Goal: Task Accomplishment & Management: Use online tool/utility

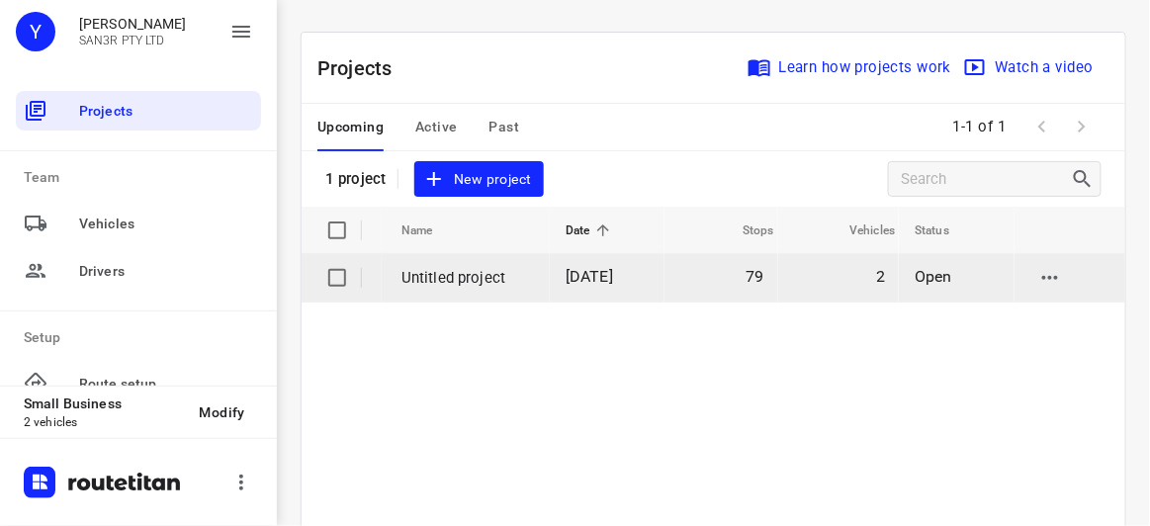
click at [532, 266] on td "Untitled project" at bounding box center [466, 277] width 168 height 47
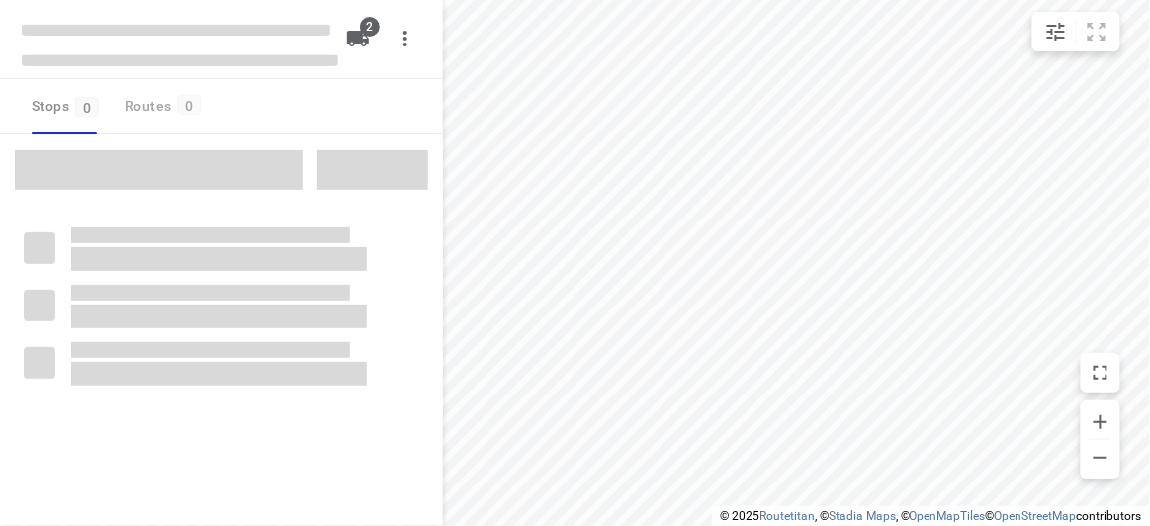
type input "distance"
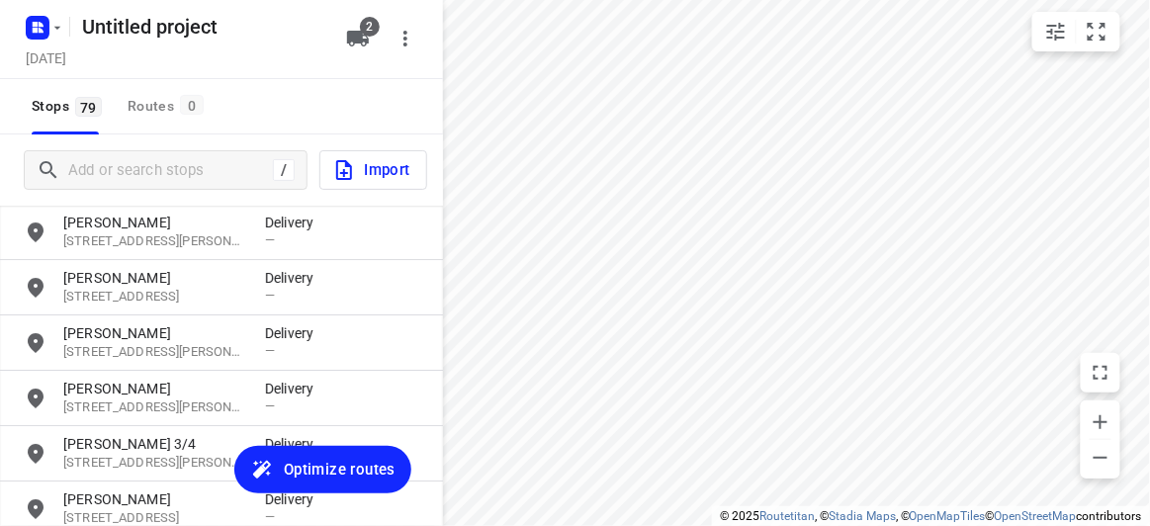
scroll to position [3597, 0]
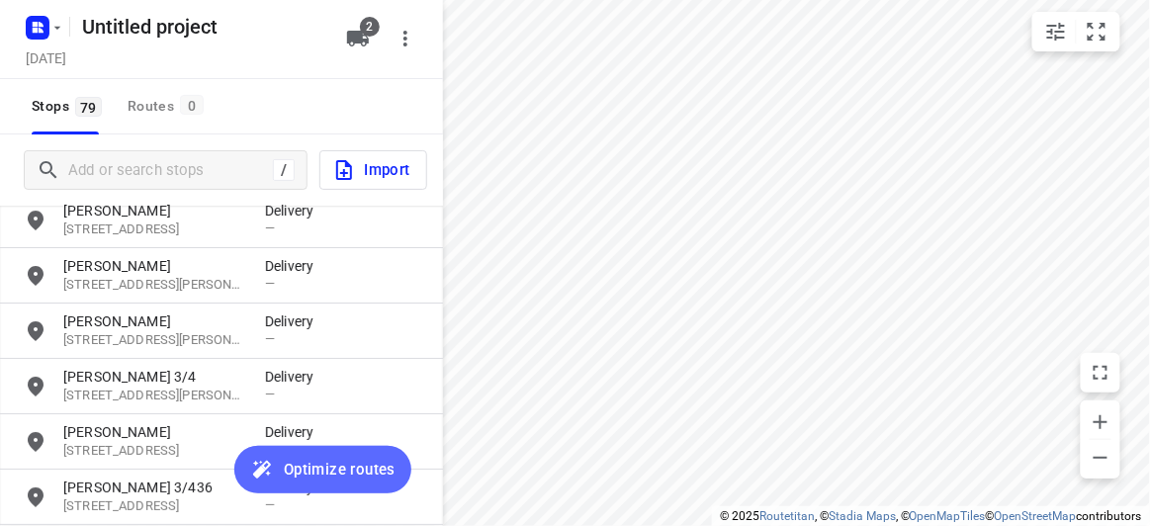
click at [322, 472] on span "Optimize routes" at bounding box center [340, 470] width 112 height 26
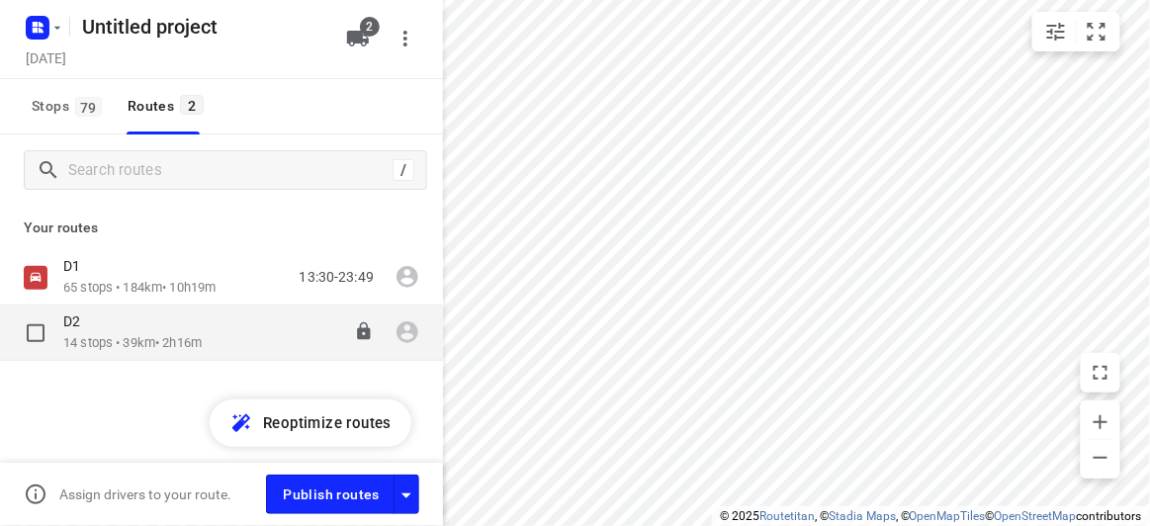
click at [86, 319] on p "D2" at bounding box center [77, 322] width 29 height 18
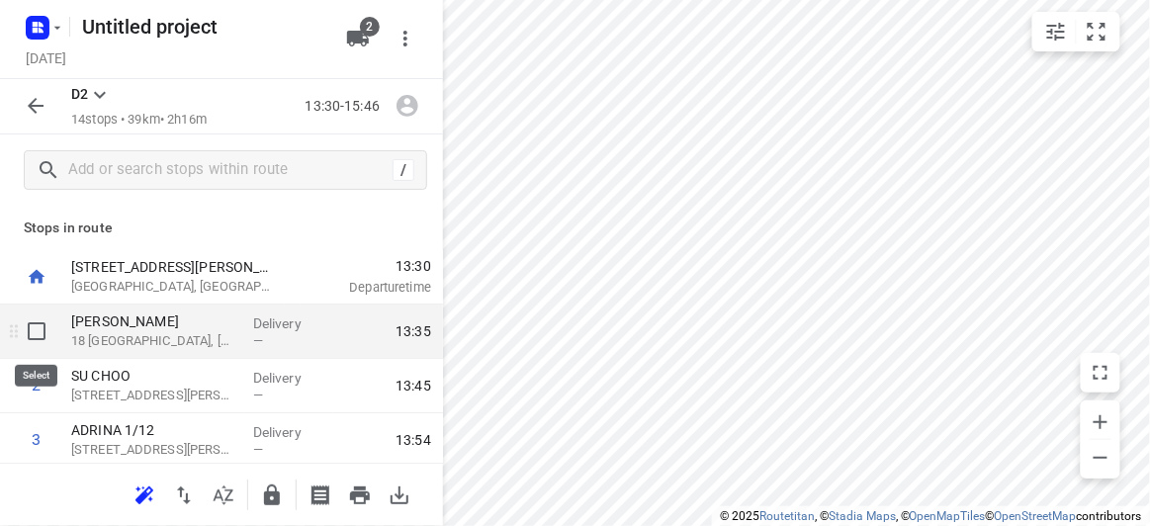
click at [38, 326] on input "checkbox" at bounding box center [37, 332] width 40 height 40
checkbox input "true"
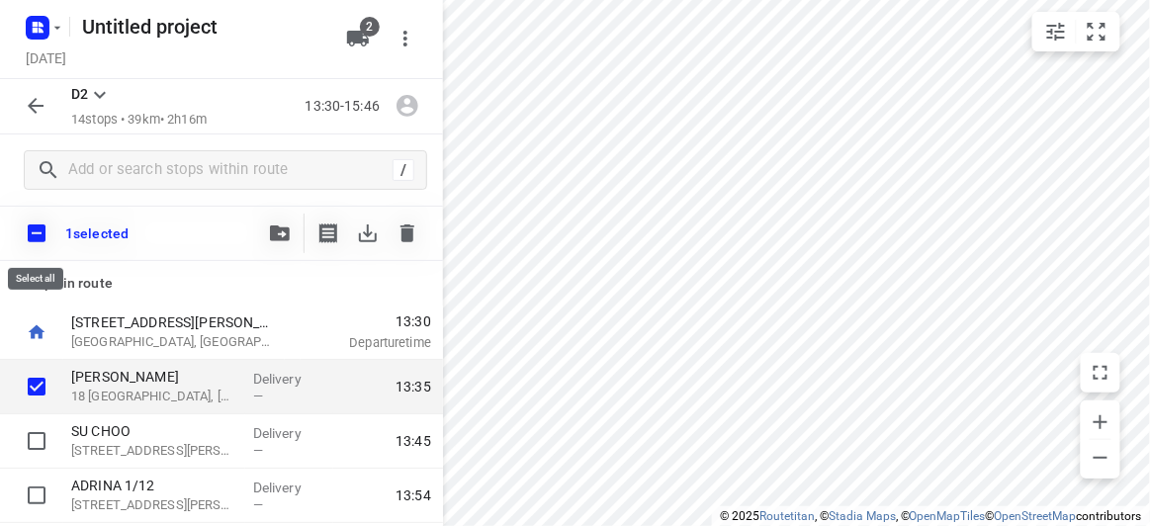
click at [40, 235] on input "checkbox" at bounding box center [37, 234] width 42 height 42
checkbox input "true"
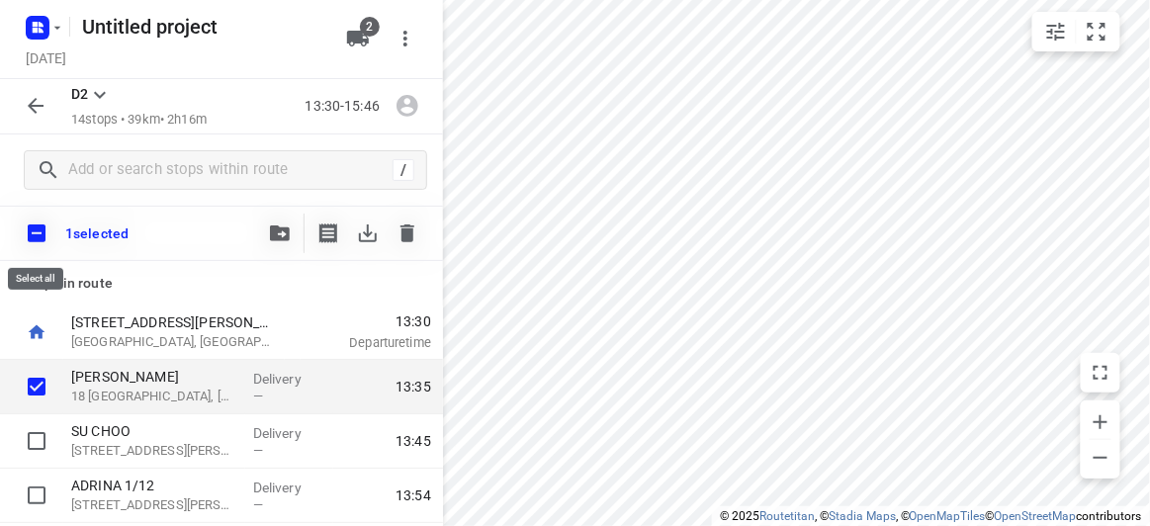
checkbox input "true"
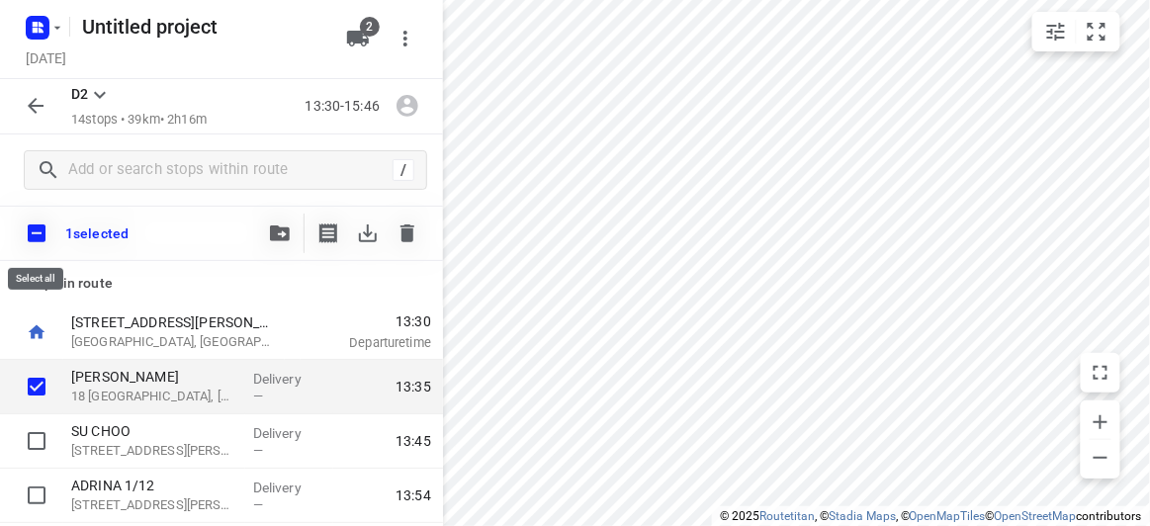
checkbox input "true"
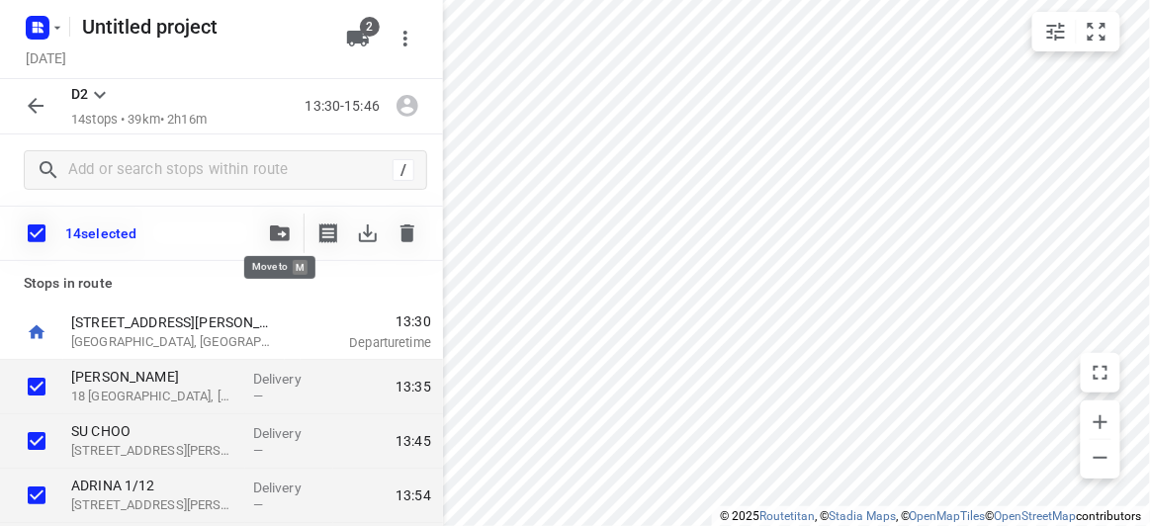
click at [280, 234] on icon "button" at bounding box center [280, 234] width 20 height 16
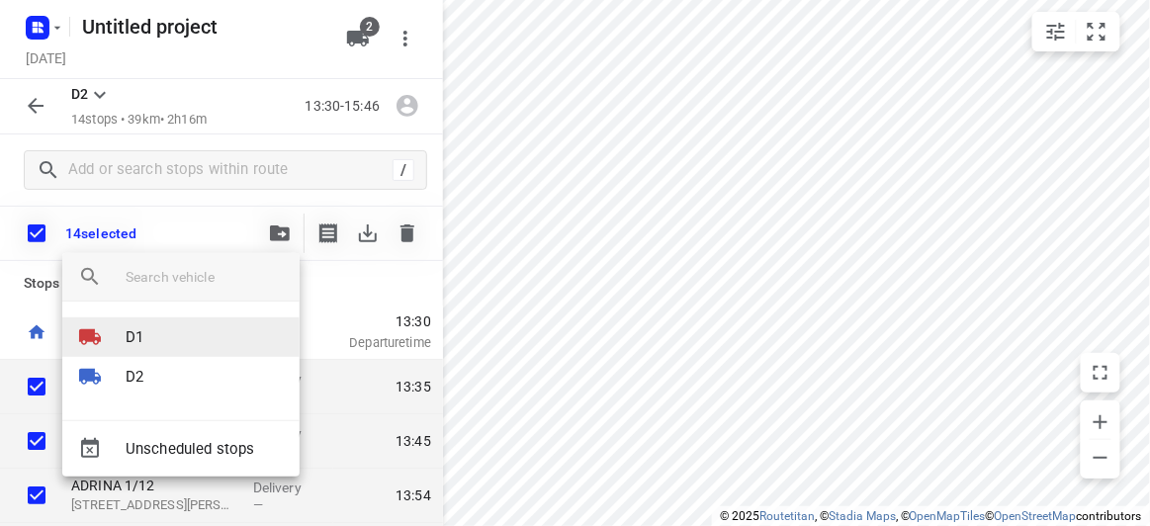
click at [134, 336] on p "D1" at bounding box center [135, 337] width 18 height 23
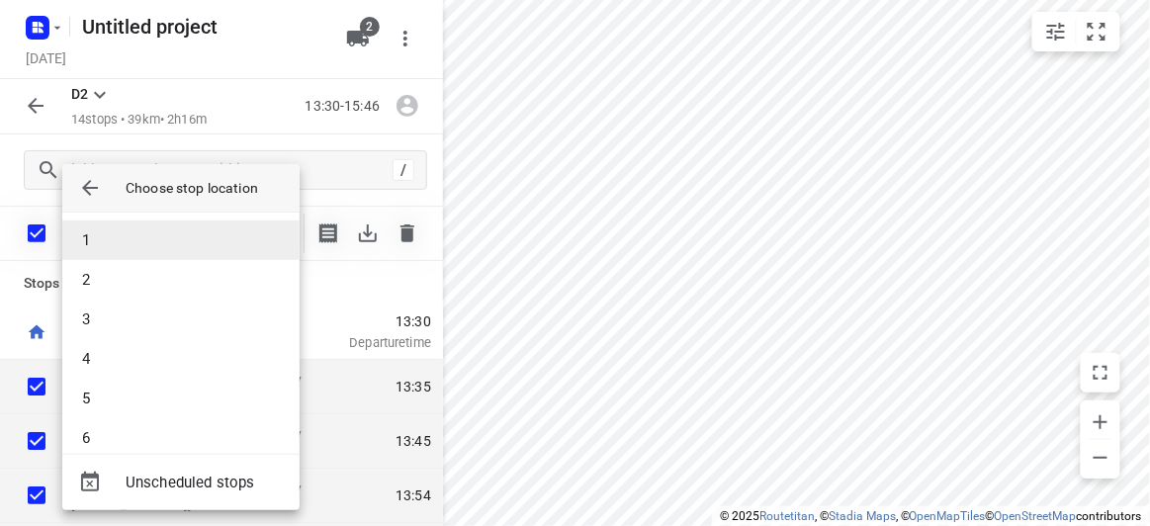
click at [135, 235] on li "1" at bounding box center [180, 241] width 237 height 40
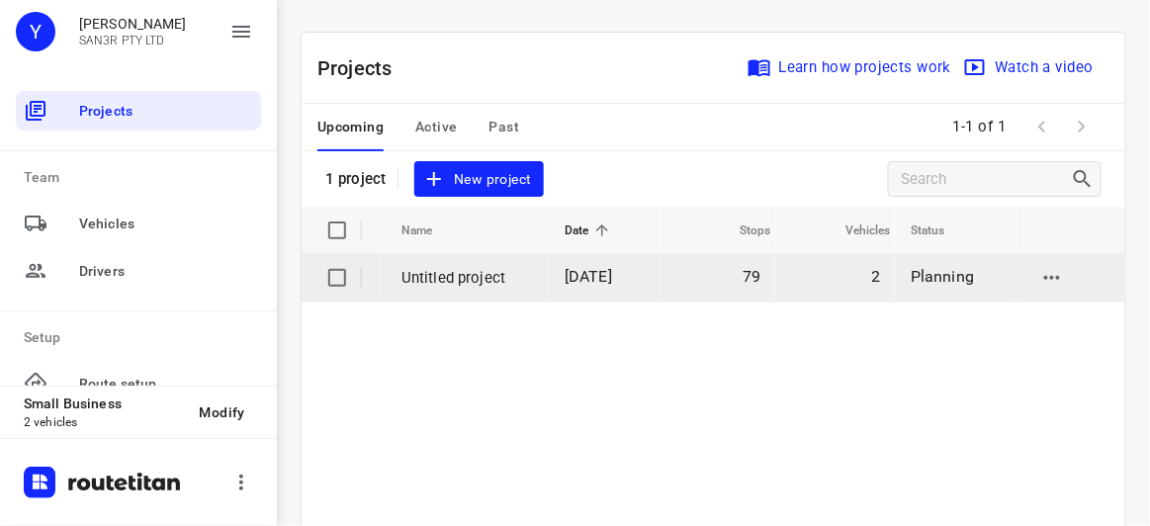
click at [484, 275] on p "Untitled project" at bounding box center [469, 278] width 134 height 23
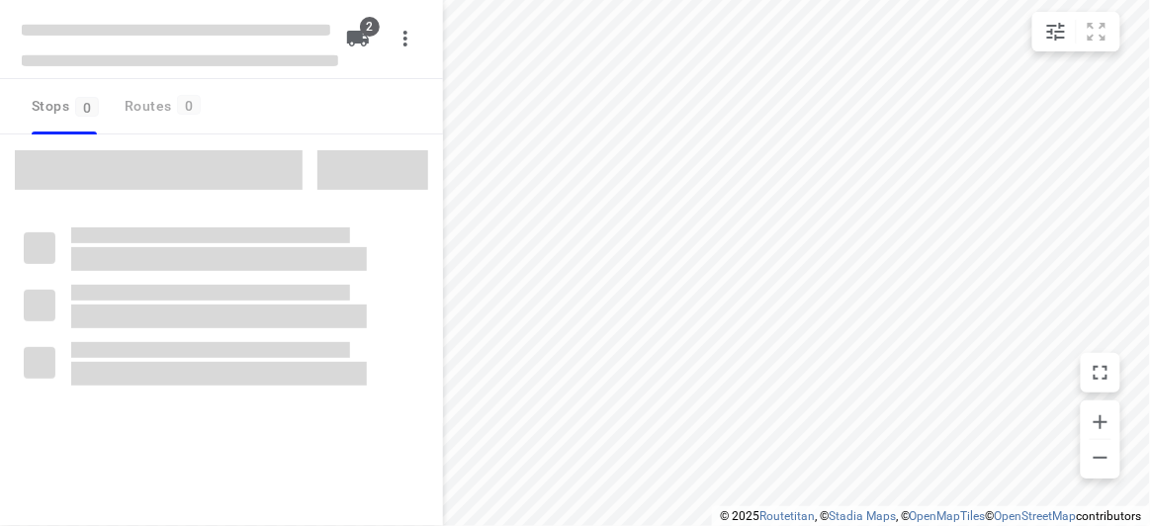
click at [151, 164] on span at bounding box center [159, 170] width 288 height 40
type input "distance"
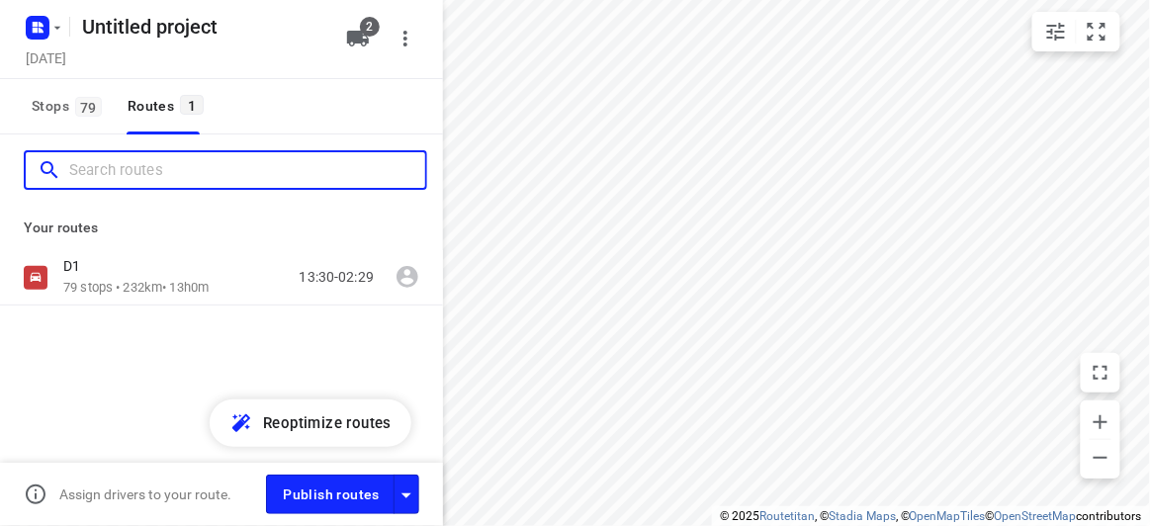
click at [145, 167] on input "Search routes" at bounding box center [247, 170] width 356 height 31
paste input "12 [GEOGRAPHIC_DATA]"
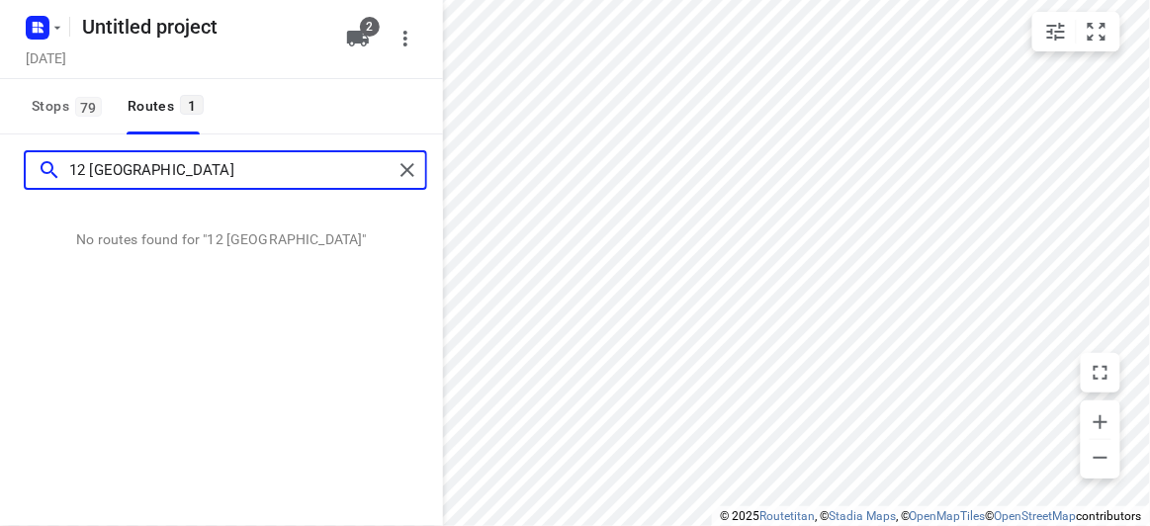
type input "12 [GEOGRAPHIC_DATA]"
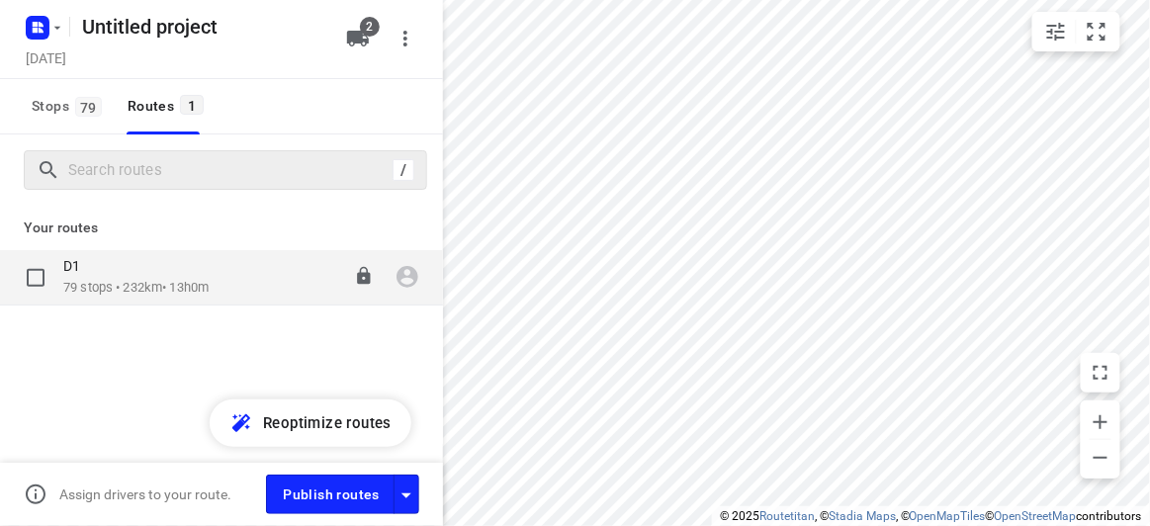
click at [165, 274] on div "D1" at bounding box center [135, 268] width 145 height 22
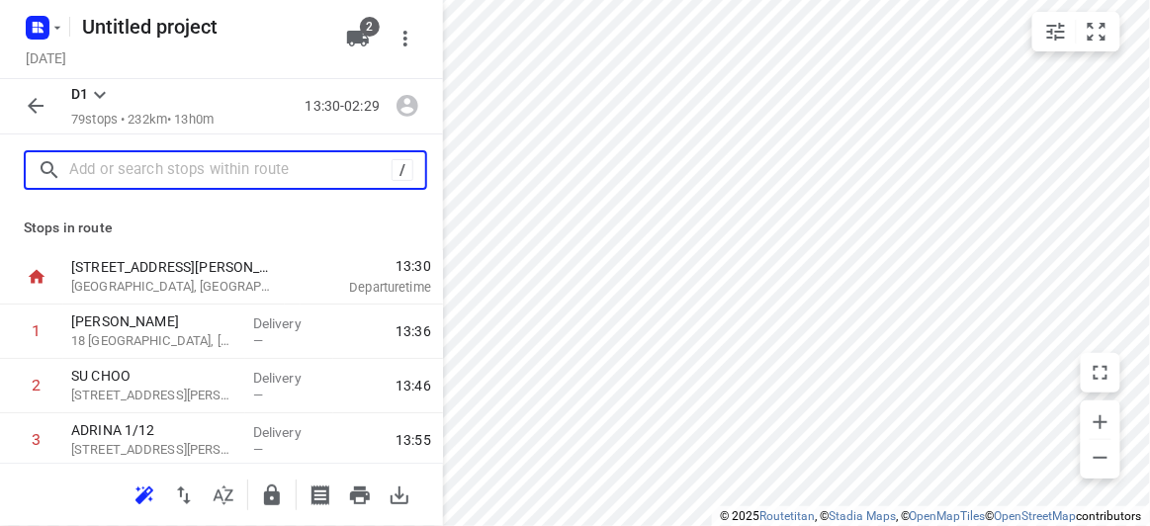
click at [126, 158] on input "text" at bounding box center [230, 170] width 322 height 31
paste input "12 [GEOGRAPHIC_DATA]"
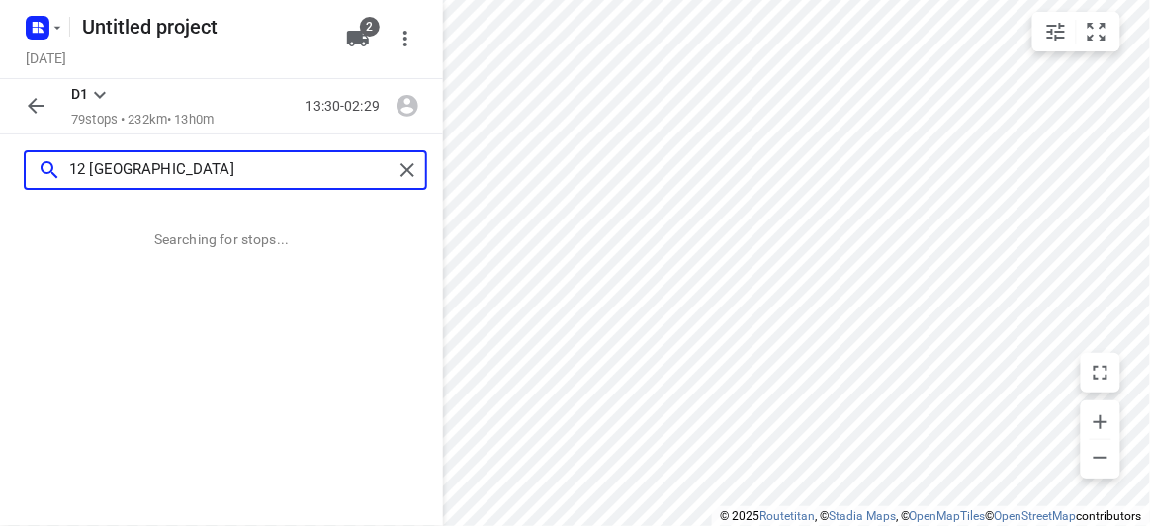
type input "12 [GEOGRAPHIC_DATA]"
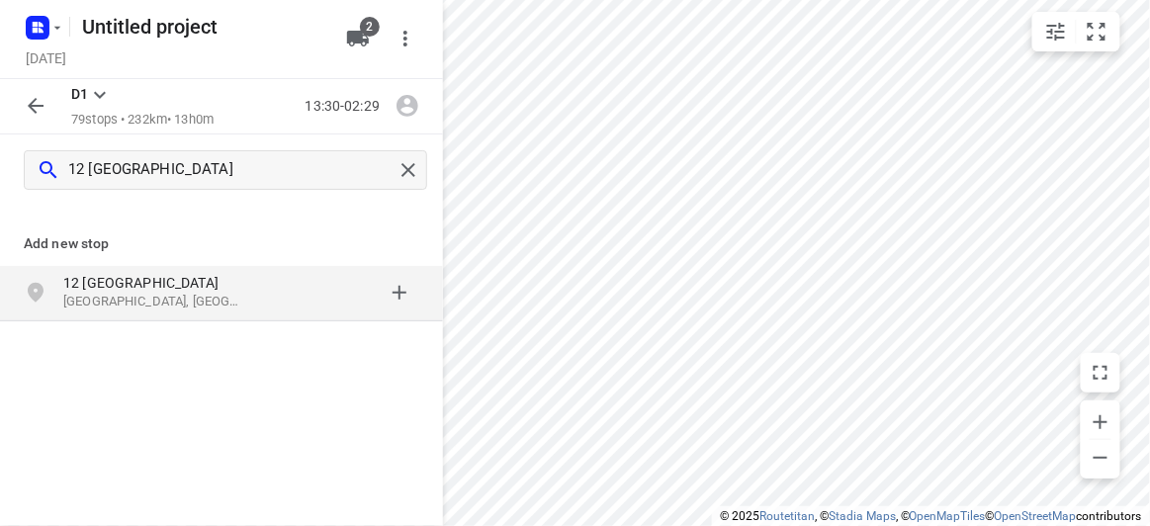
click at [190, 279] on p "12 [GEOGRAPHIC_DATA]" at bounding box center [154, 283] width 182 height 20
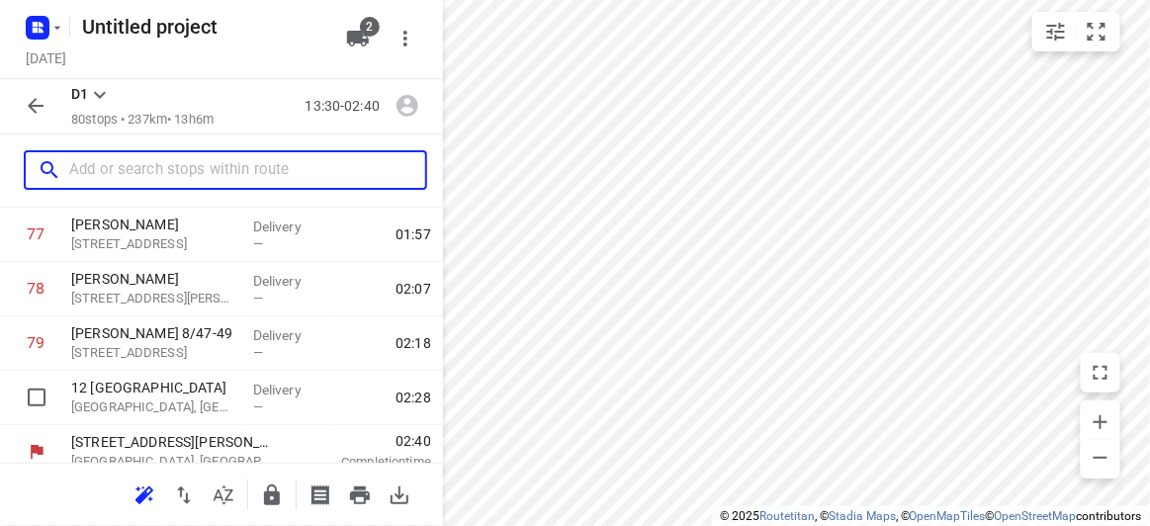
scroll to position [4248, 0]
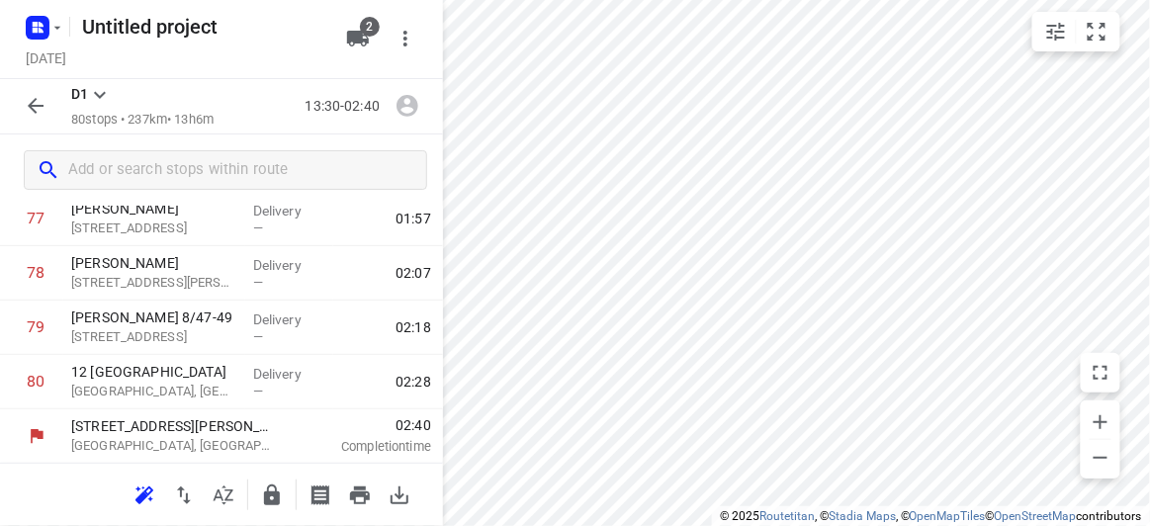
click at [188, 438] on p "[GEOGRAPHIC_DATA], [GEOGRAPHIC_DATA]" at bounding box center [174, 446] width 206 height 20
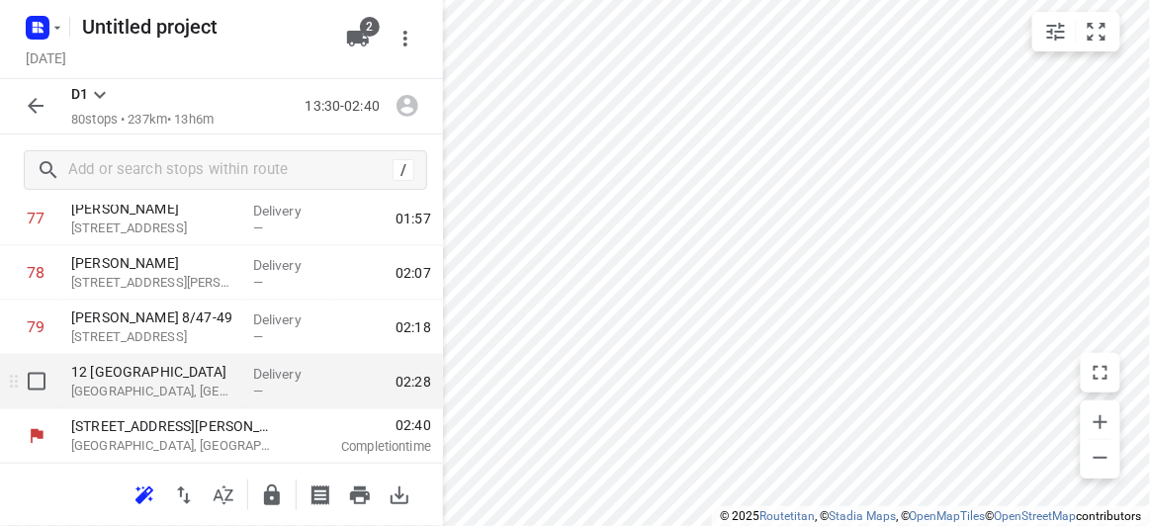
click at [160, 388] on p "[GEOGRAPHIC_DATA], [GEOGRAPHIC_DATA]" at bounding box center [154, 392] width 166 height 20
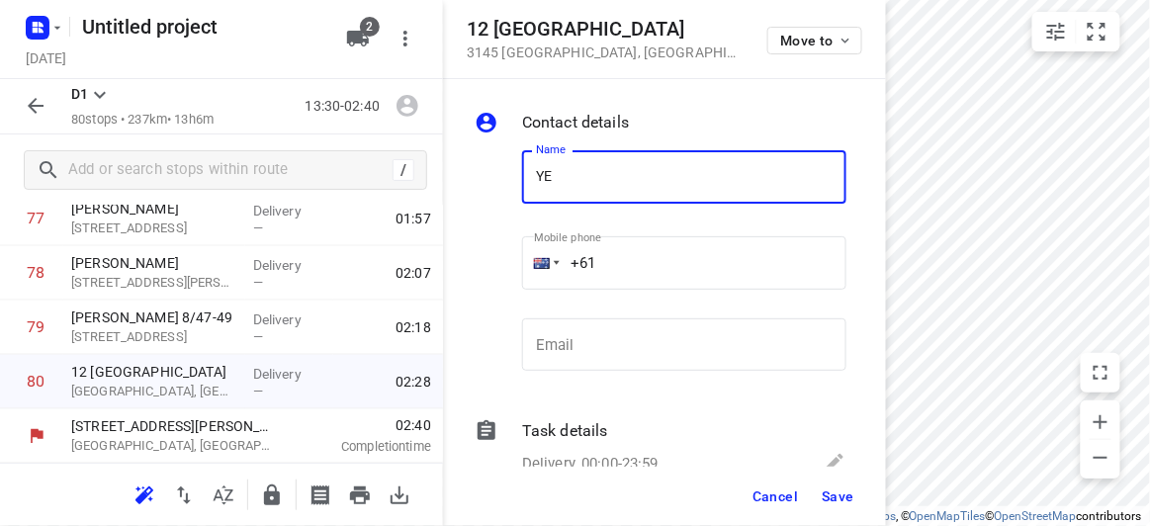
type input "[PERSON_NAME]"
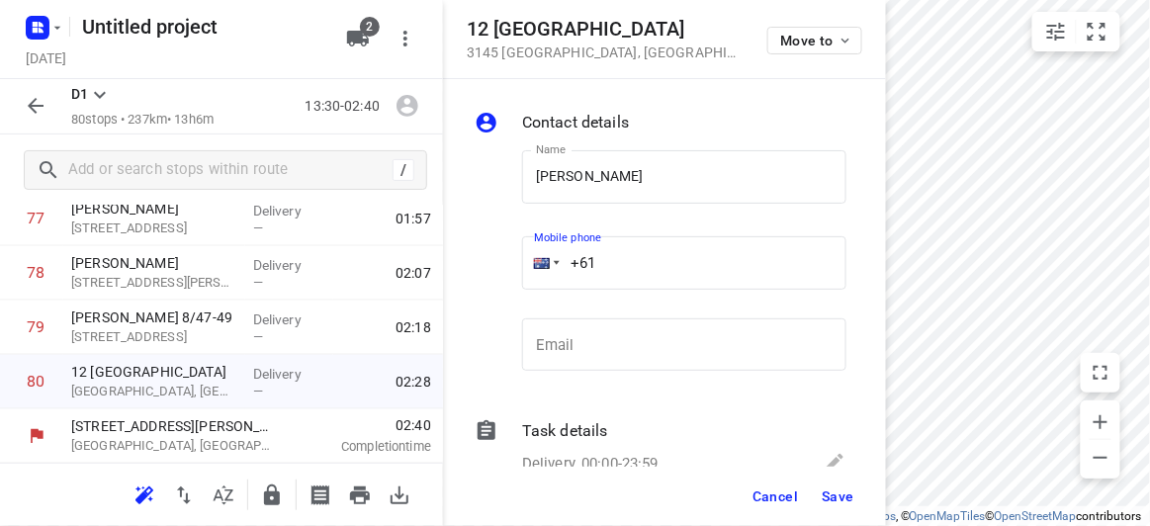
drag, startPoint x: 608, startPoint y: 260, endPoint x: 515, endPoint y: 270, distance: 93.5
click at [515, 270] on div "Mobile phone +61 ​" at bounding box center [684, 269] width 340 height 91
paste input "466889805"
type input "[PHONE_NUMBER]"
click at [837, 513] on button "Save" at bounding box center [838, 497] width 48 height 36
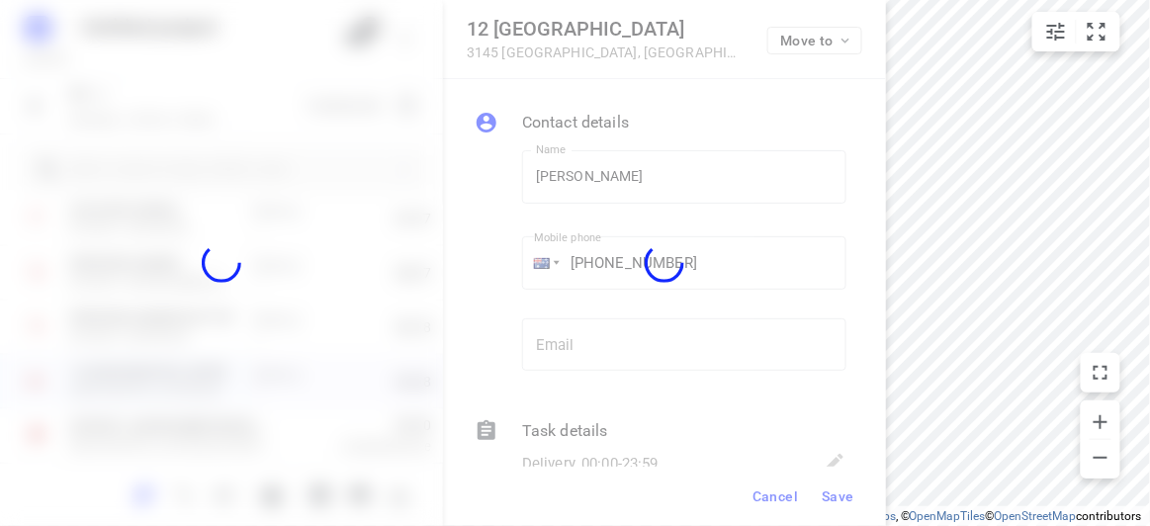
click at [833, 489] on div at bounding box center [664, 263] width 443 height 526
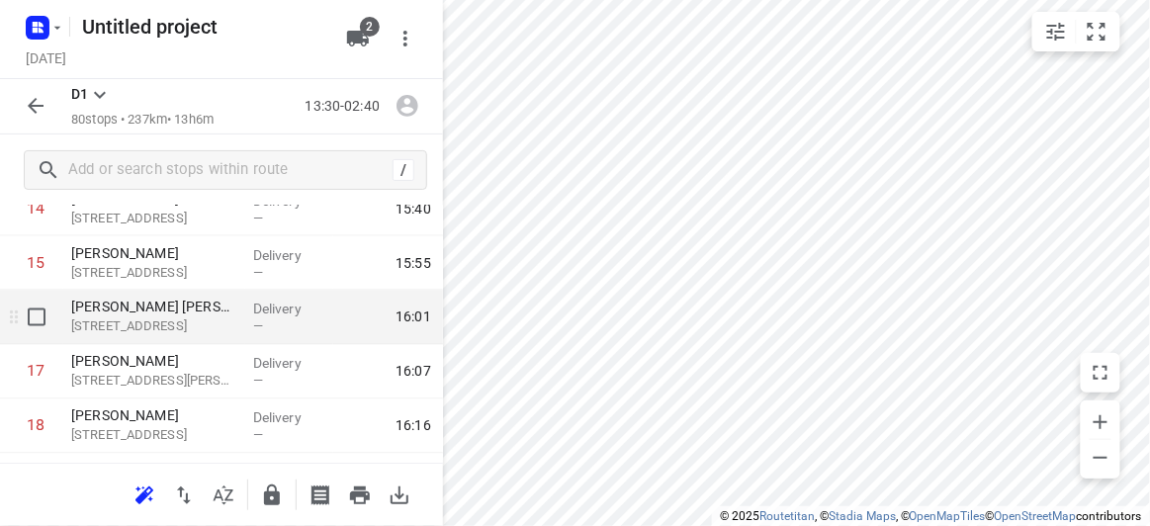
scroll to position [741, 0]
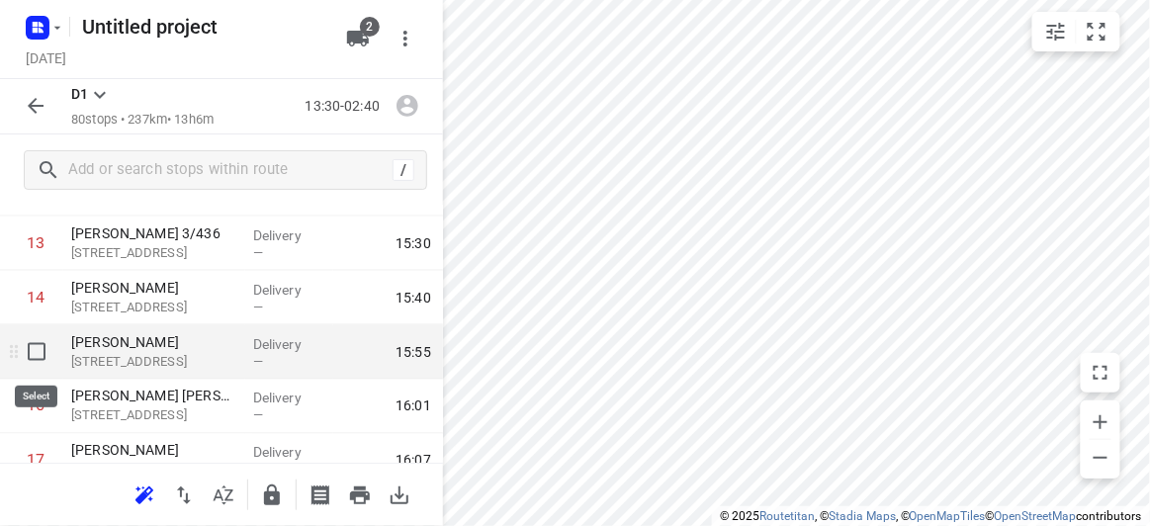
click at [33, 347] on input "checkbox" at bounding box center [37, 352] width 40 height 40
checkbox input "true"
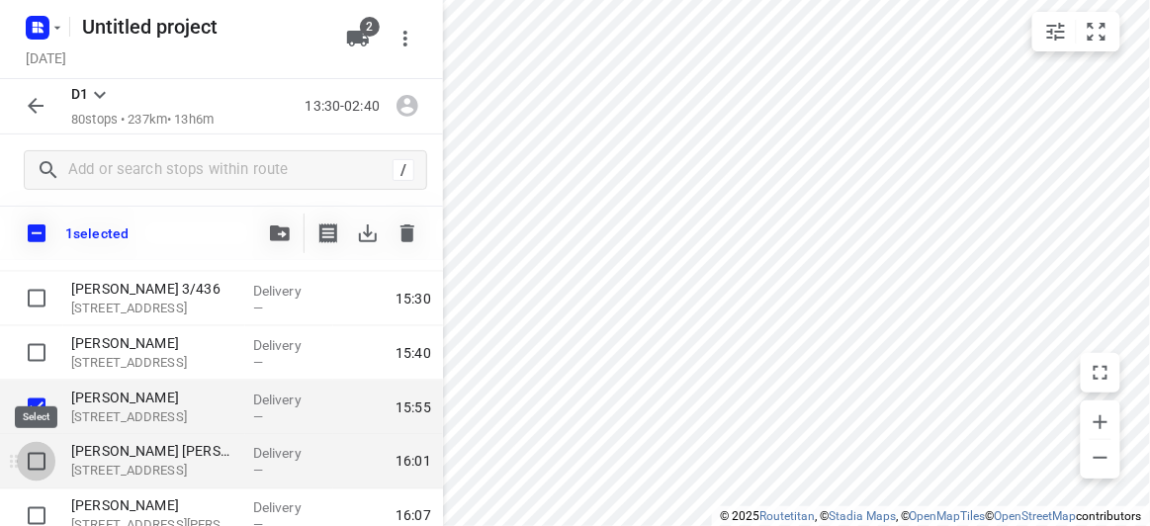
click at [42, 445] on input "checkbox" at bounding box center [37, 462] width 40 height 40
checkbox input "true"
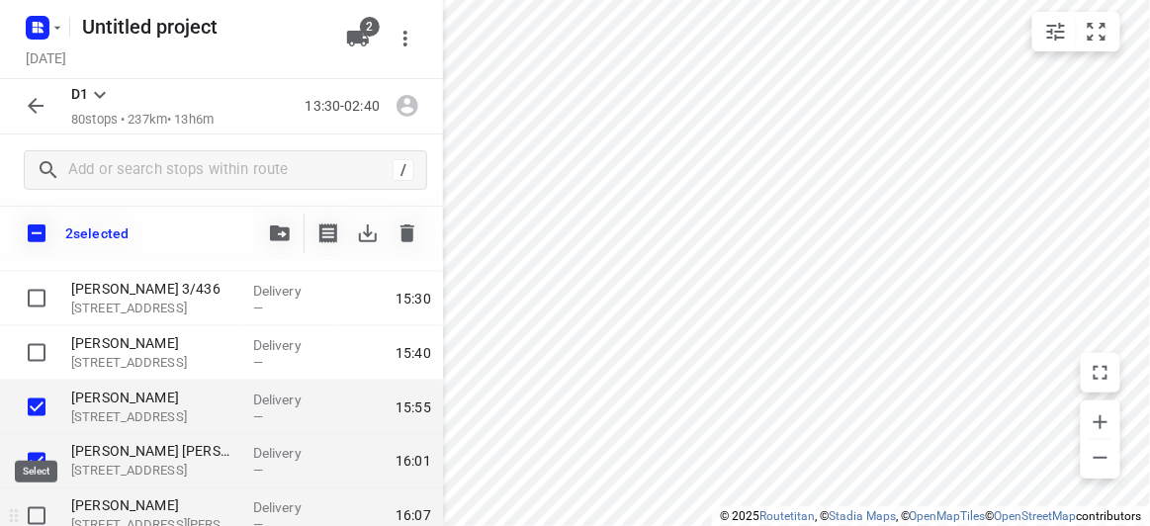
click at [38, 513] on input "checkbox" at bounding box center [37, 517] width 40 height 40
checkbox input "true"
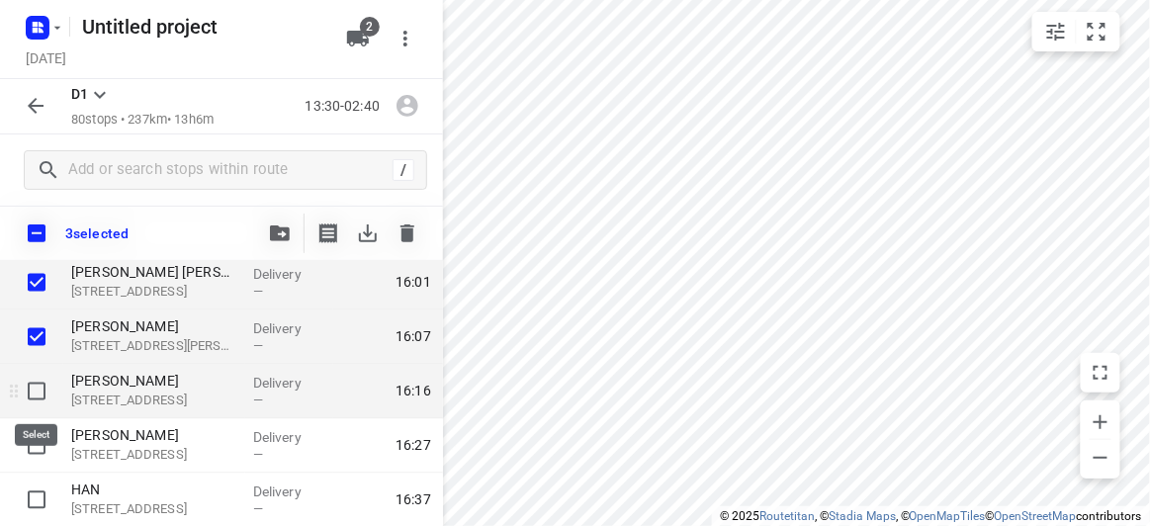
click at [34, 381] on input "checkbox" at bounding box center [37, 392] width 40 height 40
checkbox input "true"
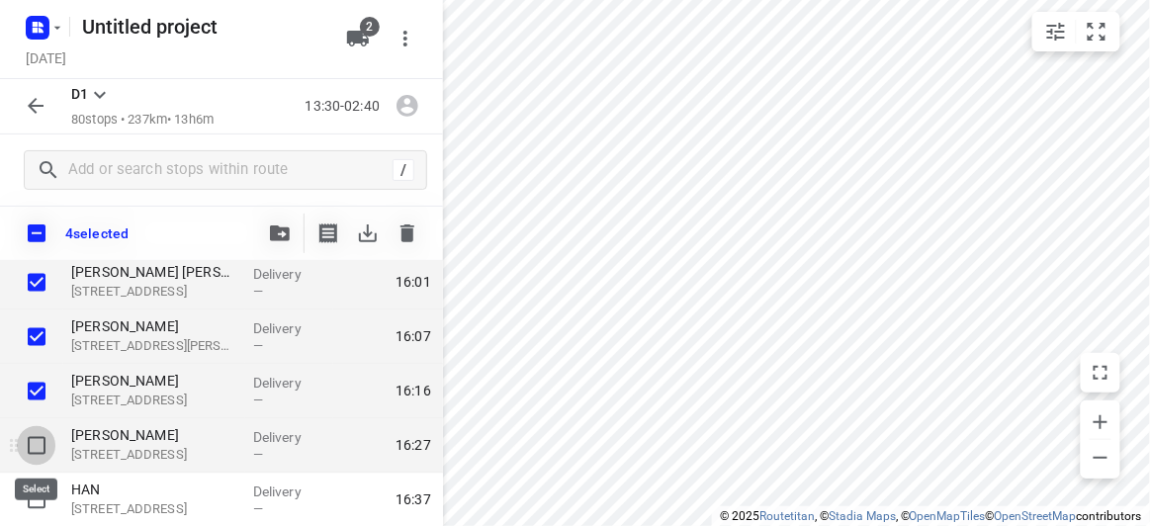
click at [35, 449] on input "checkbox" at bounding box center [37, 446] width 40 height 40
checkbox input "true"
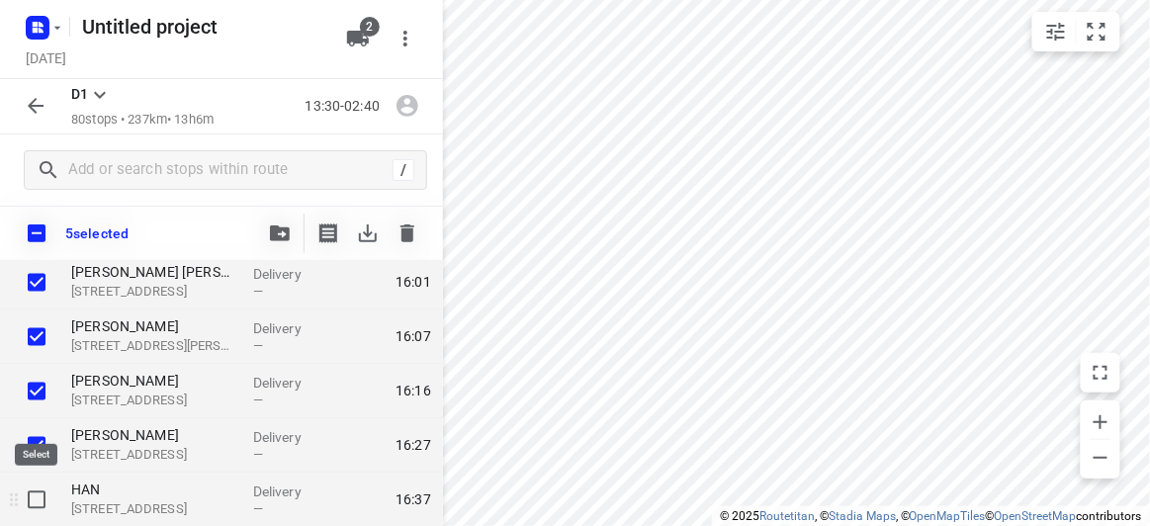
click at [48, 495] on input "checkbox" at bounding box center [37, 501] width 40 height 40
checkbox input "true"
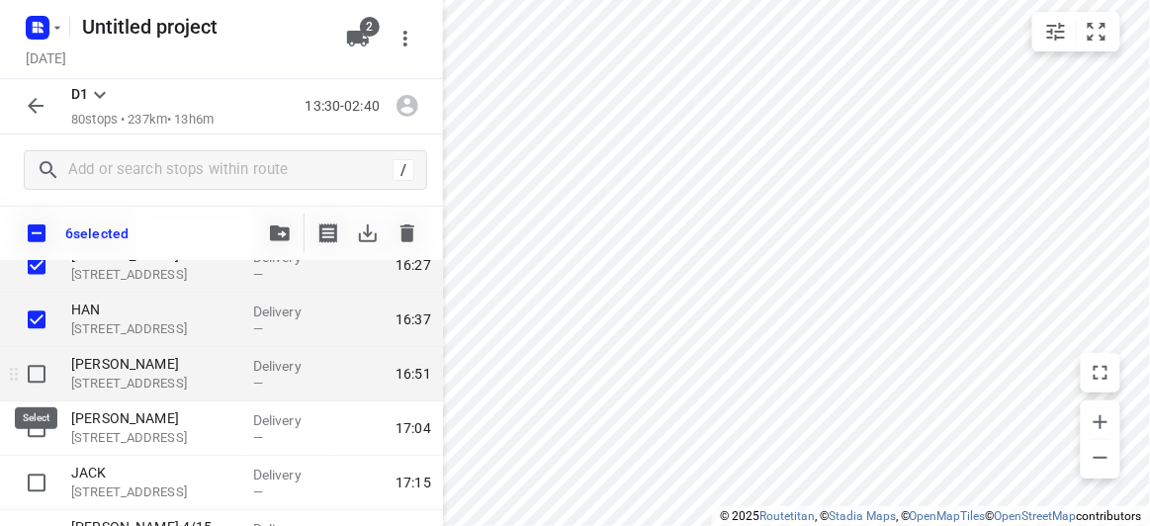
click at [32, 373] on input "checkbox" at bounding box center [37, 375] width 40 height 40
checkbox input "true"
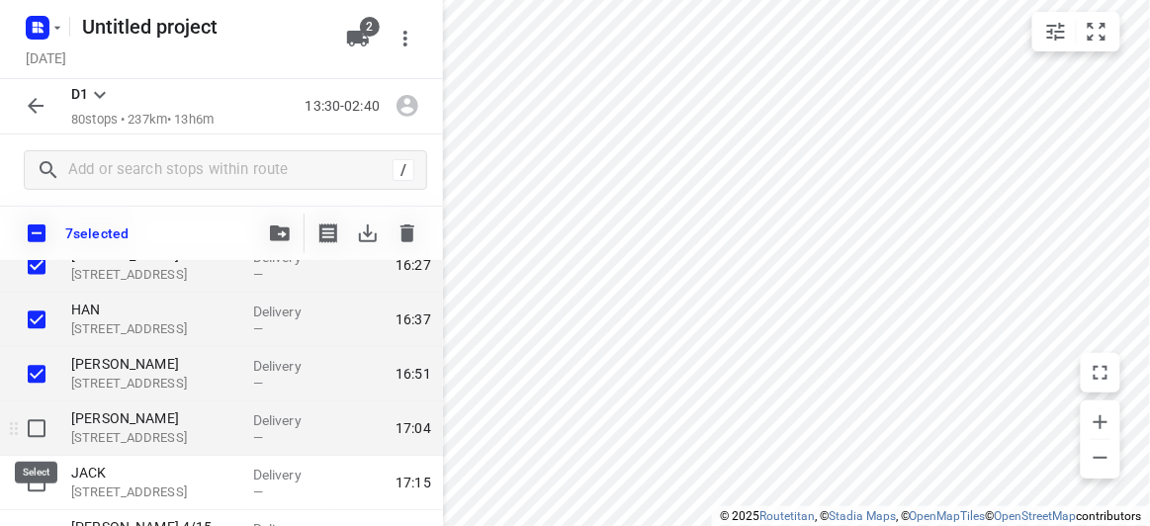
click at [34, 432] on input "checkbox" at bounding box center [37, 430] width 40 height 40
checkbox input "true"
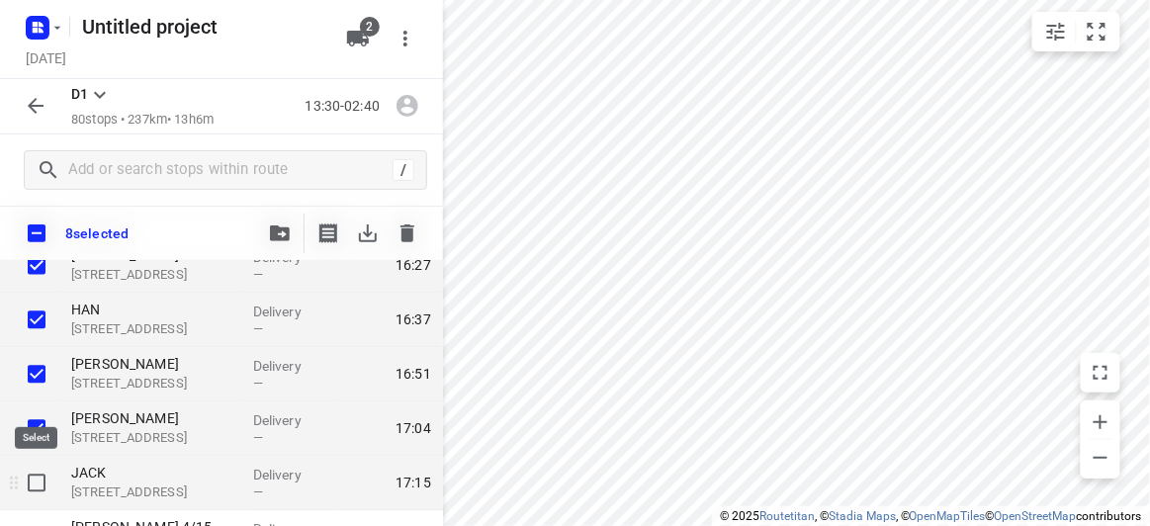
drag, startPoint x: 38, startPoint y: 482, endPoint x: 47, endPoint y: 481, distance: 9.9
click at [39, 483] on input "checkbox" at bounding box center [37, 484] width 40 height 40
checkbox input "true"
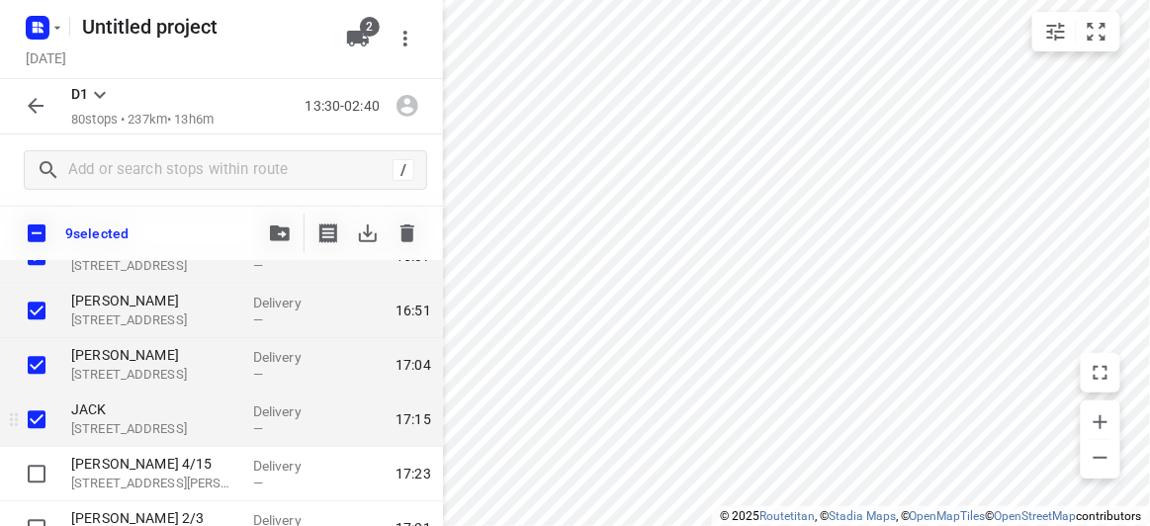
scroll to position [1190, 0]
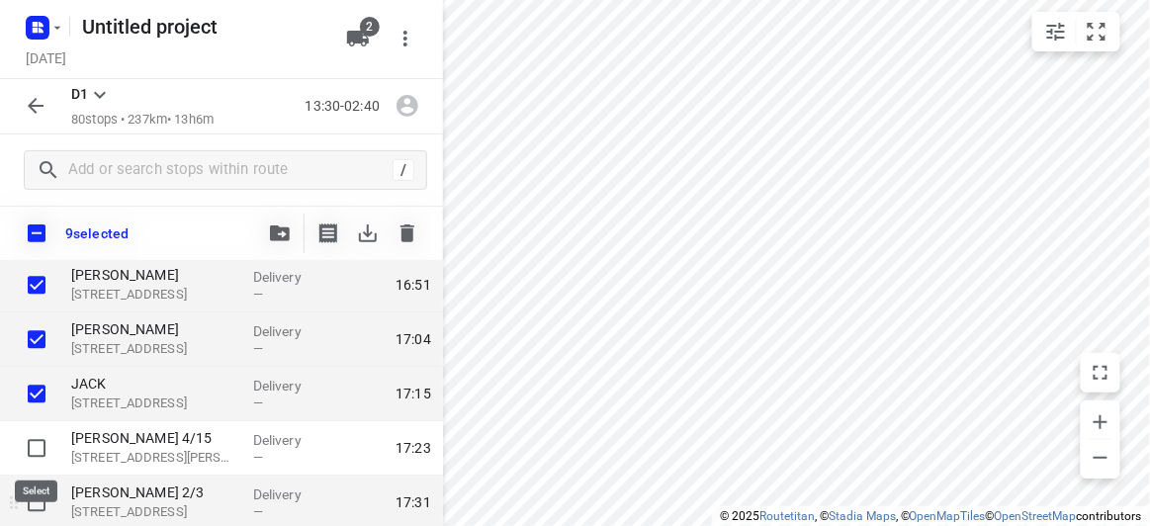
click at [45, 455] on input "checkbox" at bounding box center [37, 448] width 40 height 40
checkbox input "true"
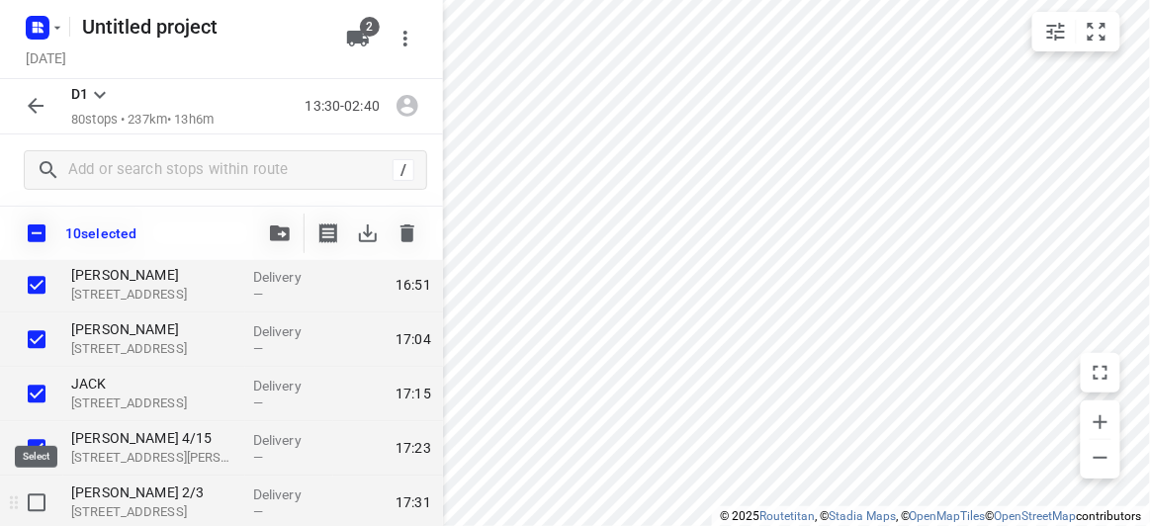
click at [48, 488] on input "checkbox" at bounding box center [37, 503] width 40 height 40
checkbox input "true"
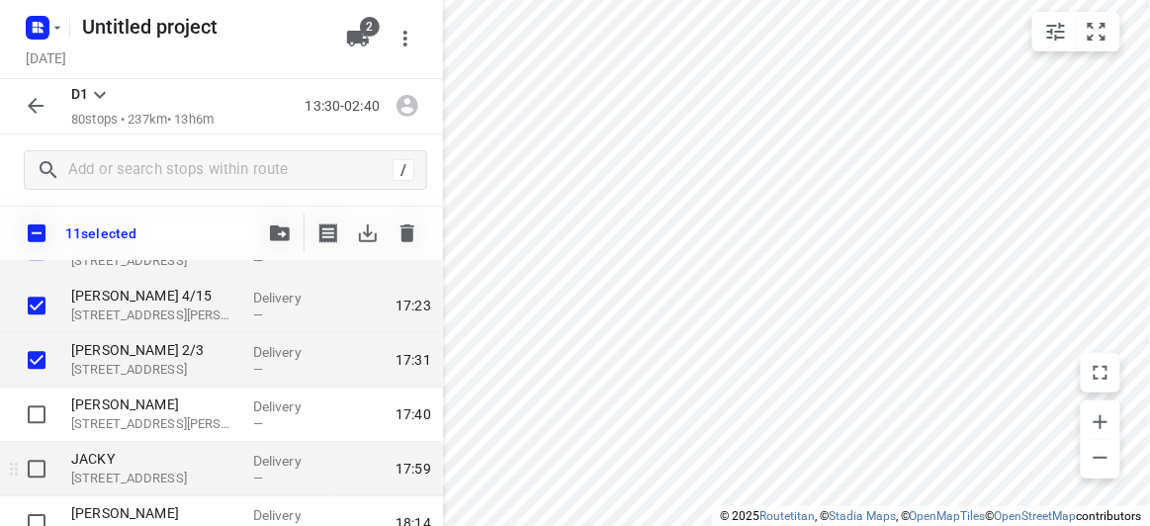
scroll to position [1370, 0]
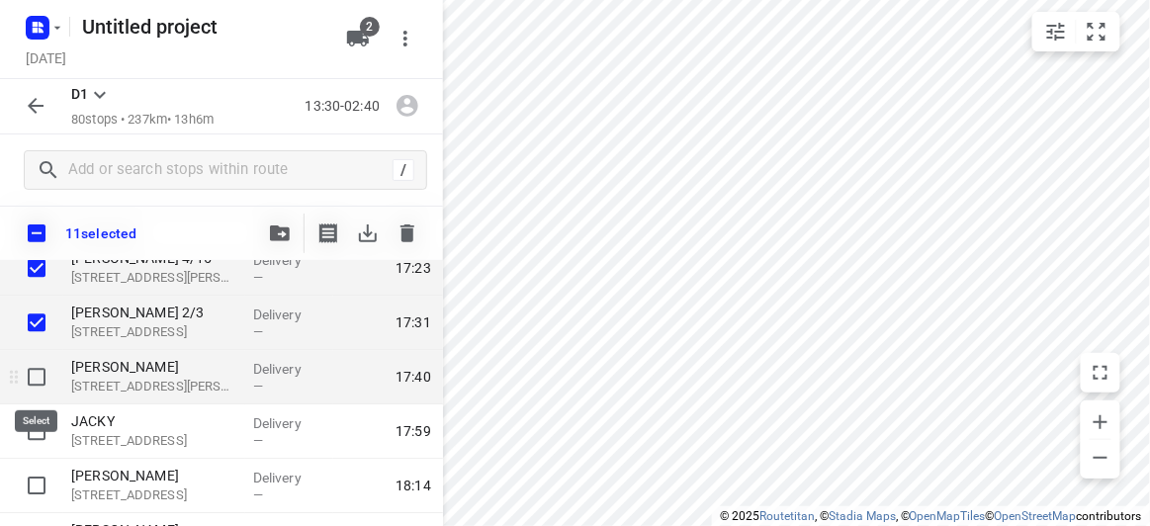
click at [28, 378] on input "checkbox" at bounding box center [37, 377] width 40 height 40
checkbox input "true"
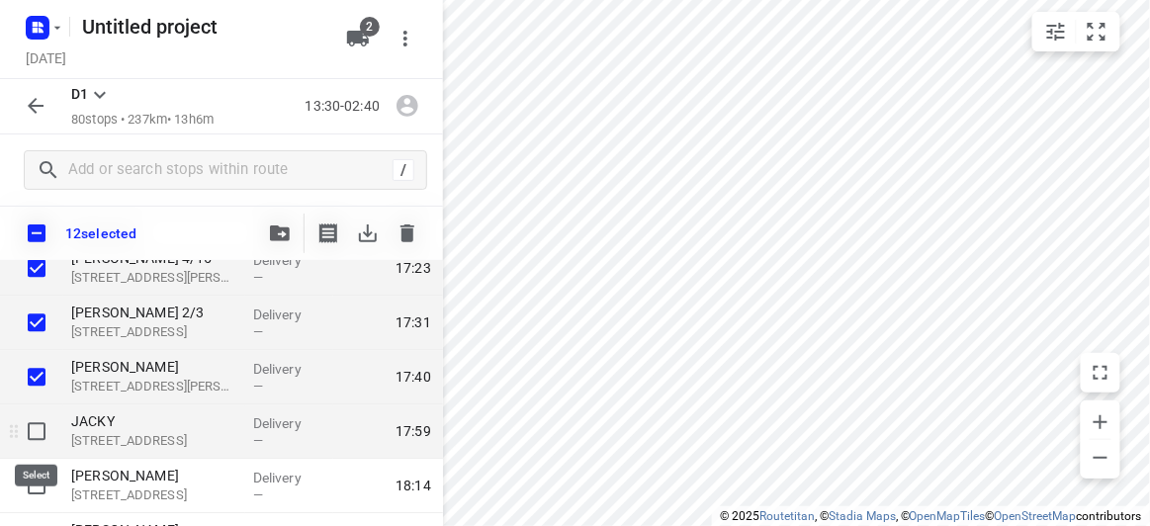
drag, startPoint x: 31, startPoint y: 424, endPoint x: 35, endPoint y: 445, distance: 21.1
click at [32, 424] on input "checkbox" at bounding box center [37, 432] width 40 height 40
checkbox input "true"
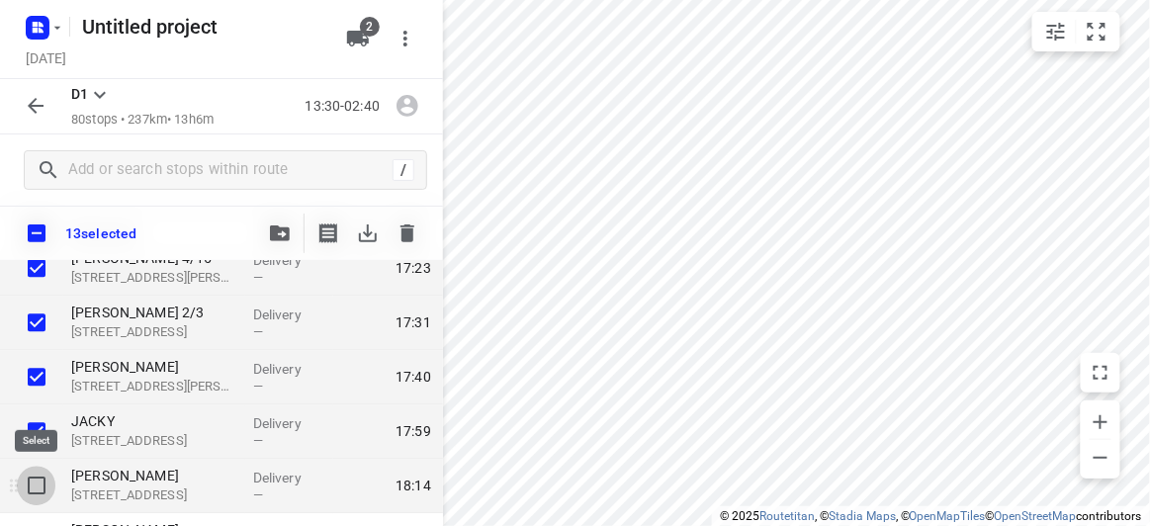
click at [40, 479] on input "checkbox" at bounding box center [37, 486] width 40 height 40
checkbox input "true"
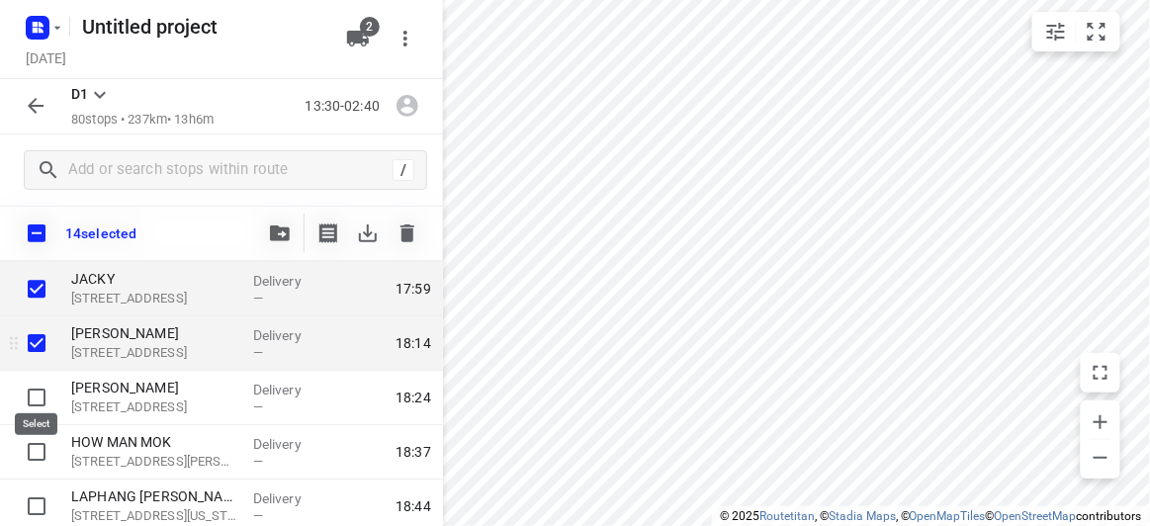
scroll to position [1550, 0]
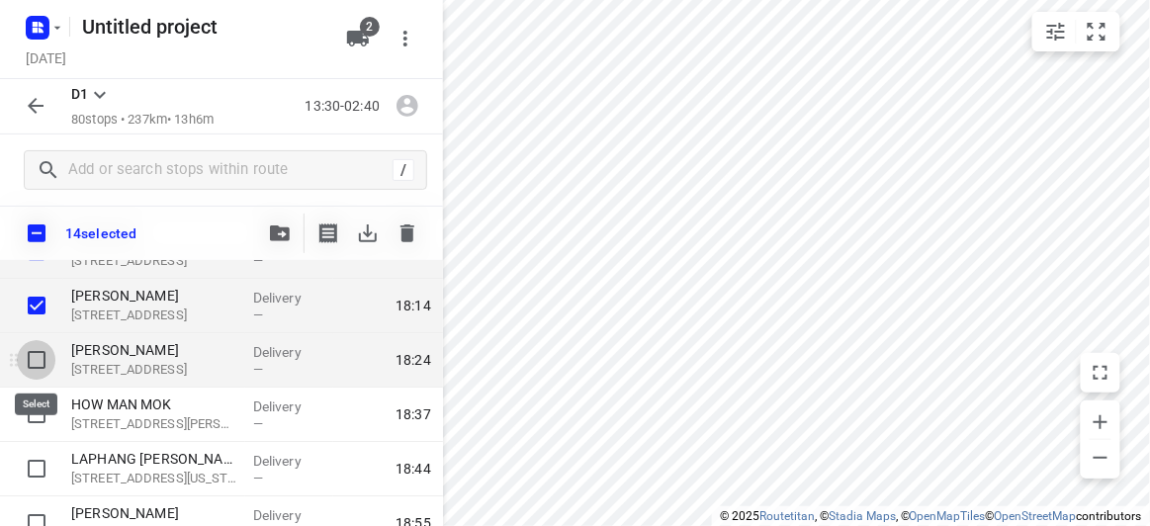
drag, startPoint x: 32, startPoint y: 362, endPoint x: 32, endPoint y: 399, distance: 36.6
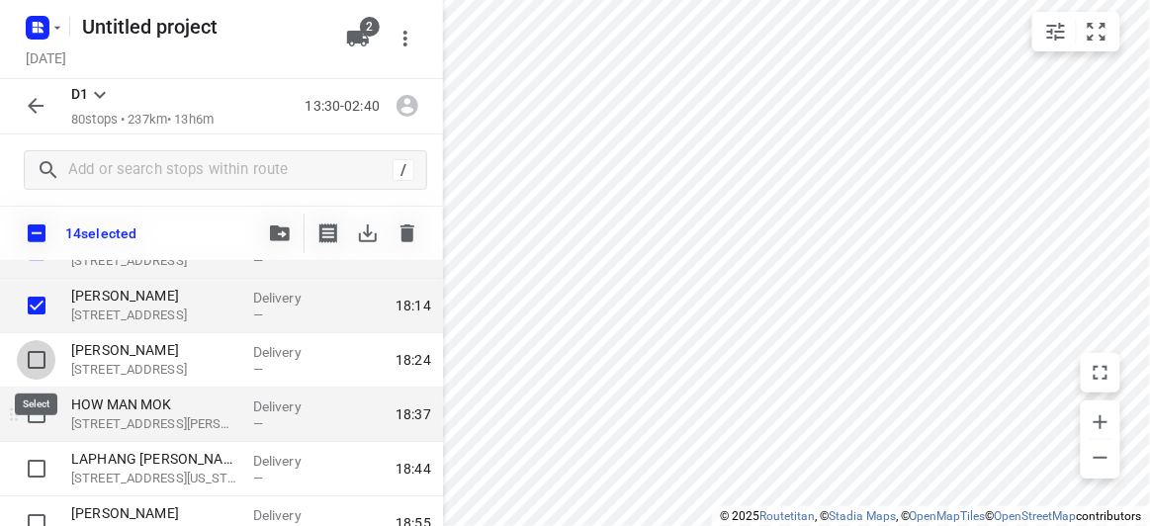
click at [32, 363] on input "checkbox" at bounding box center [37, 360] width 40 height 40
checkbox input "true"
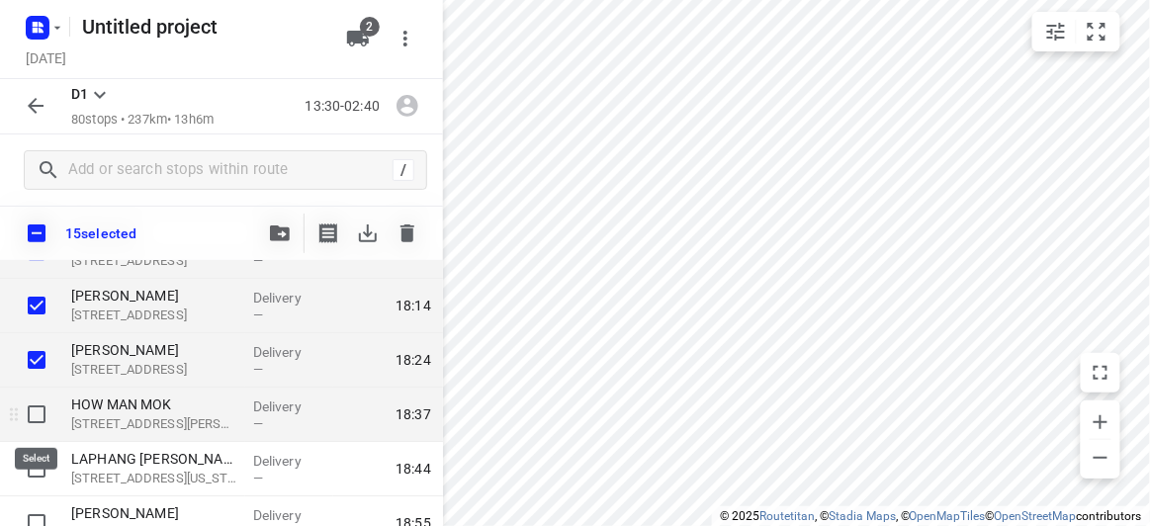
click at [34, 409] on input "checkbox" at bounding box center [37, 415] width 40 height 40
checkbox input "true"
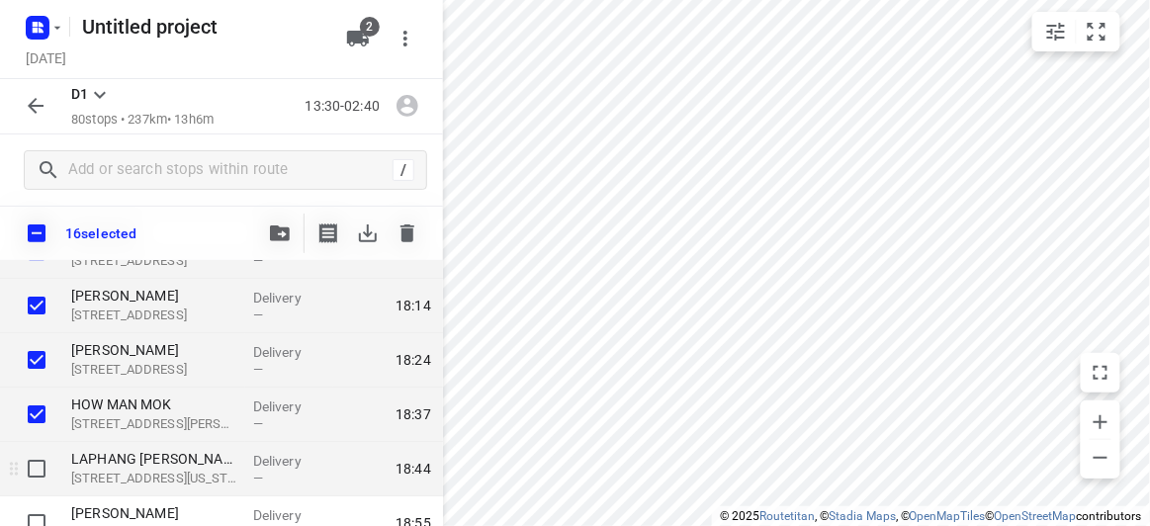
click at [33, 453] on input "checkbox" at bounding box center [37, 469] width 40 height 40
checkbox input "true"
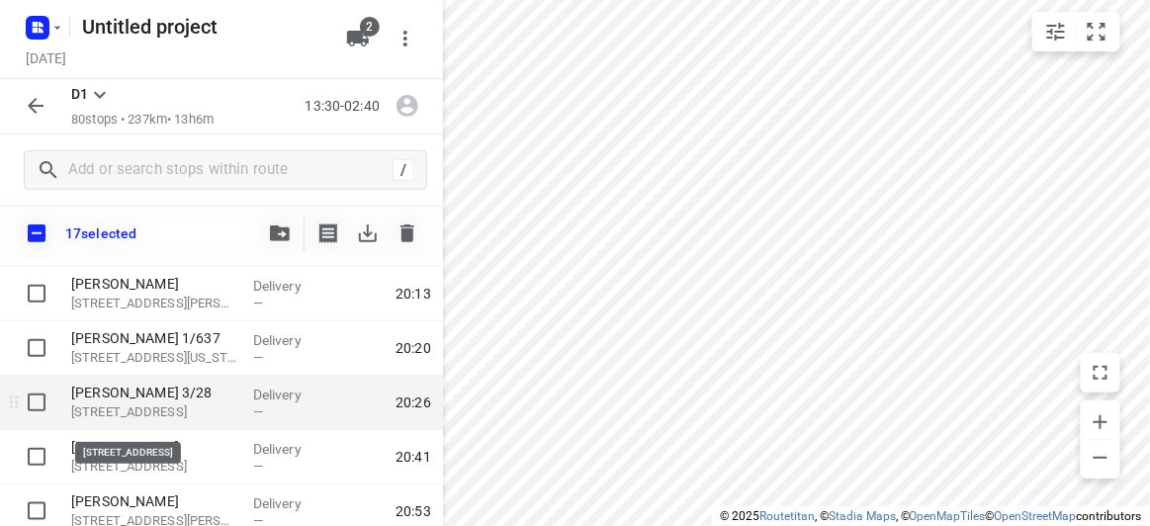
scroll to position [2179, 0]
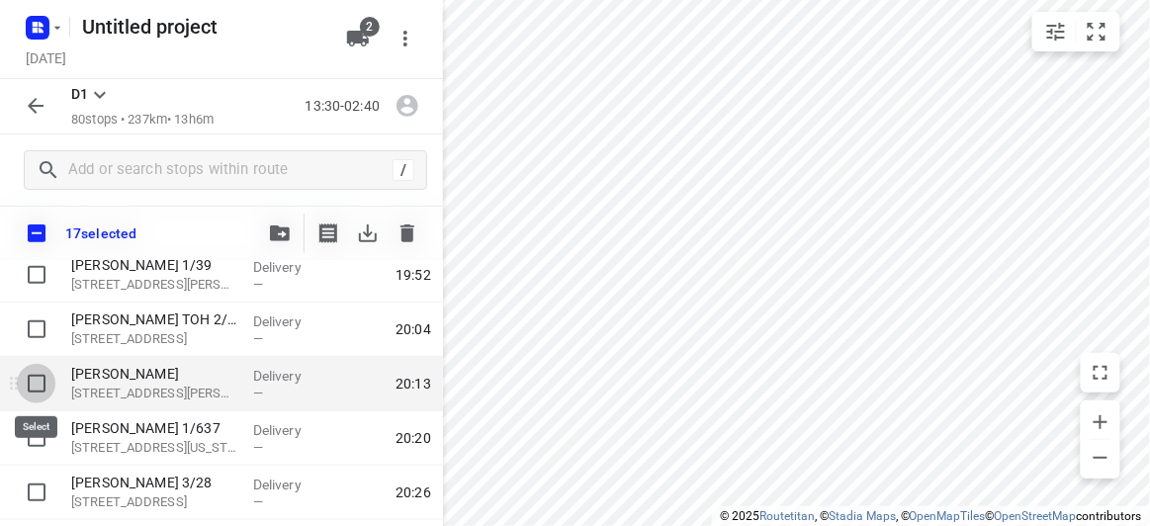
click at [41, 375] on input "checkbox" at bounding box center [37, 384] width 40 height 40
checkbox input "true"
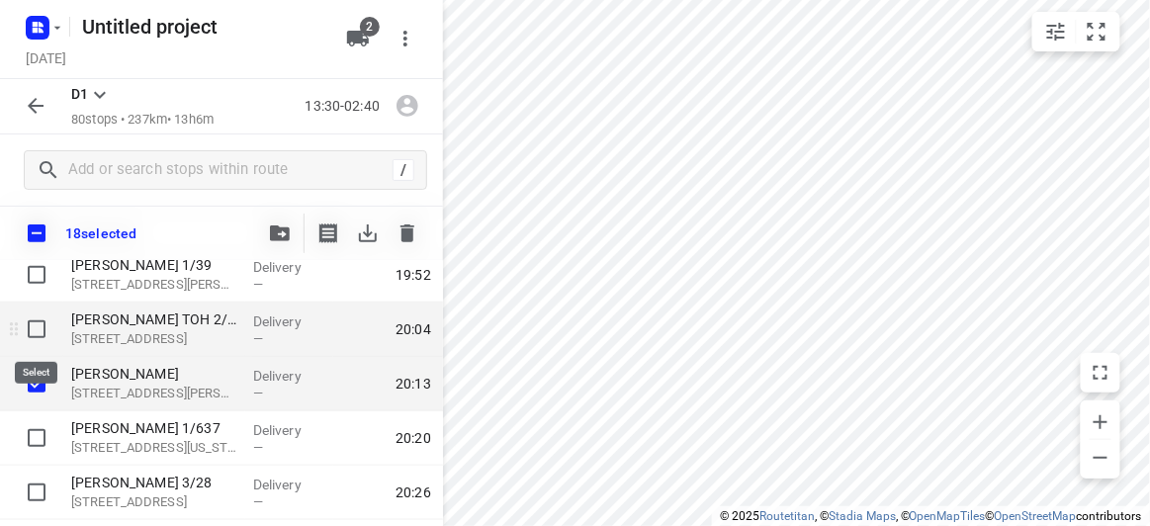
click at [29, 327] on input "checkbox" at bounding box center [37, 330] width 40 height 40
checkbox input "true"
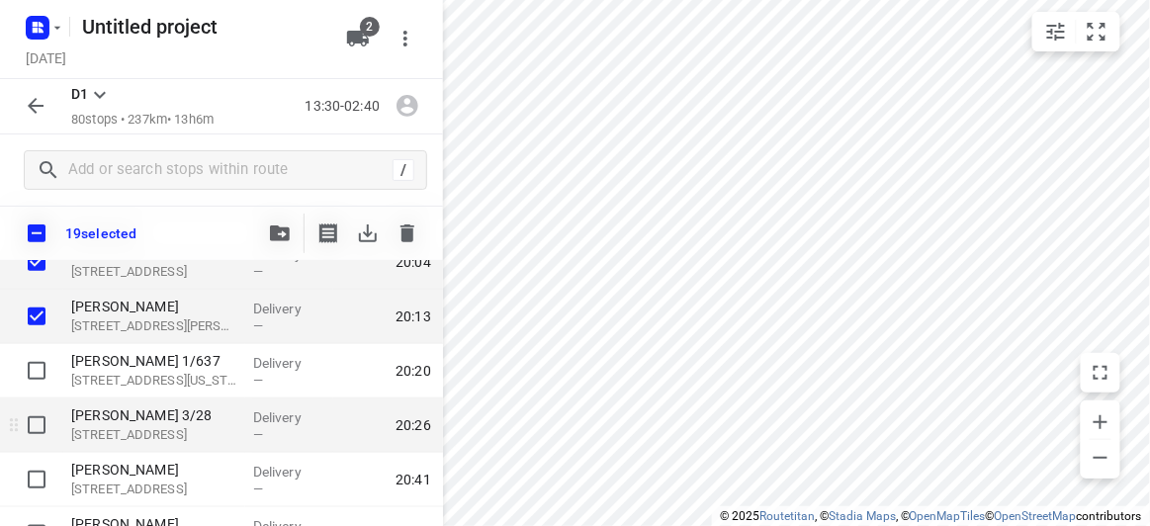
scroll to position [2269, 0]
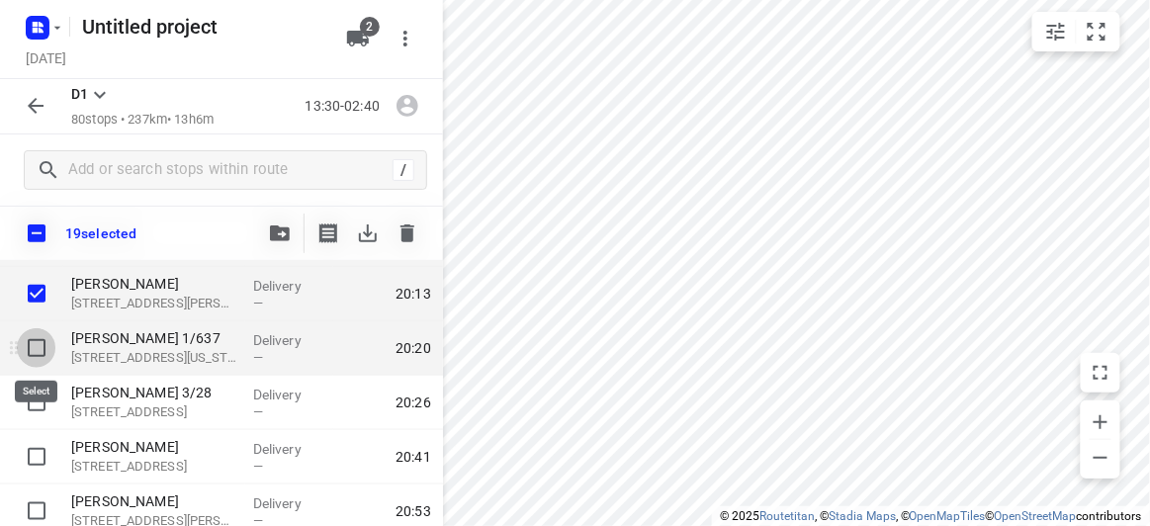
click at [34, 353] on input "checkbox" at bounding box center [37, 348] width 40 height 40
checkbox input "true"
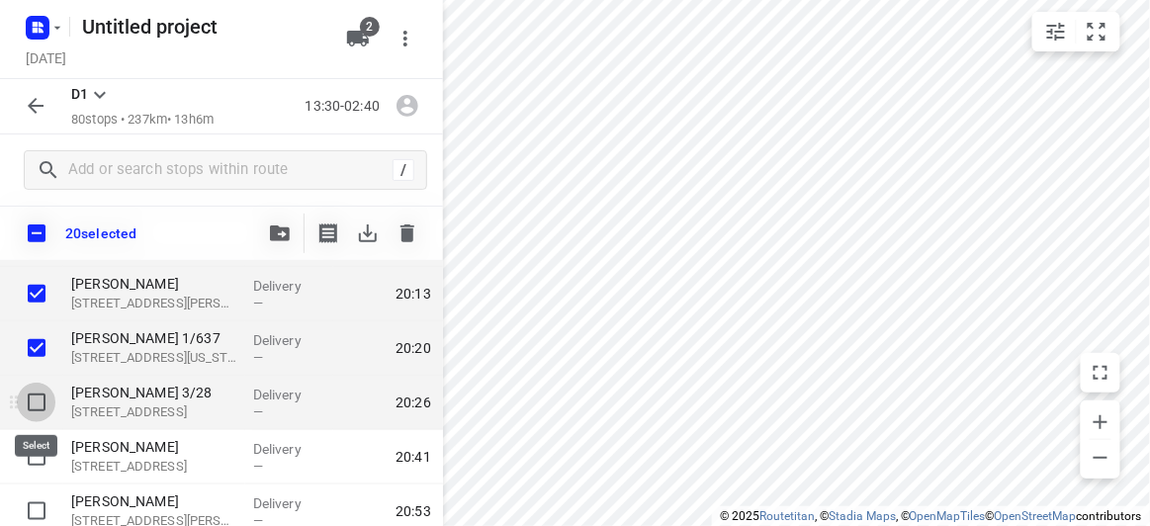
click at [33, 399] on input "checkbox" at bounding box center [37, 403] width 40 height 40
checkbox input "true"
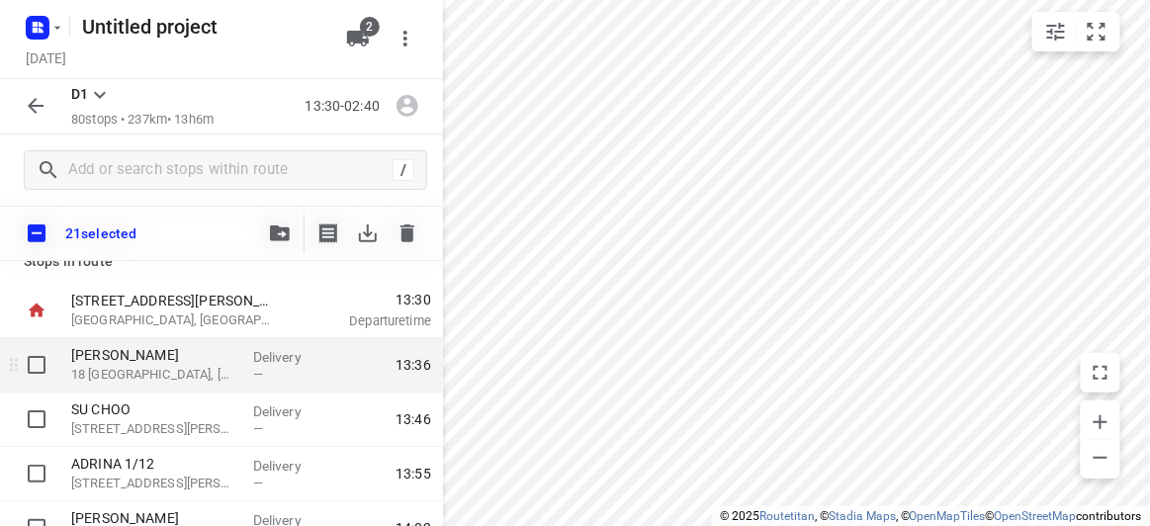
scroll to position [0, 0]
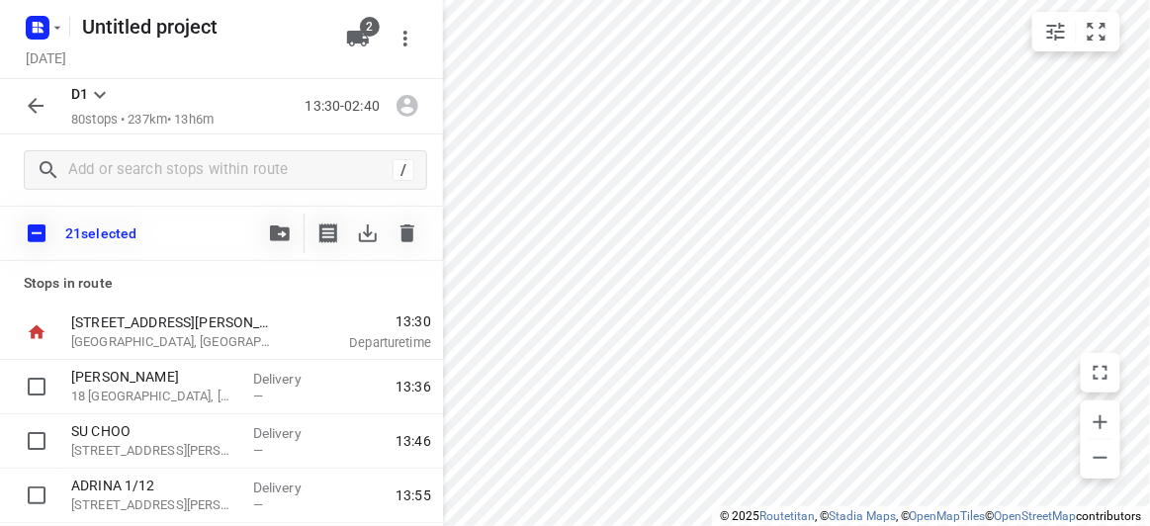
click at [289, 230] on icon "button" at bounding box center [280, 234] width 20 height 16
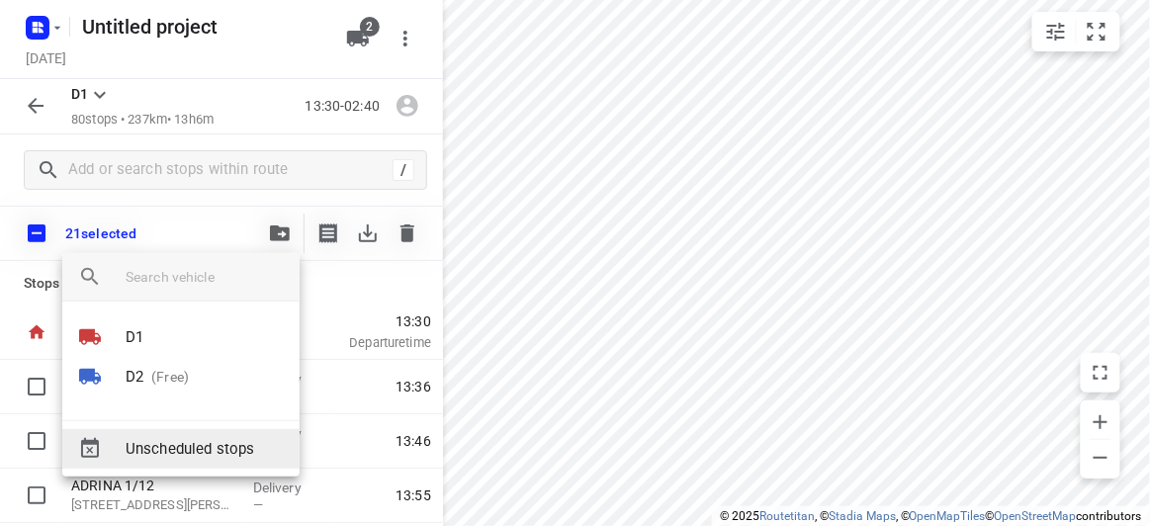
click at [167, 376] on p "(Free)" at bounding box center [166, 377] width 46 height 21
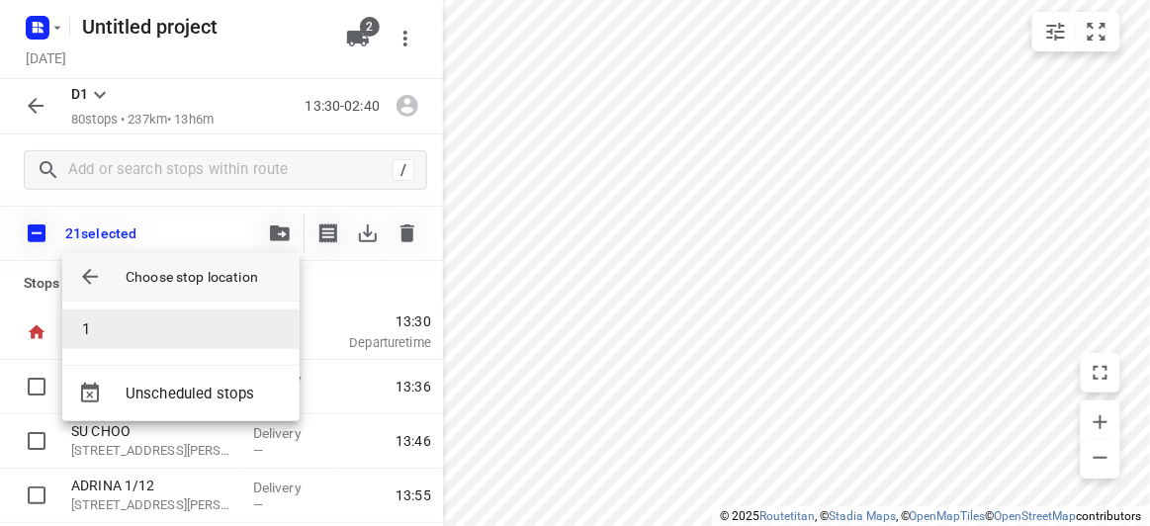
click at [108, 329] on li "1" at bounding box center [180, 330] width 237 height 40
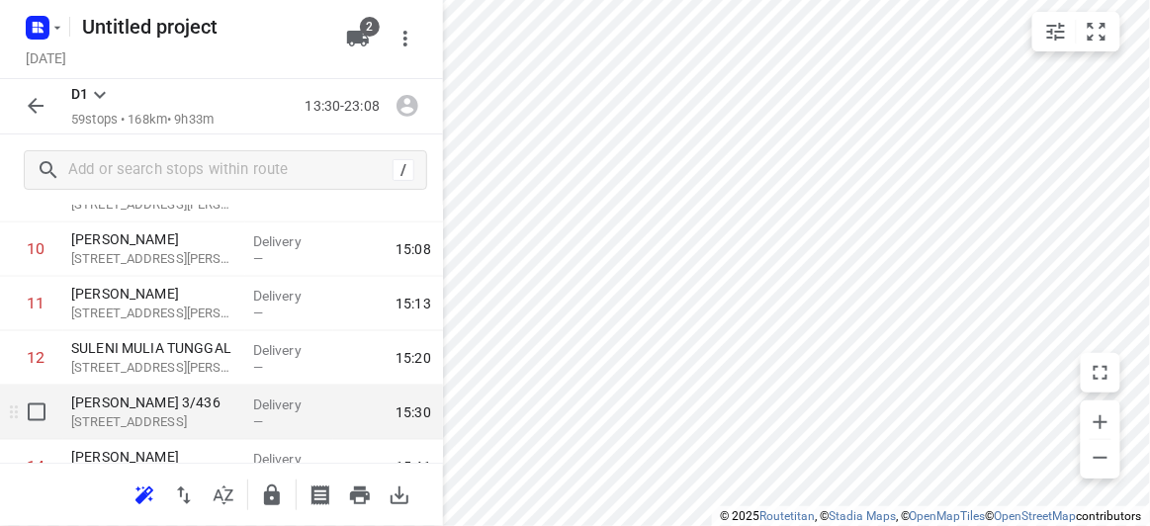
scroll to position [629, 0]
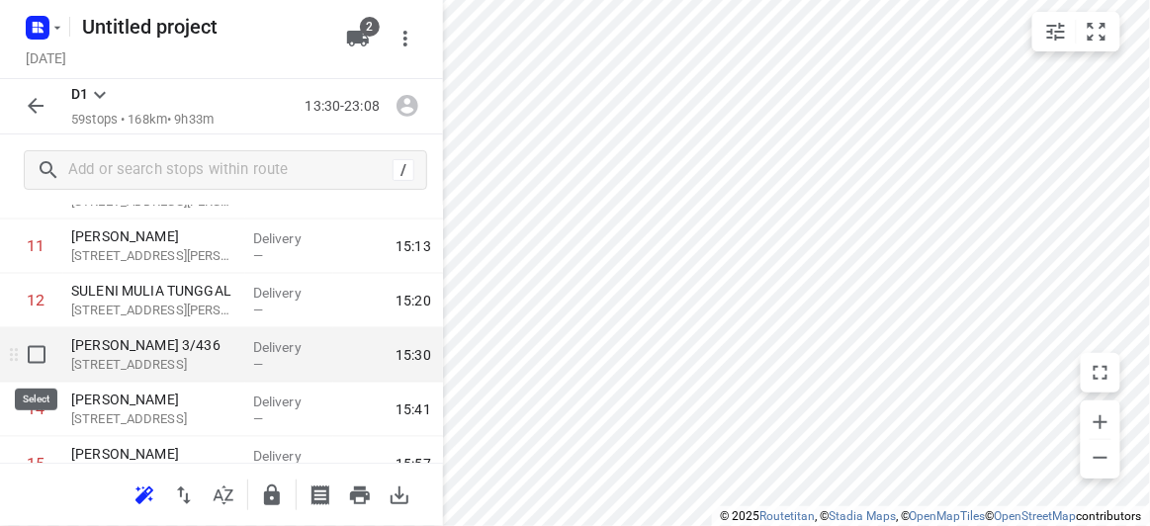
click at [36, 352] on input "checkbox" at bounding box center [37, 355] width 40 height 40
checkbox input "true"
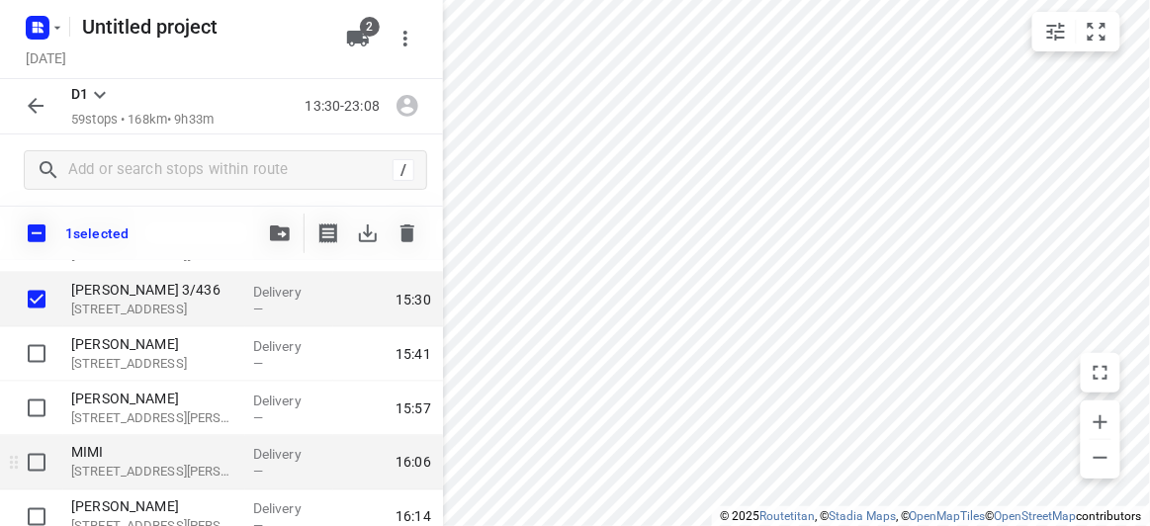
scroll to position [809, 0]
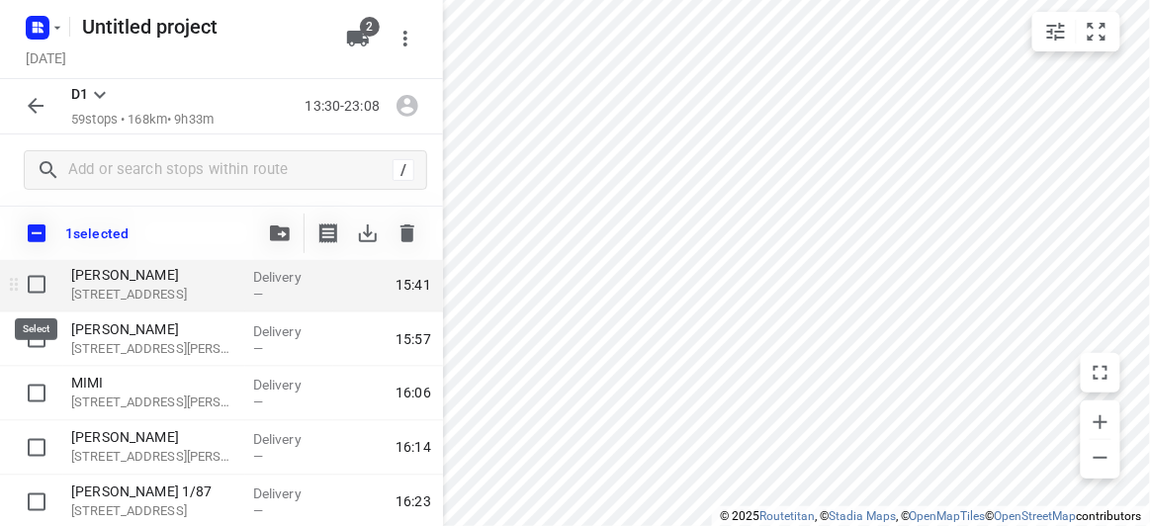
click at [39, 280] on input "checkbox" at bounding box center [37, 285] width 40 height 40
checkbox input "true"
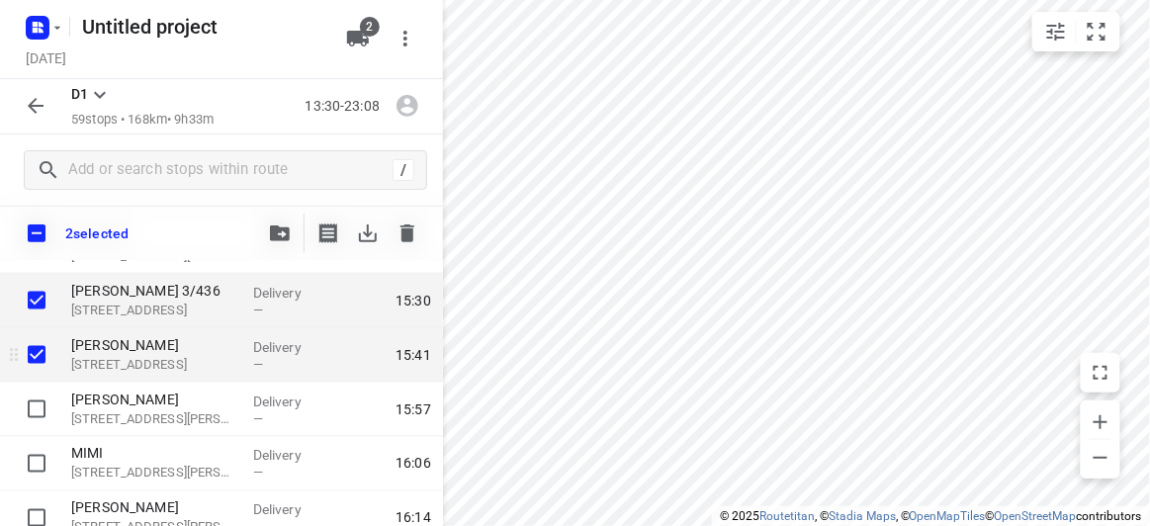
scroll to position [719, 0]
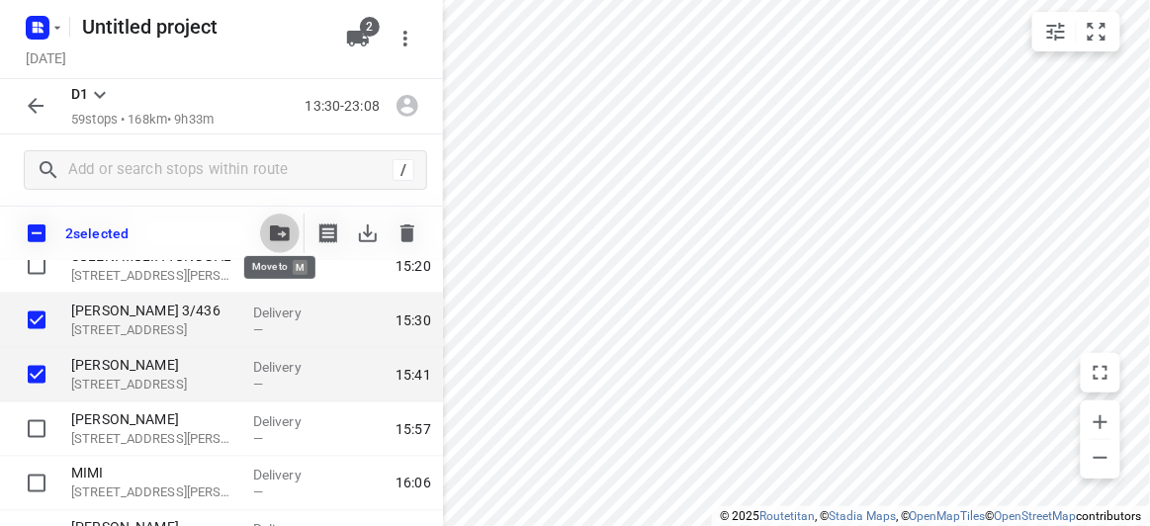
click at [283, 232] on icon "button" at bounding box center [280, 234] width 20 height 16
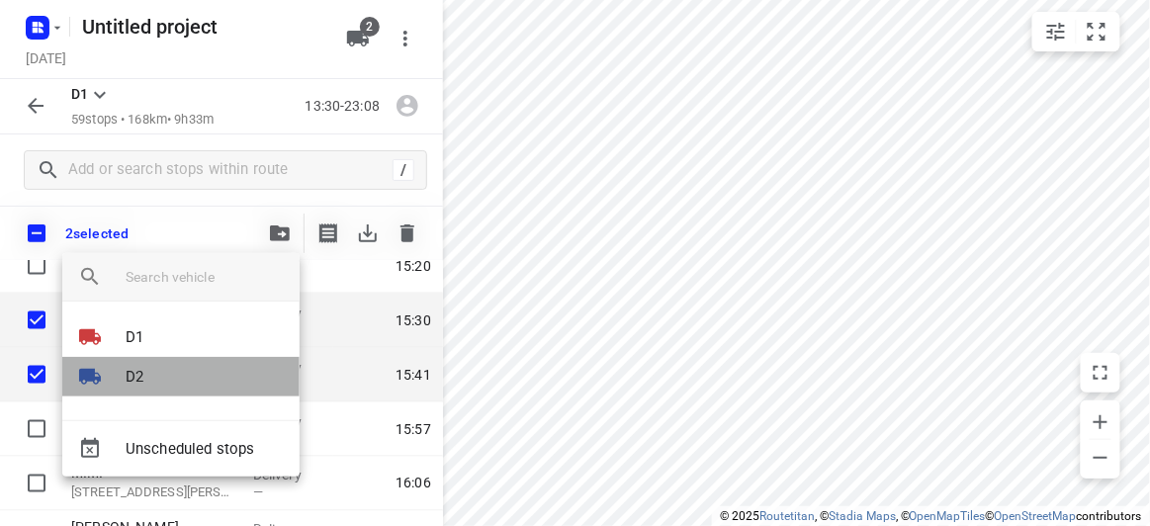
click at [148, 373] on li "D2" at bounding box center [180, 377] width 237 height 40
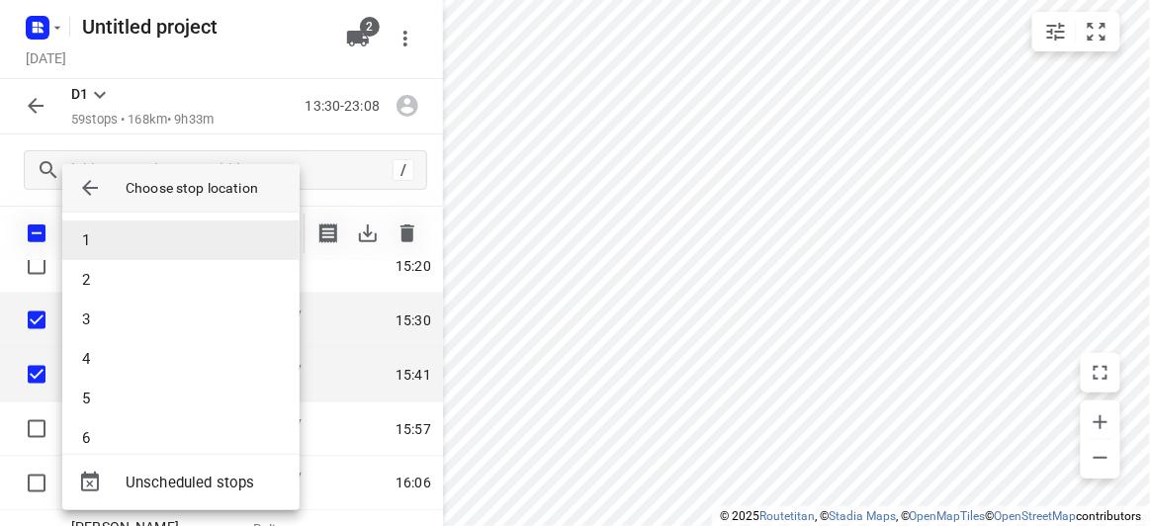
click at [100, 249] on li "1" at bounding box center [180, 241] width 237 height 40
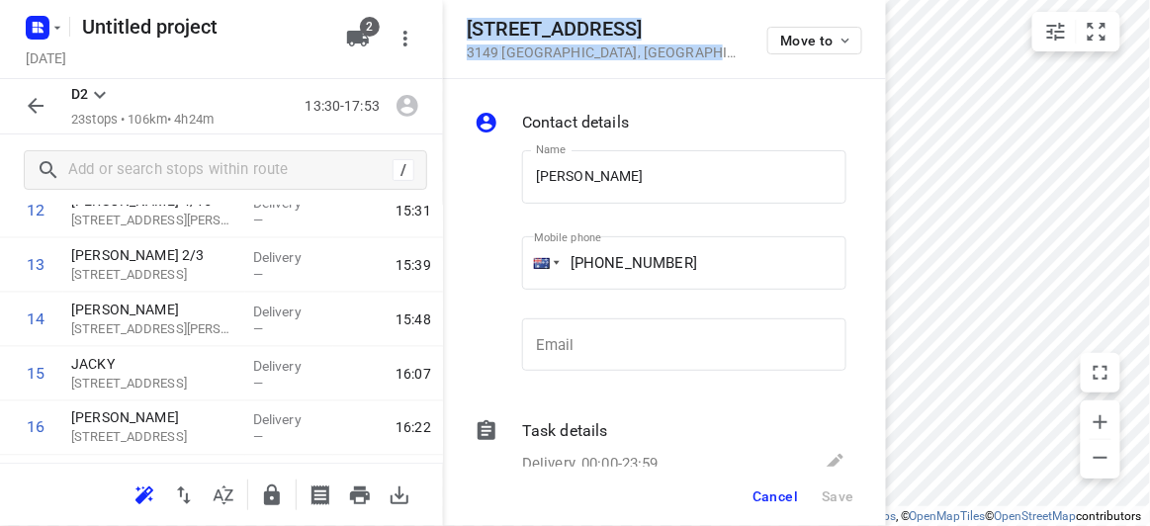
drag, startPoint x: 682, startPoint y: 59, endPoint x: 470, endPoint y: 28, distance: 214.1
click at [470, 28] on div "[STREET_ADDRESS] Move to" at bounding box center [664, 39] width 443 height 79
copy div "[STREET_ADDRESS]"
click at [365, 34] on span "2" at bounding box center [370, 27] width 20 height 20
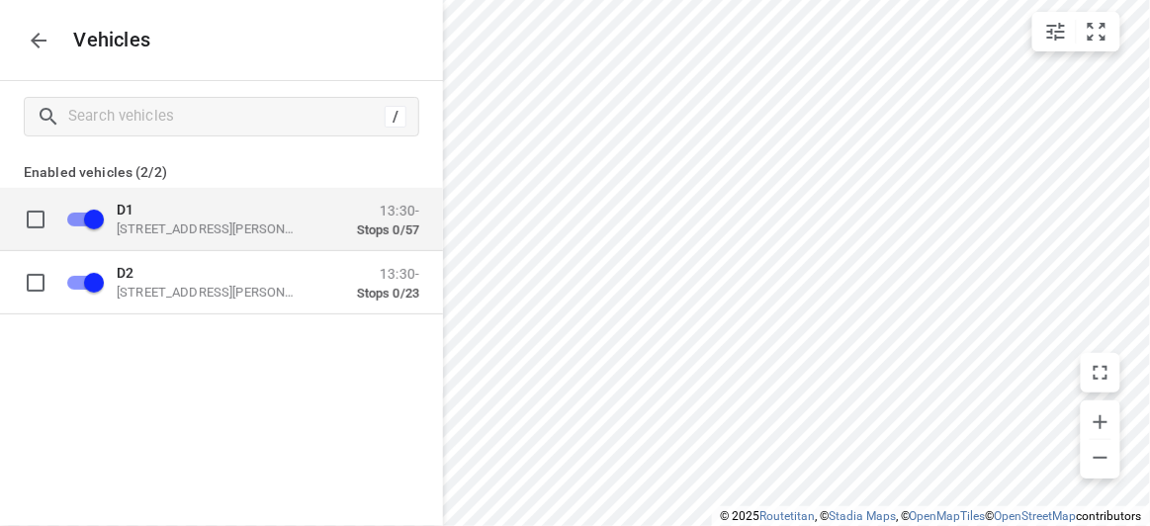
click at [197, 219] on div "D1 [STREET_ADDRESS][PERSON_NAME]" at bounding box center [216, 219] width 198 height 36
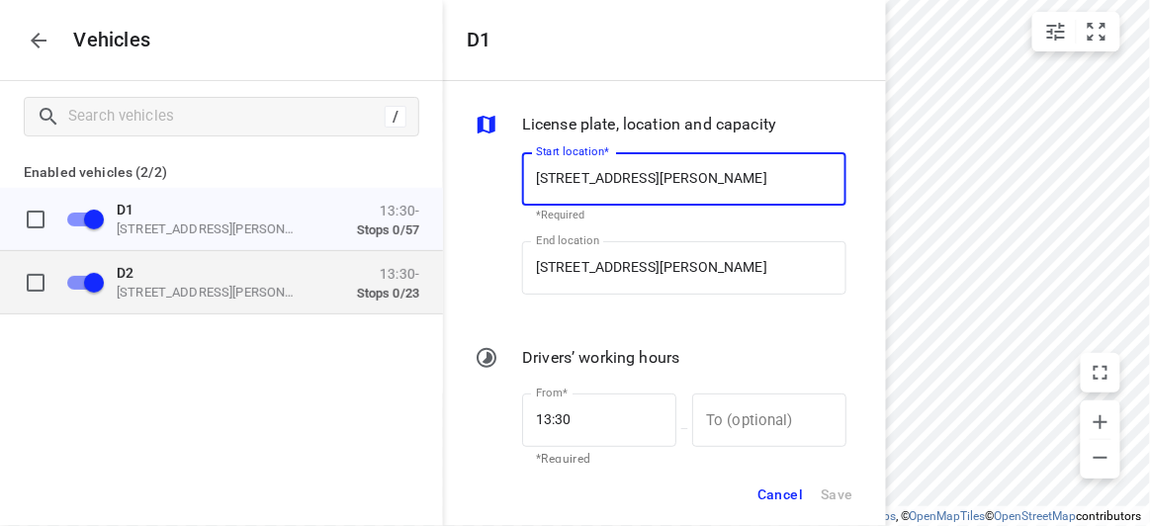
click at [187, 275] on p "D2" at bounding box center [216, 272] width 198 height 16
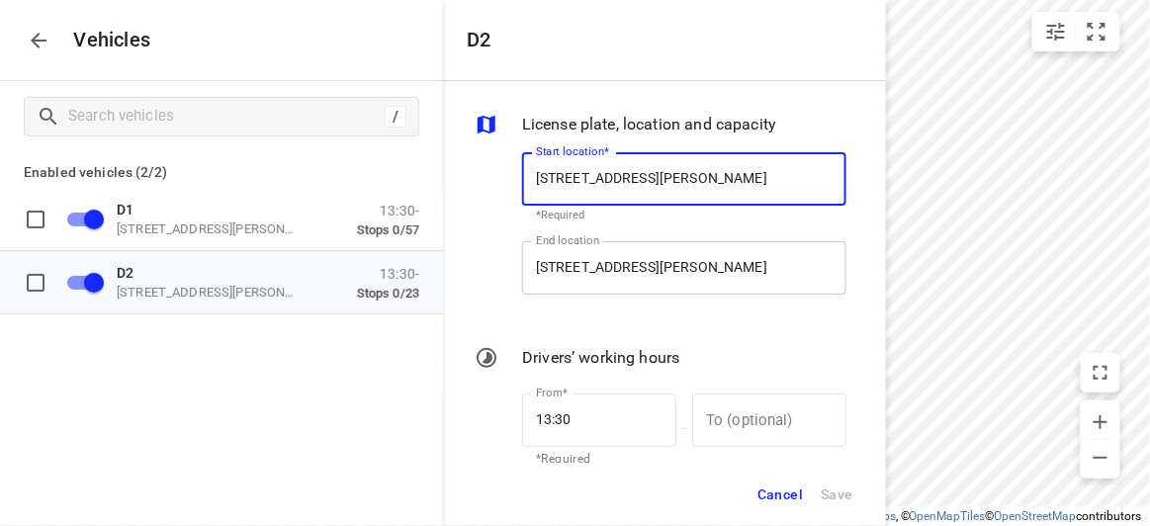
drag, startPoint x: 510, startPoint y: 287, endPoint x: 537, endPoint y: 278, distance: 28.2
click at [513, 286] on div "Start location* [STREET_ADDRESS][PERSON_NAME] Start location* *Required End loc…" at bounding box center [661, 230] width 380 height 186
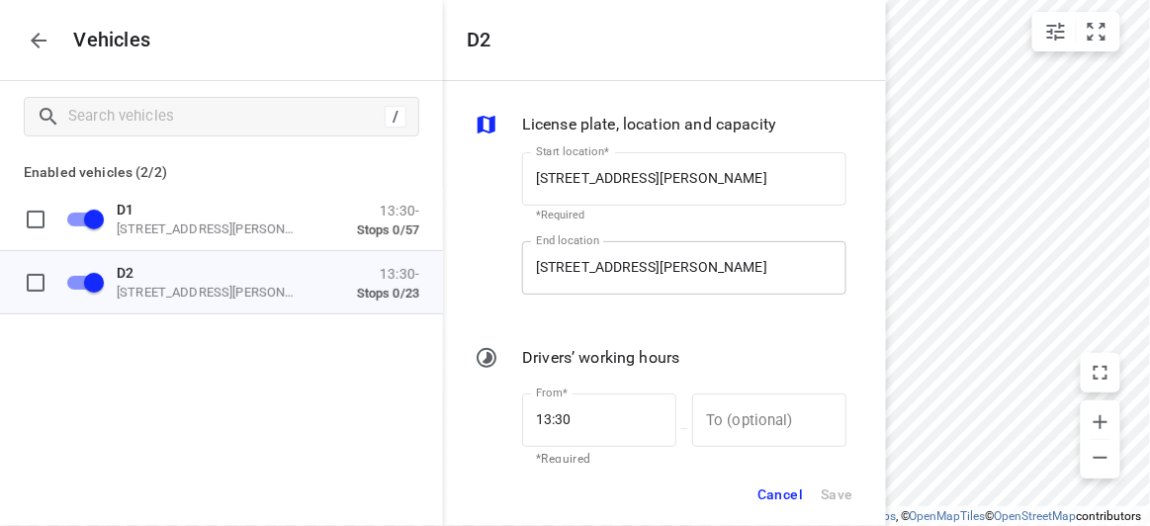
click at [585, 272] on input "[STREET_ADDRESS][PERSON_NAME]" at bounding box center [684, 267] width 324 height 53
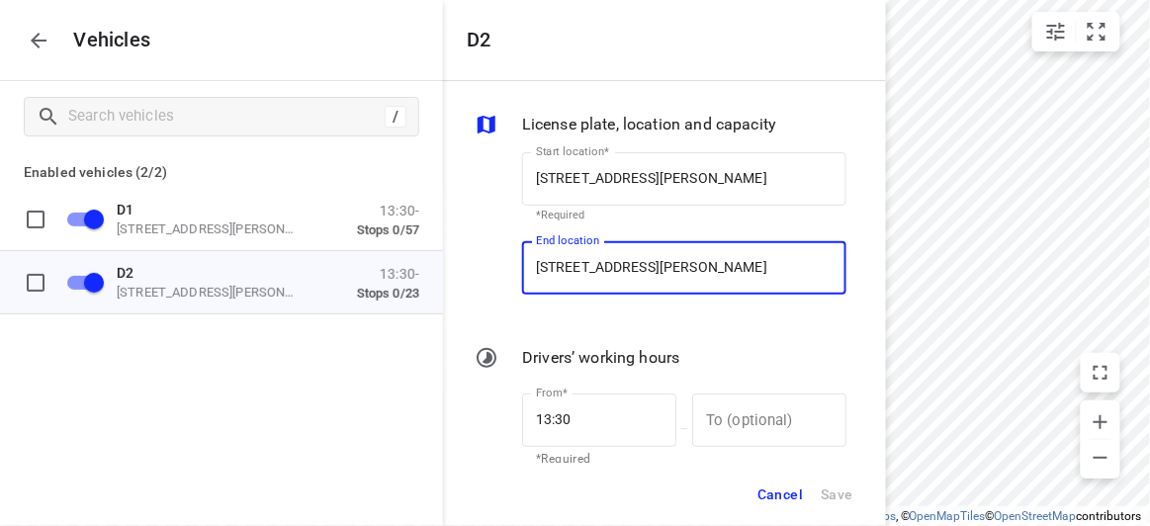
paste input "[STREET_ADDRESS]"
type input "[STREET_ADDRESS]"
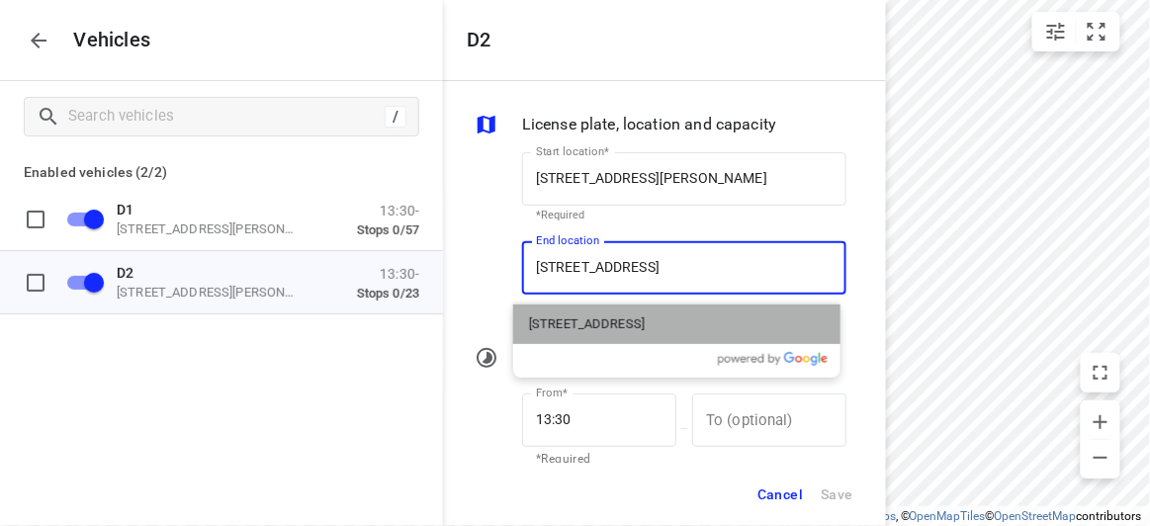
click at [563, 312] on div "[STREET_ADDRESS]" at bounding box center [676, 325] width 327 height 40
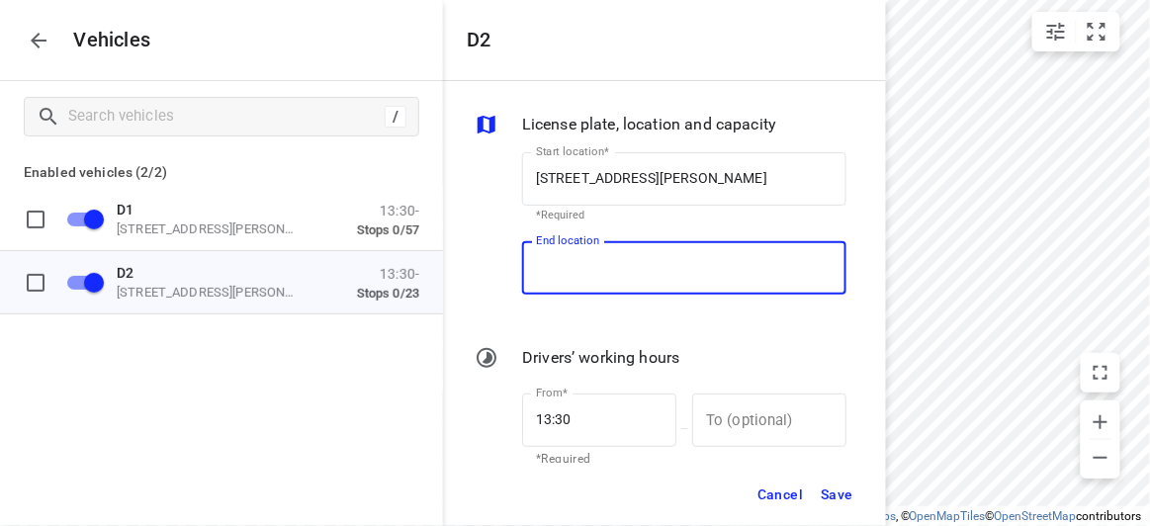
type input "[STREET_ADDRESS]"
click at [826, 492] on span "Save" at bounding box center [837, 495] width 33 height 25
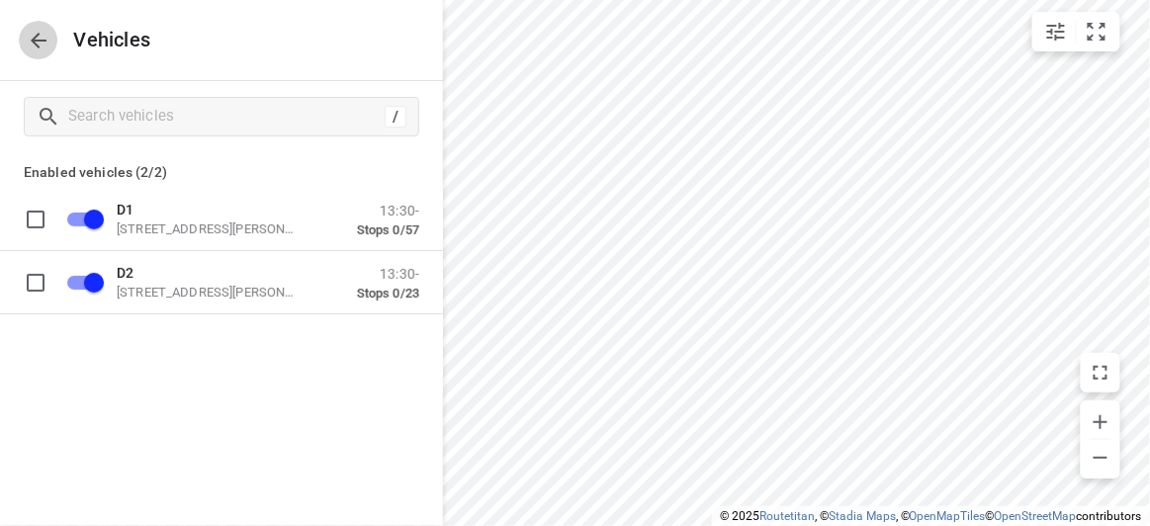
click at [26, 39] on button "button" at bounding box center [39, 41] width 40 height 40
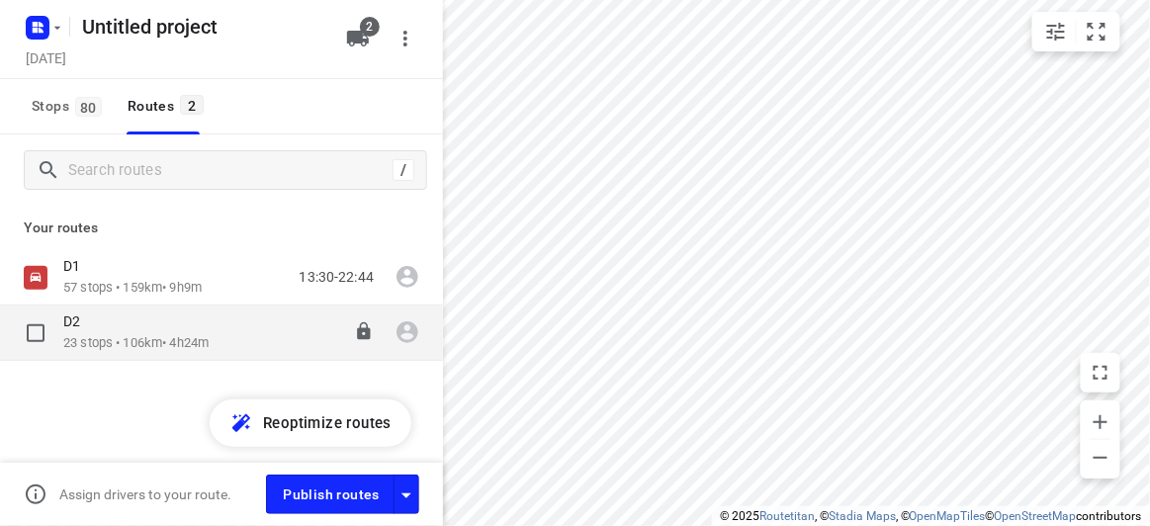
click at [113, 324] on div "D2" at bounding box center [135, 324] width 145 height 22
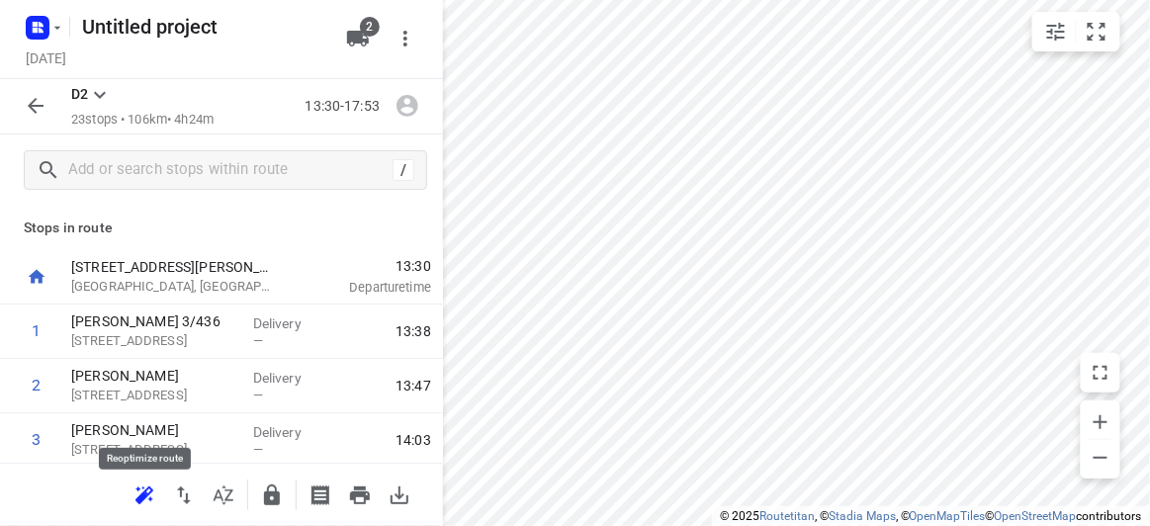
click at [138, 494] on icon "button" at bounding box center [145, 496] width 24 height 24
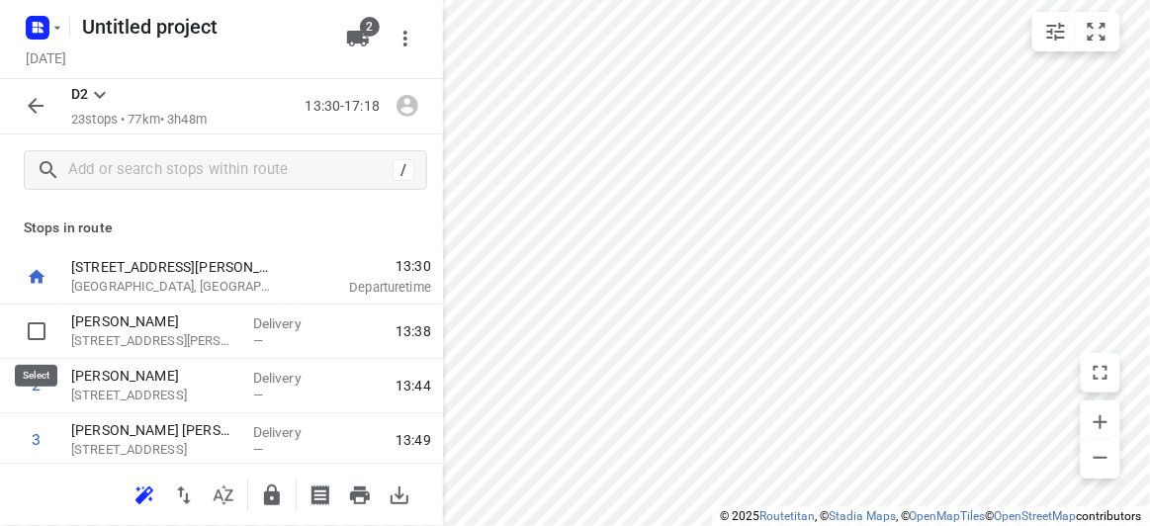
click at [38, 337] on input "checkbox" at bounding box center [37, 332] width 40 height 40
checkbox input "true"
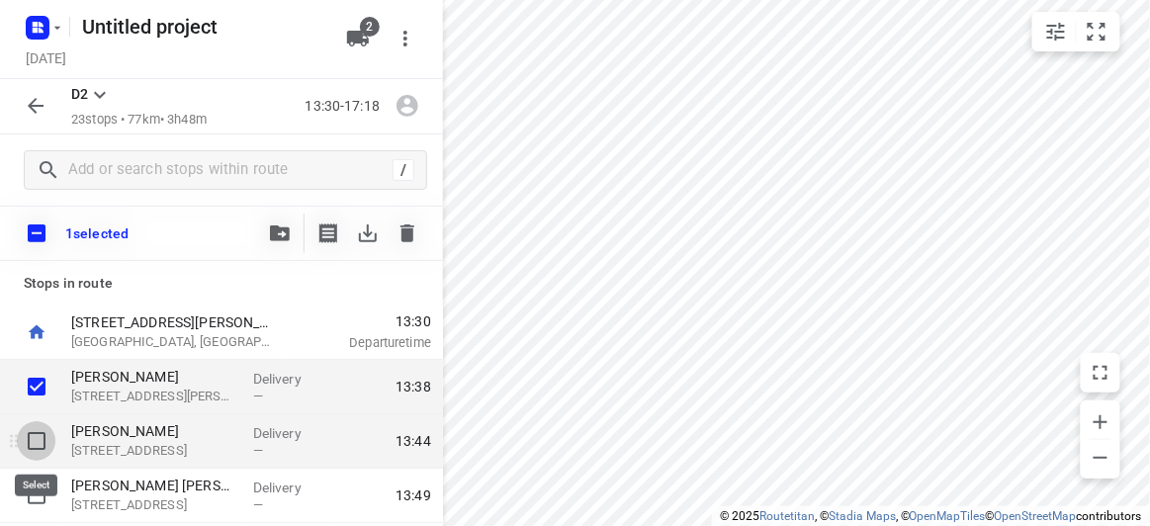
click at [39, 432] on input "checkbox" at bounding box center [37, 441] width 40 height 40
checkbox input "true"
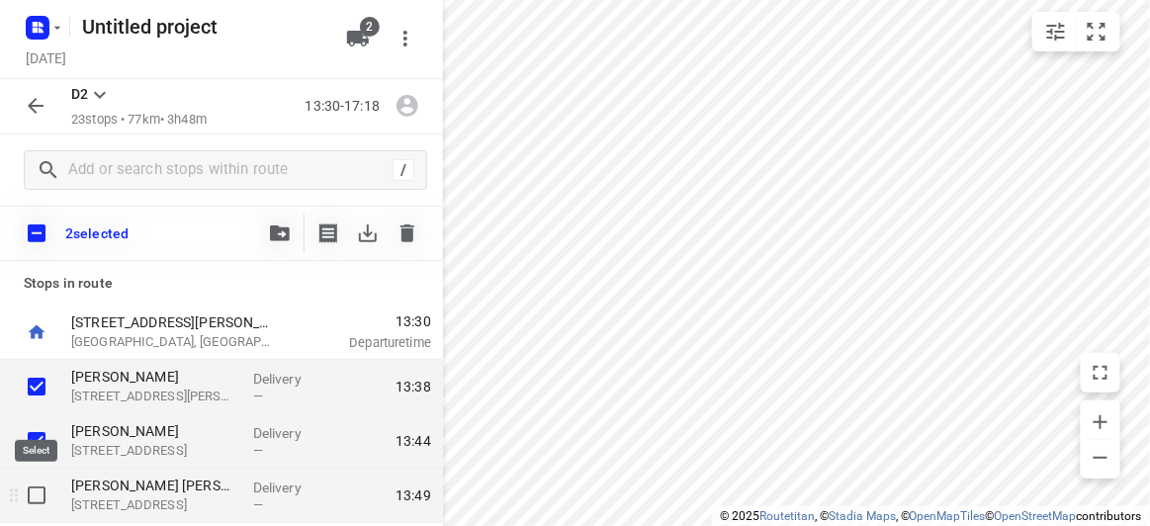
click at [42, 484] on input "checkbox" at bounding box center [37, 496] width 40 height 40
checkbox input "true"
click at [271, 234] on icon "button" at bounding box center [280, 234] width 20 height 16
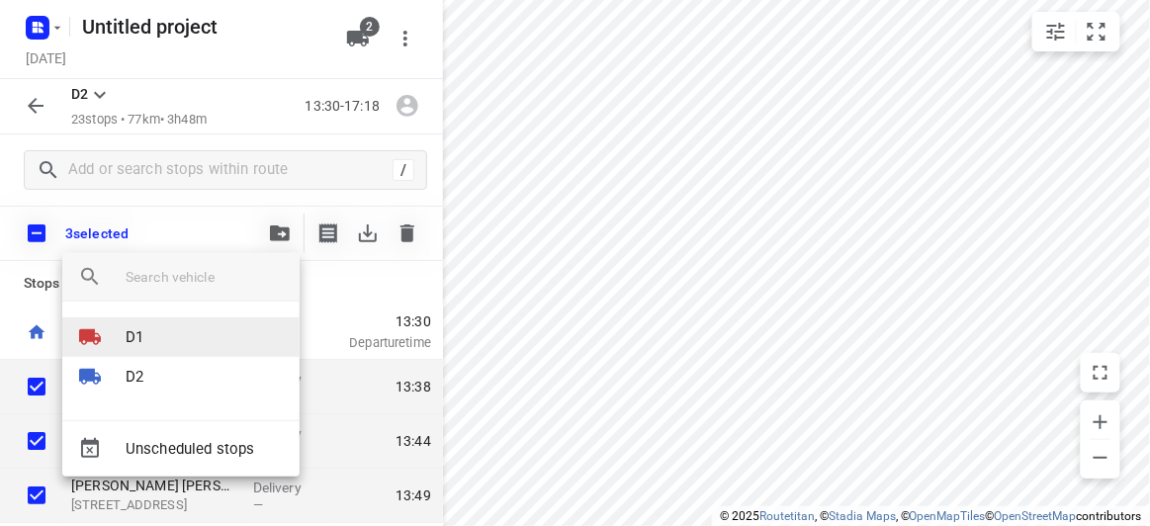
click at [142, 349] on li "D1" at bounding box center [180, 338] width 237 height 40
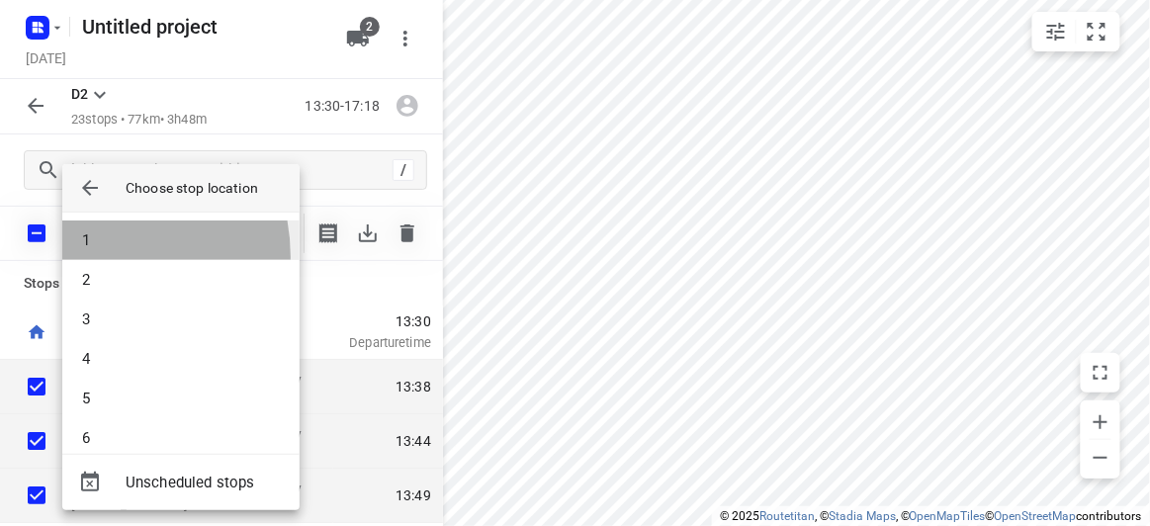
click at [89, 257] on li "1" at bounding box center [180, 241] width 237 height 40
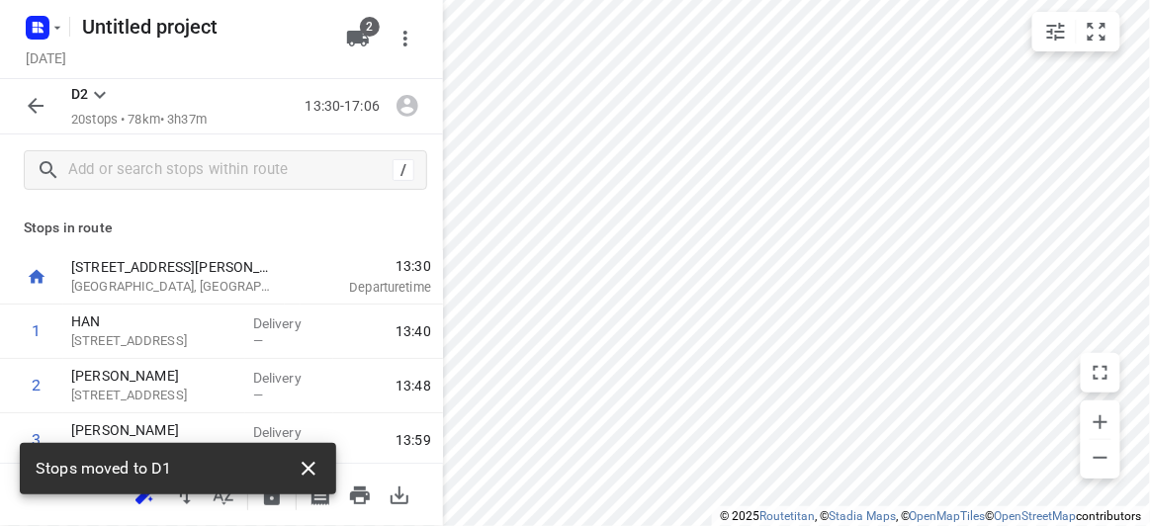
click at [312, 468] on icon "button" at bounding box center [309, 469] width 24 height 24
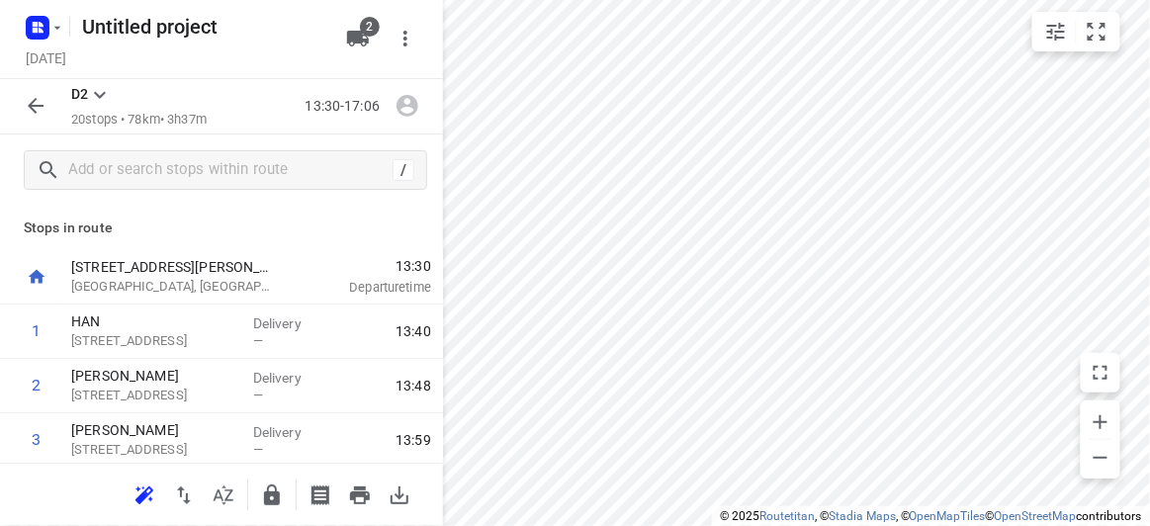
click at [143, 493] on icon "button" at bounding box center [142, 498] width 13 height 13
click at [42, 101] on icon "button" at bounding box center [36, 106] width 24 height 24
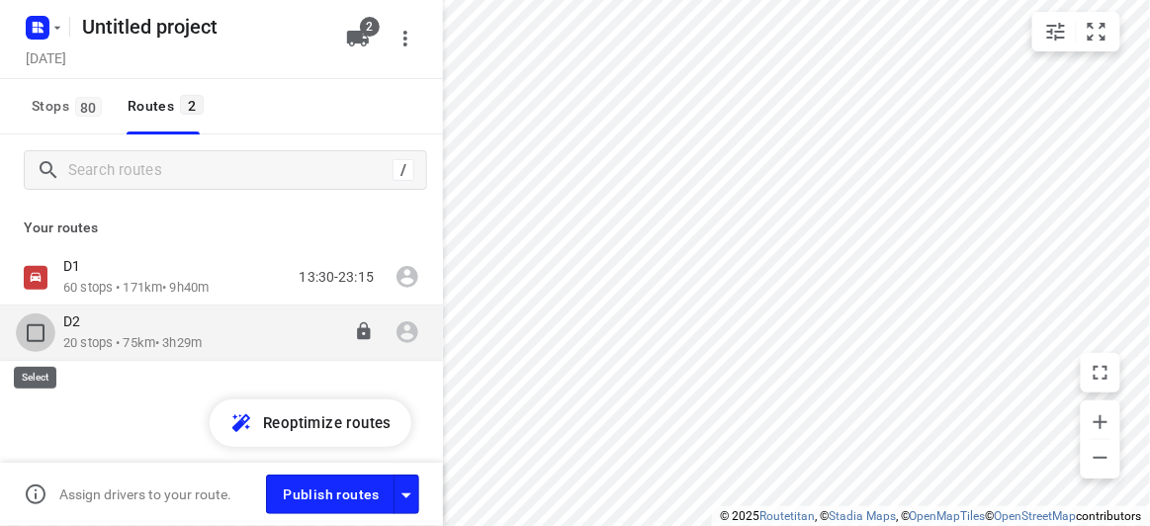
click at [45, 325] on input "checkbox" at bounding box center [36, 334] width 40 height 40
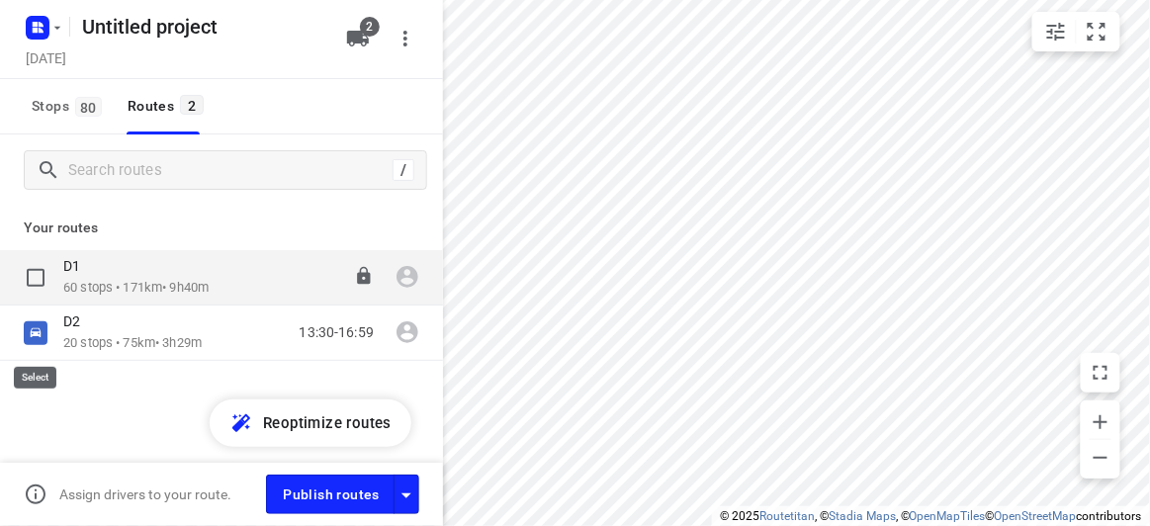
checkbox input "true"
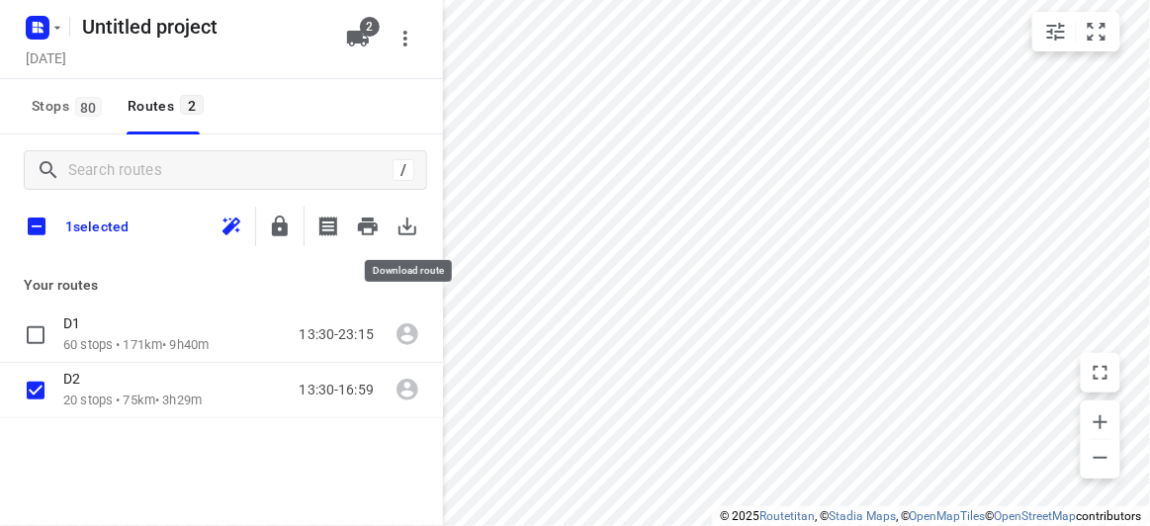
click at [412, 222] on icon "button" at bounding box center [408, 227] width 24 height 24
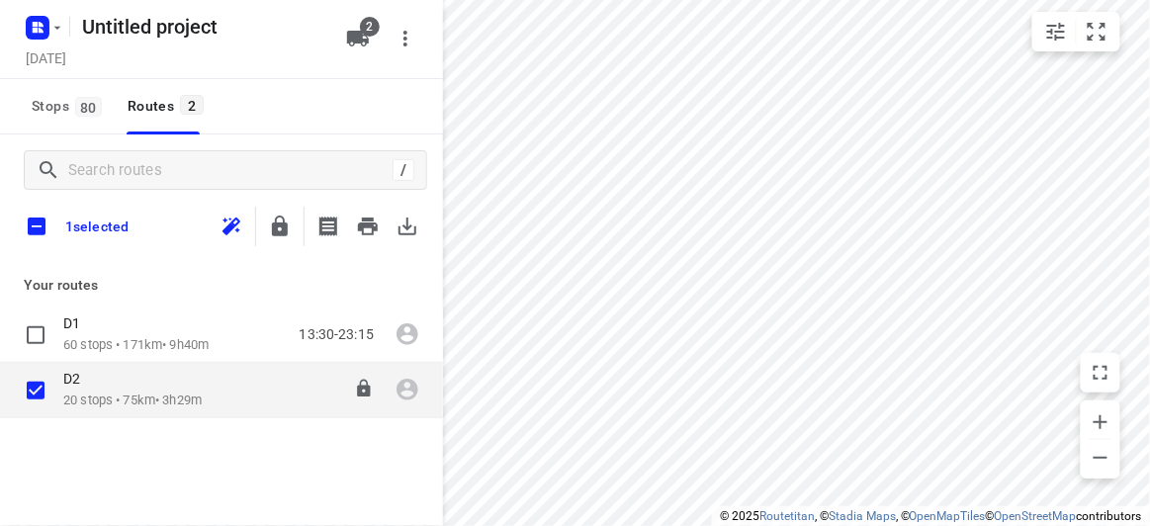
click at [148, 406] on p "20 stops • 75km • 3h29m" at bounding box center [132, 401] width 138 height 19
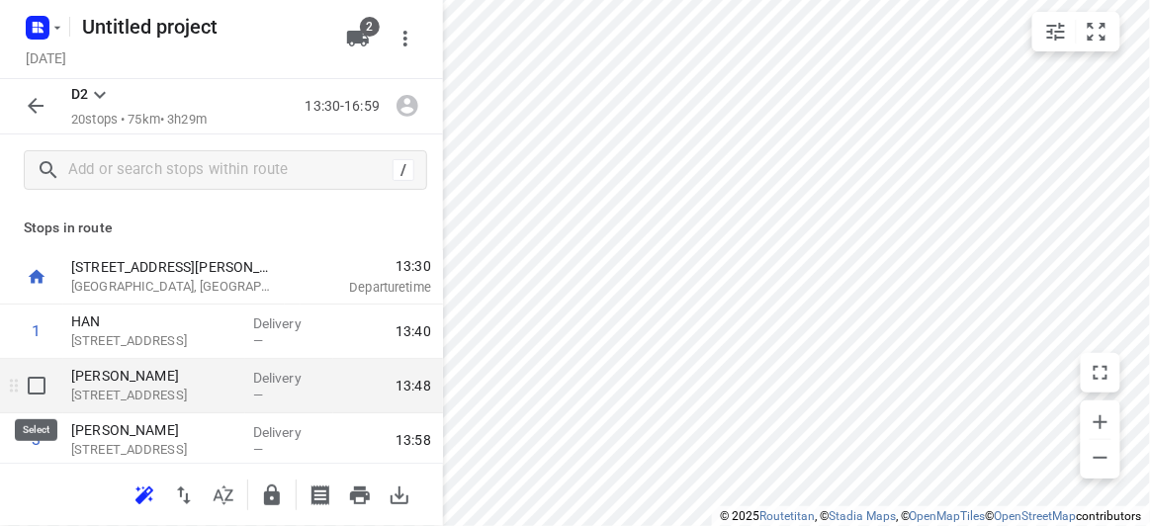
click at [40, 396] on input "checkbox" at bounding box center [37, 386] width 40 height 40
checkbox input "true"
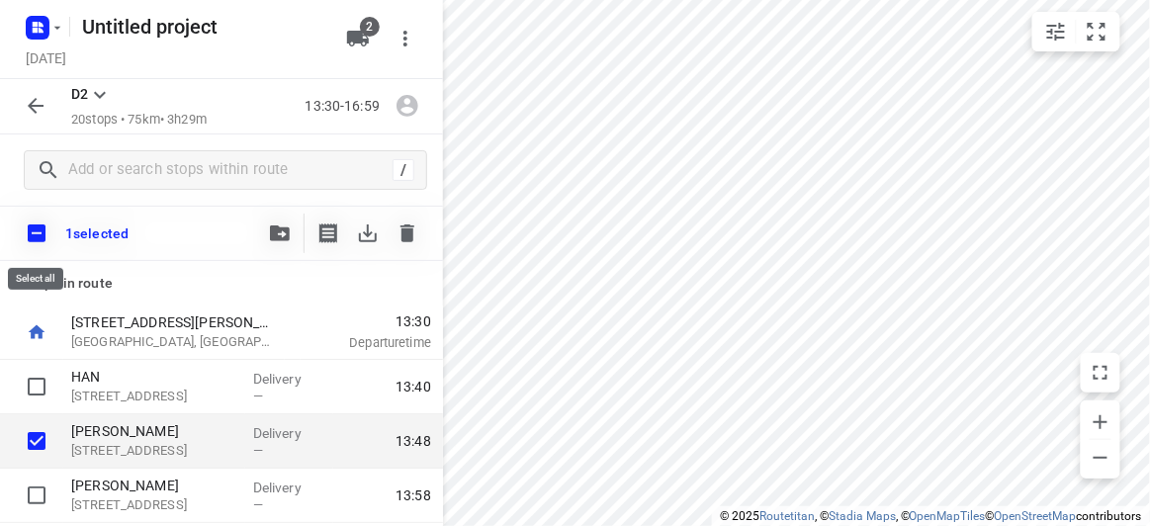
click at [44, 239] on input "checkbox" at bounding box center [37, 234] width 42 height 42
checkbox input "true"
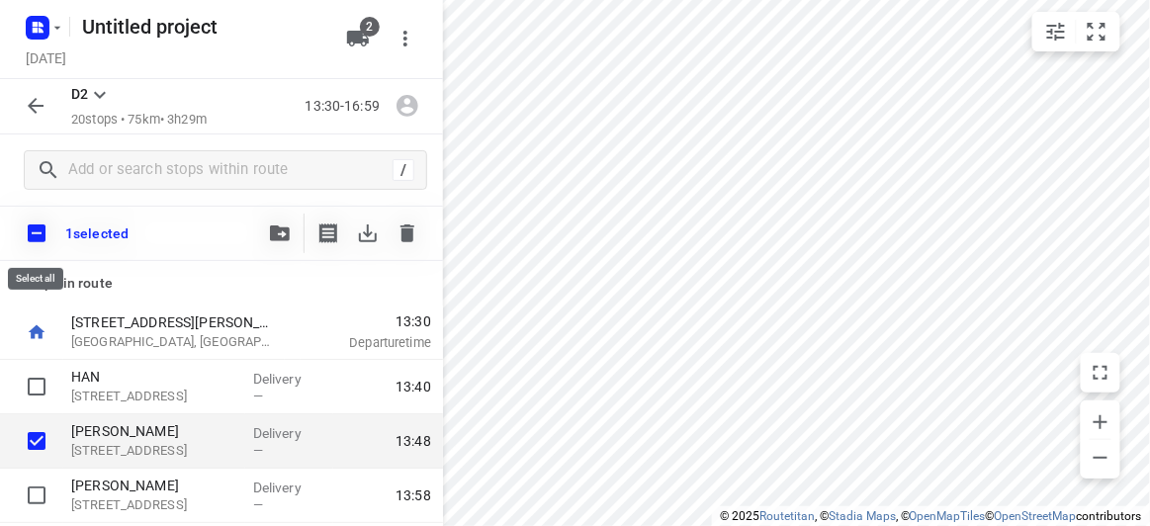
checkbox input "true"
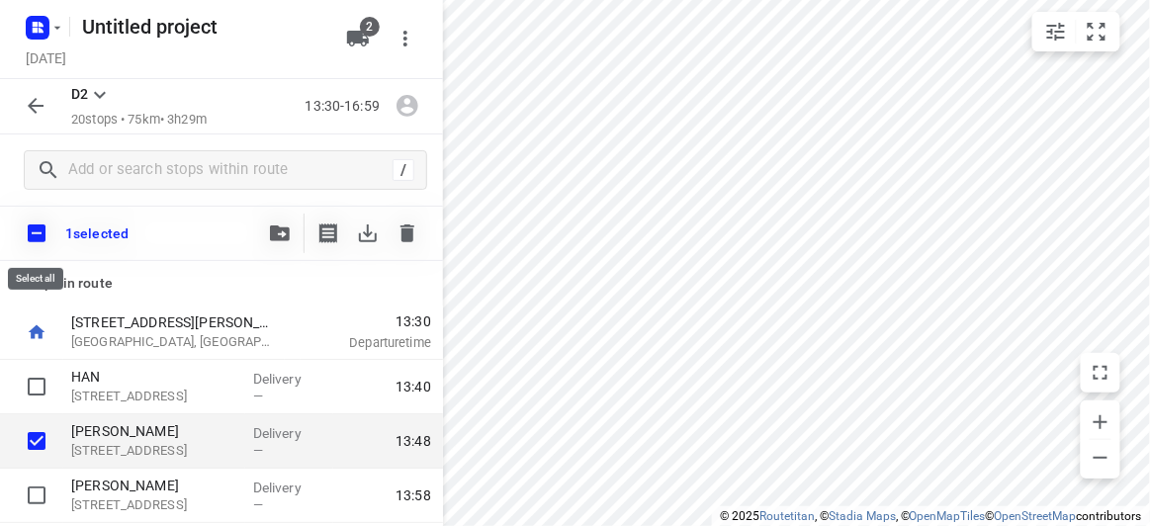
checkbox input "true"
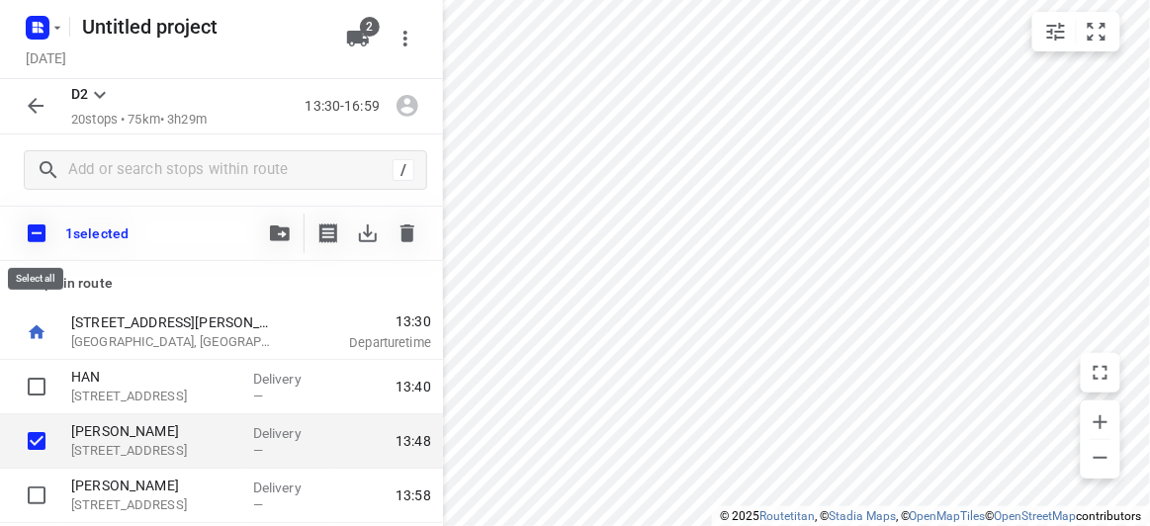
checkbox input "true"
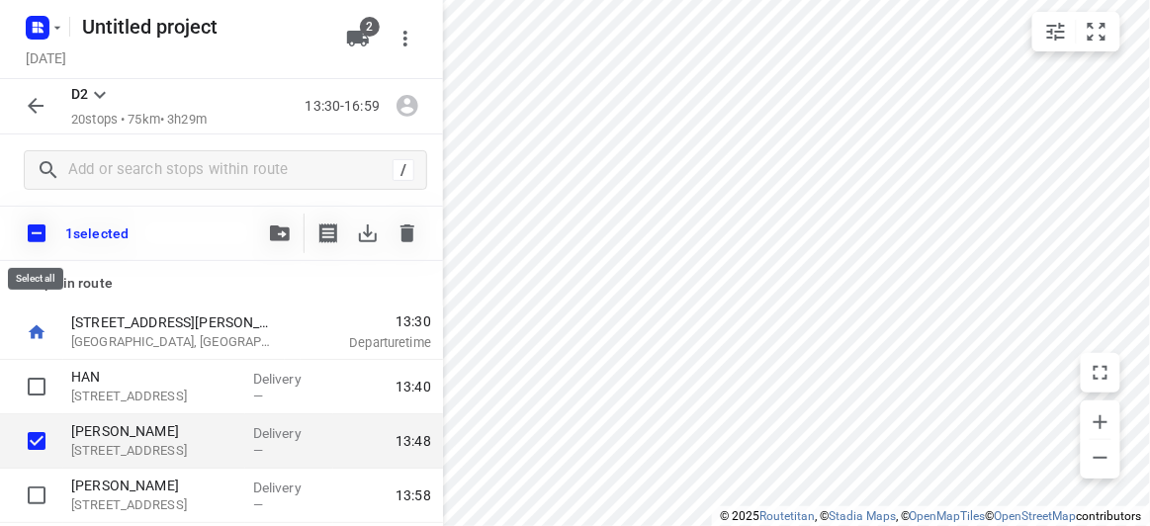
checkbox input "true"
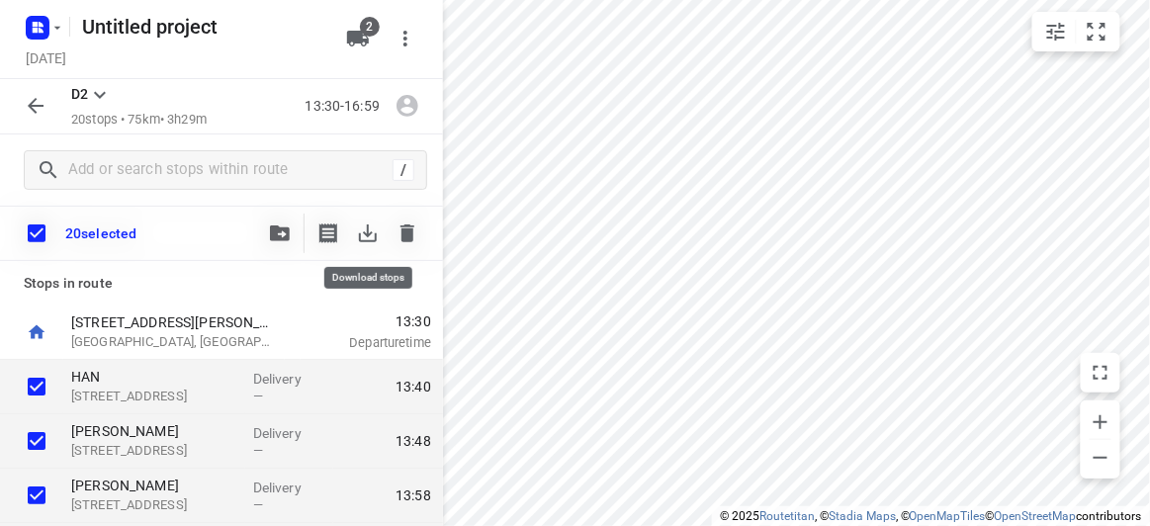
click at [409, 237] on icon "button" at bounding box center [408, 234] width 14 height 18
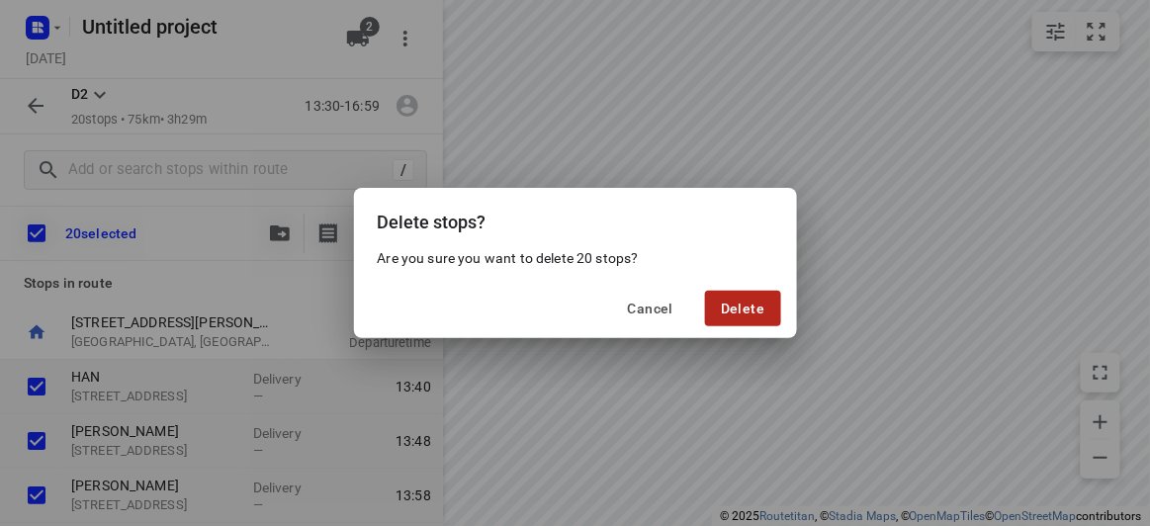
click at [736, 304] on span "Delete" at bounding box center [743, 309] width 44 height 16
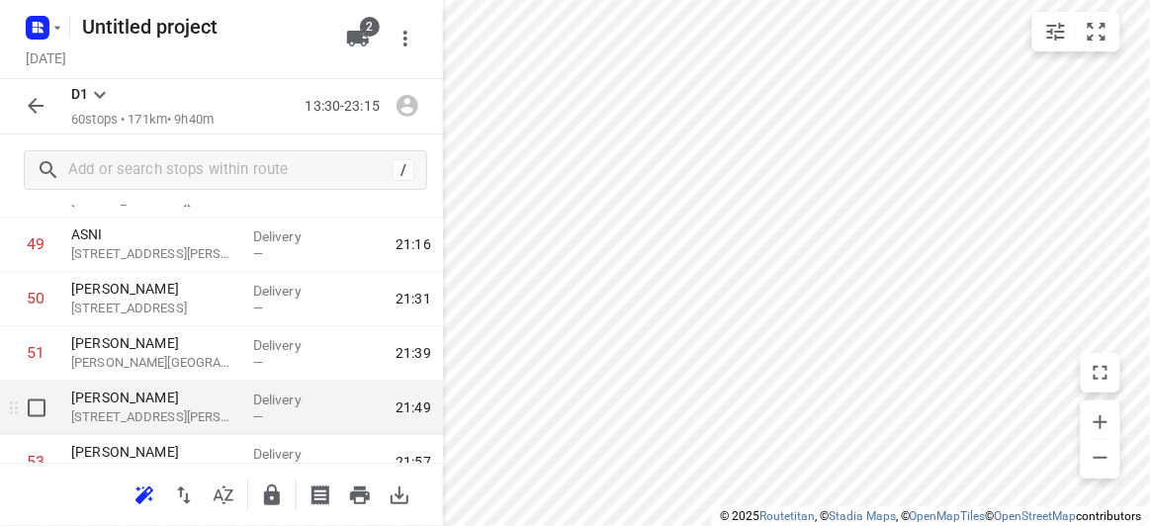
scroll to position [2788, 0]
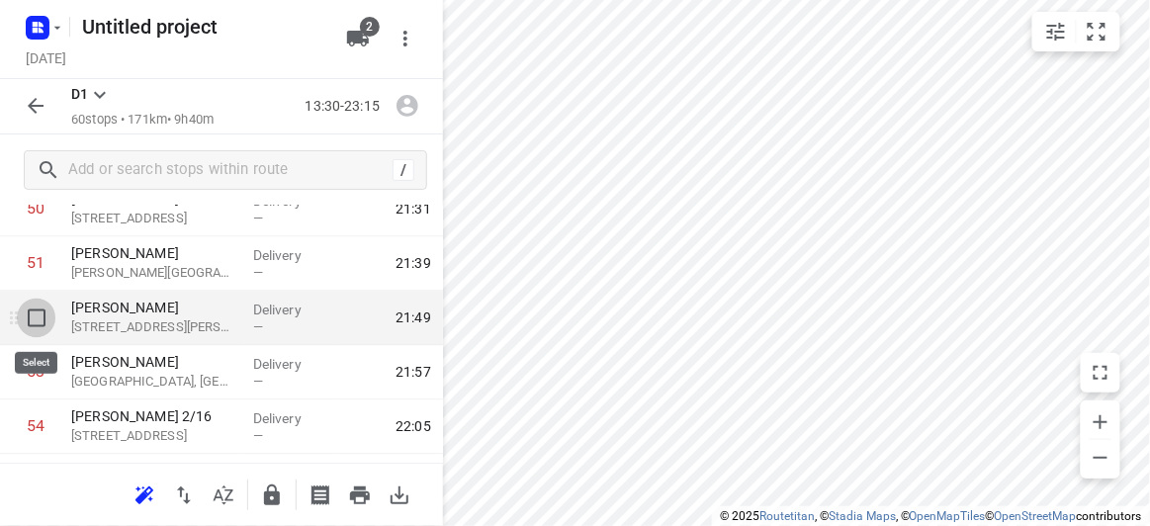
click at [41, 326] on input "checkbox" at bounding box center [37, 319] width 40 height 40
checkbox input "true"
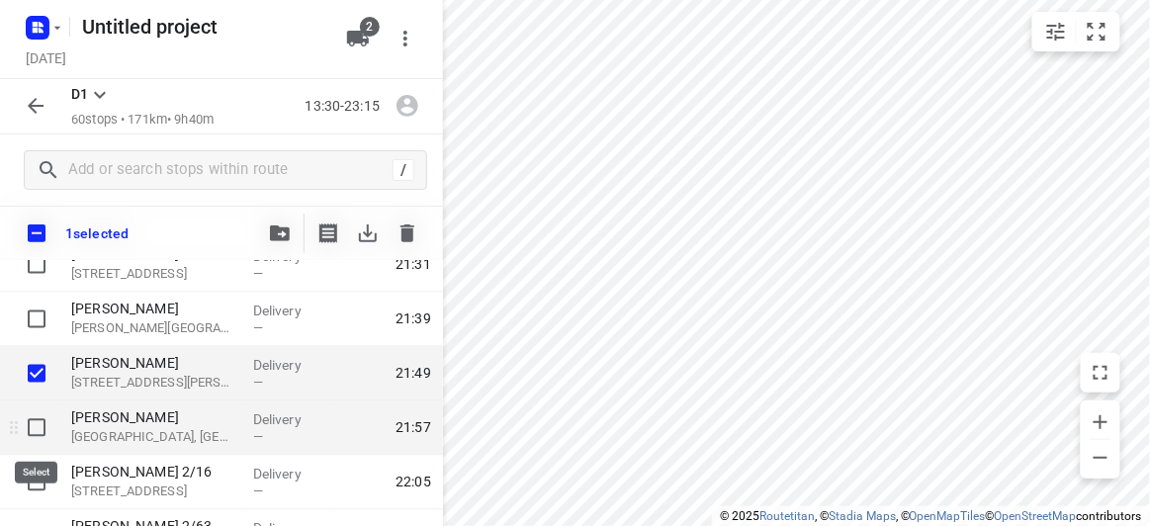
click at [42, 439] on input "checkbox" at bounding box center [37, 429] width 40 height 40
checkbox input "true"
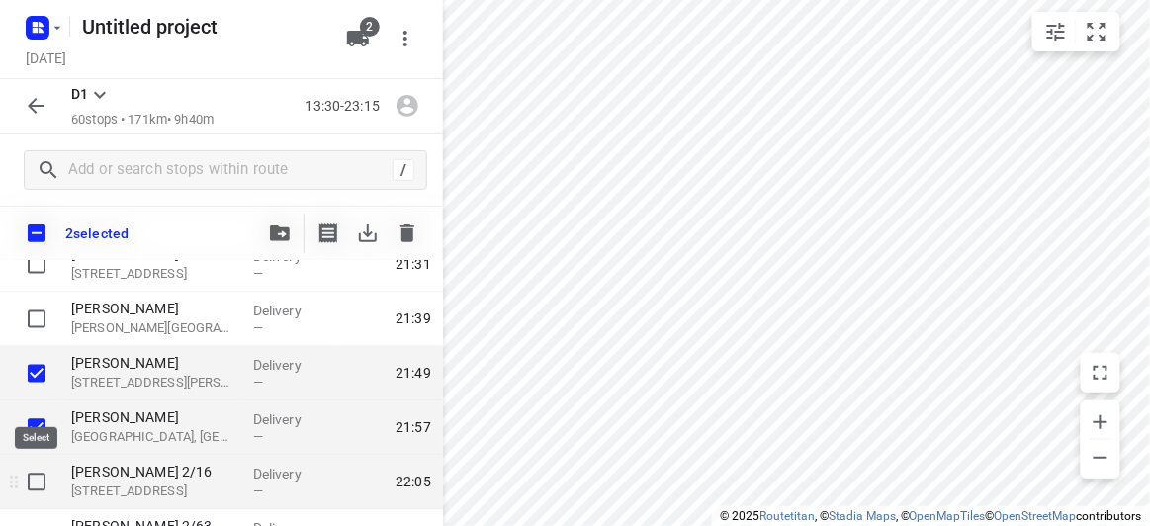
click at [40, 470] on input "checkbox" at bounding box center [37, 483] width 40 height 40
checkbox input "true"
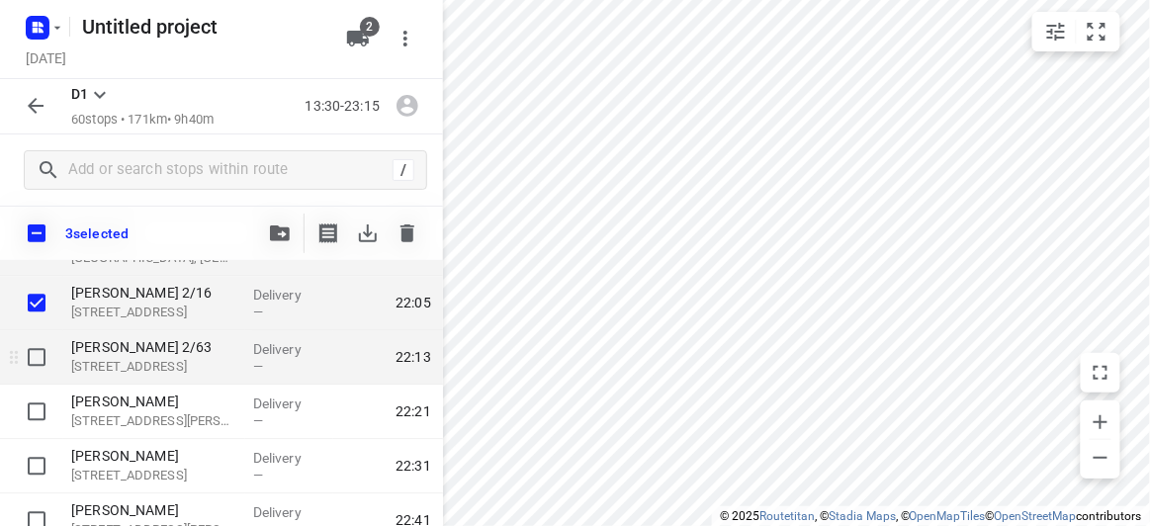
click at [41, 367] on input "checkbox" at bounding box center [37, 358] width 40 height 40
checkbox input "true"
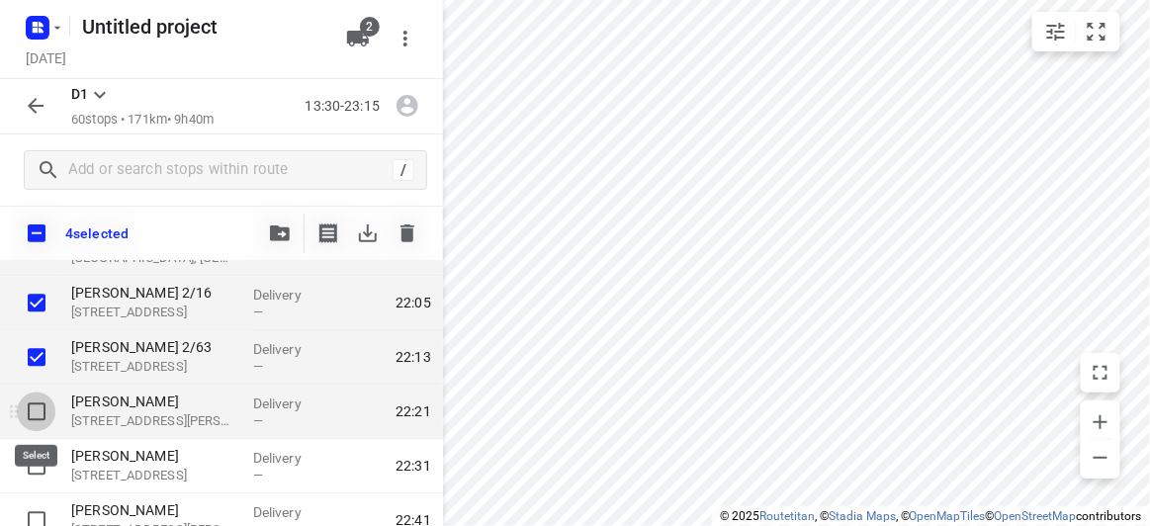
click at [40, 410] on input "checkbox" at bounding box center [37, 413] width 40 height 40
checkbox input "true"
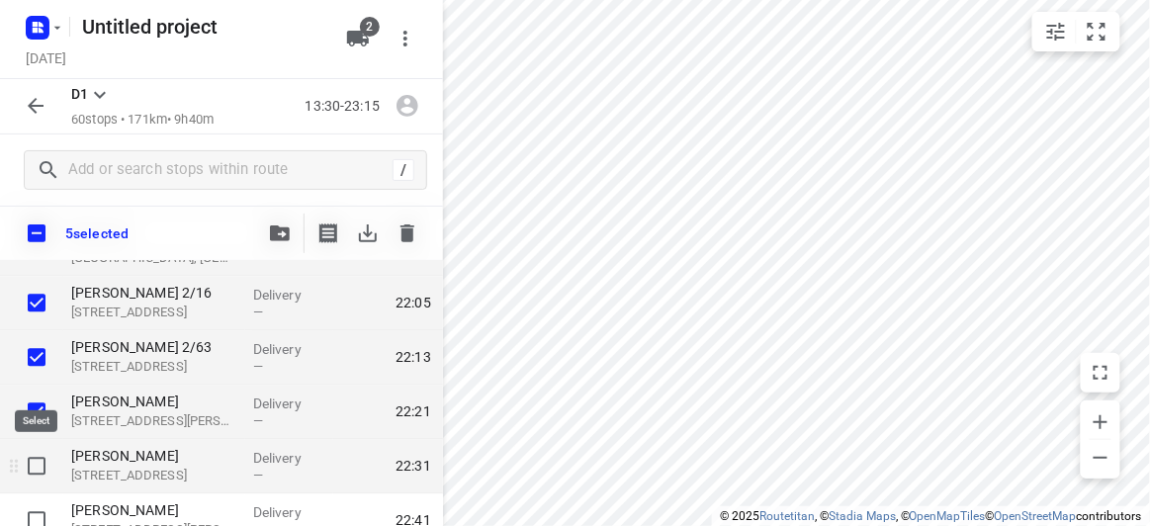
click at [44, 466] on input "checkbox" at bounding box center [37, 467] width 40 height 40
checkbox input "true"
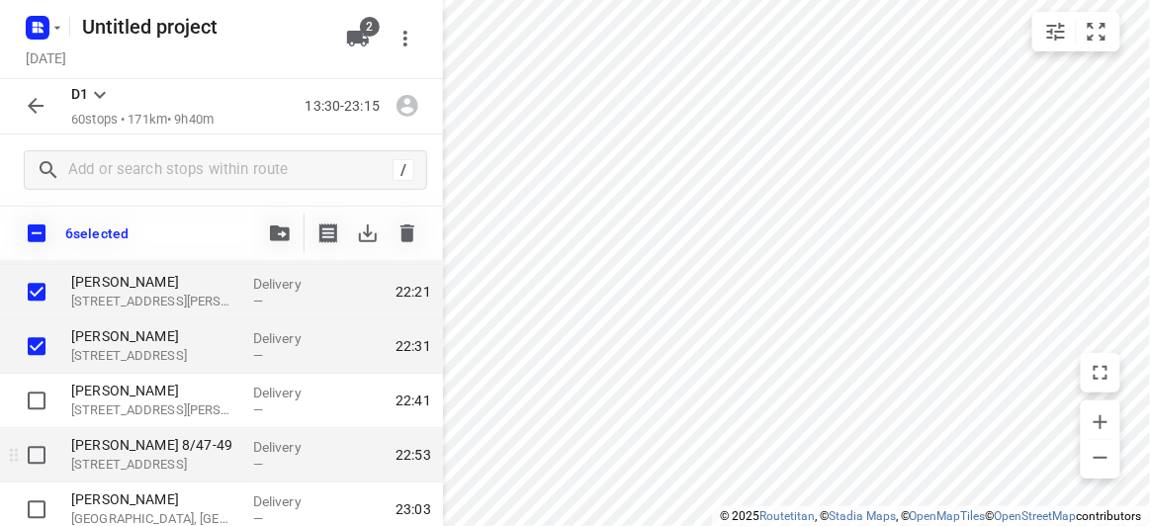
scroll to position [3152, 0]
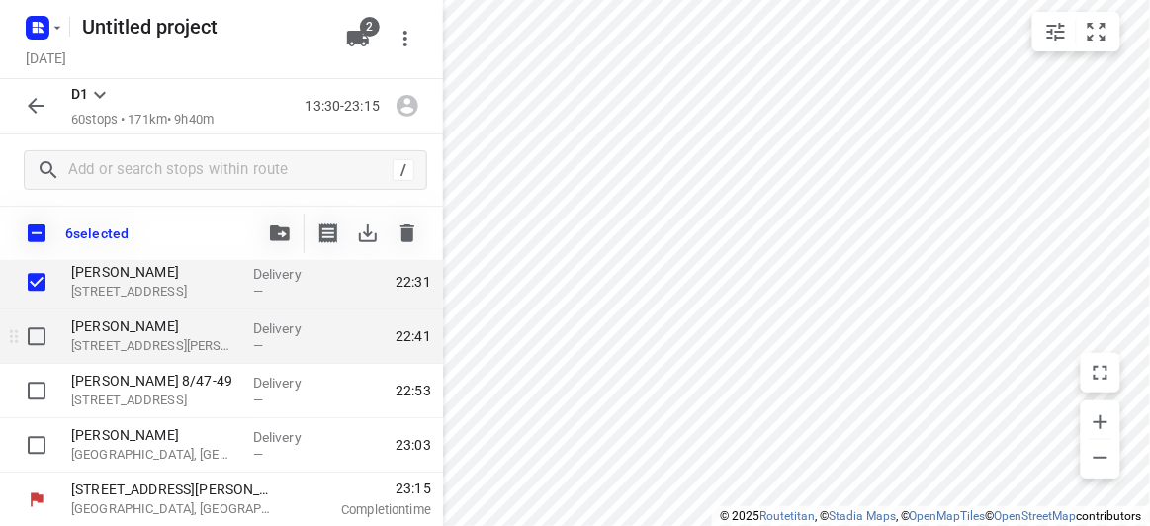
click at [39, 339] on input "checkbox" at bounding box center [37, 337] width 40 height 40
checkbox input "true"
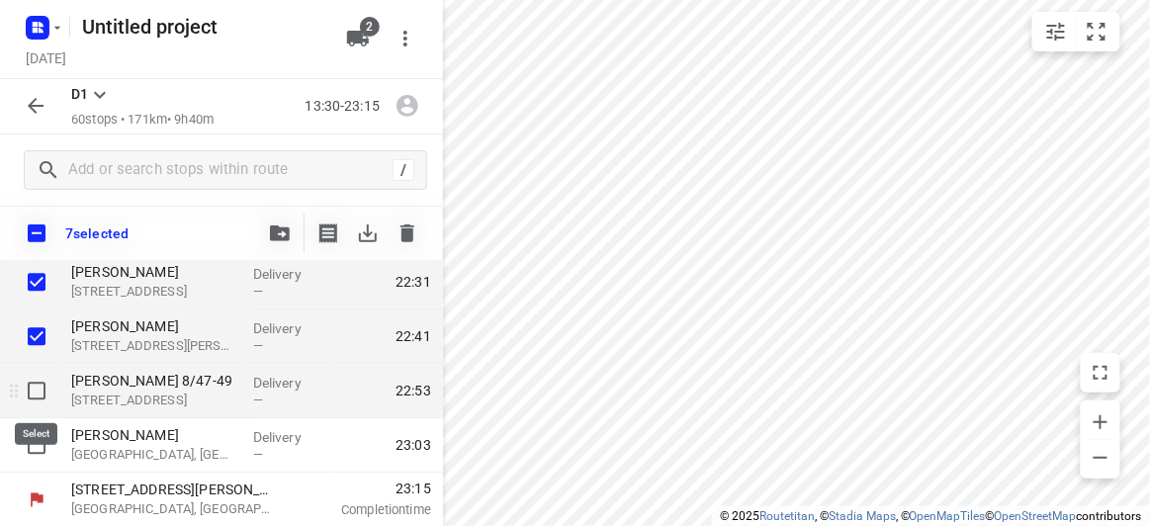
drag, startPoint x: 39, startPoint y: 391, endPoint x: 45, endPoint y: 414, distance: 23.5
click at [40, 392] on input "checkbox" at bounding box center [37, 391] width 40 height 40
checkbox input "true"
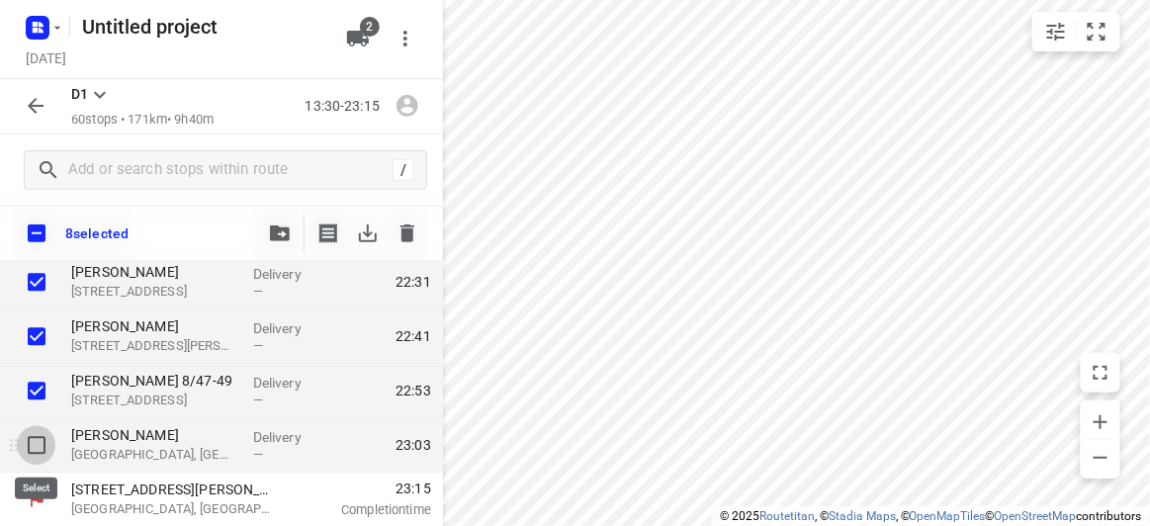
click at [46, 440] on input "checkbox" at bounding box center [37, 445] width 40 height 40
checkbox input "true"
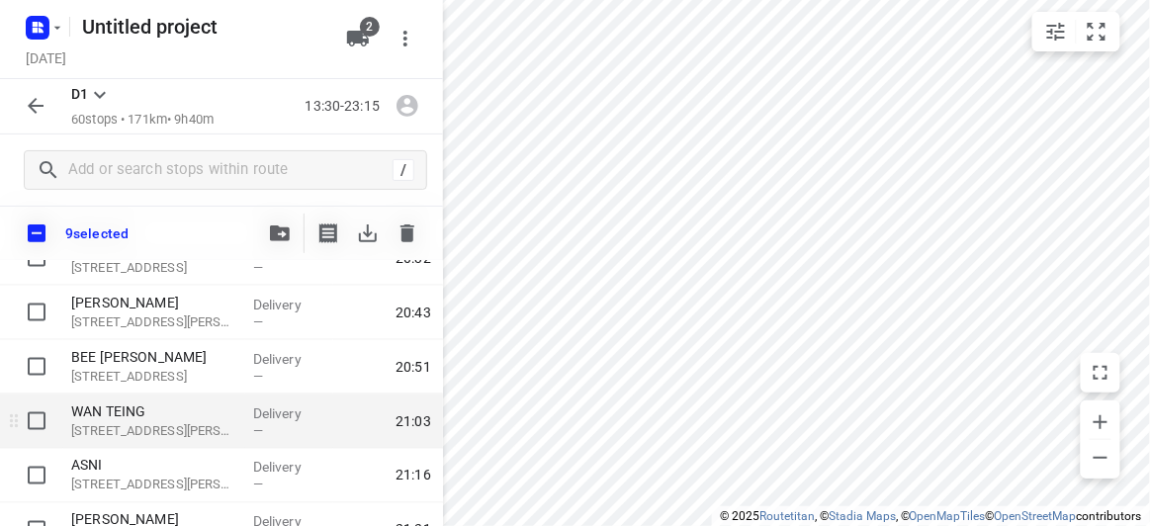
scroll to position [2433, 0]
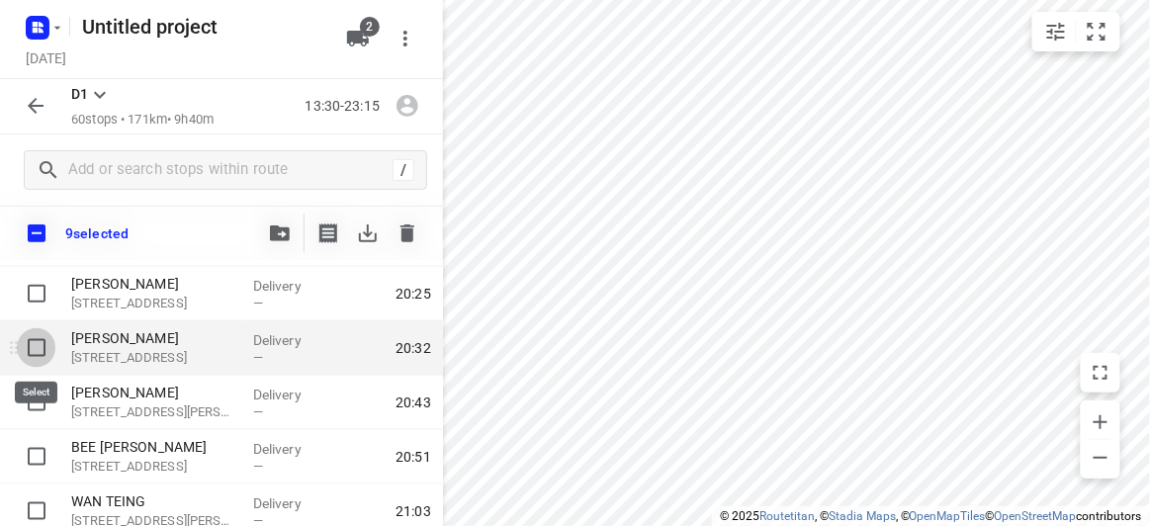
click at [35, 343] on input "checkbox" at bounding box center [37, 348] width 40 height 40
checkbox input "true"
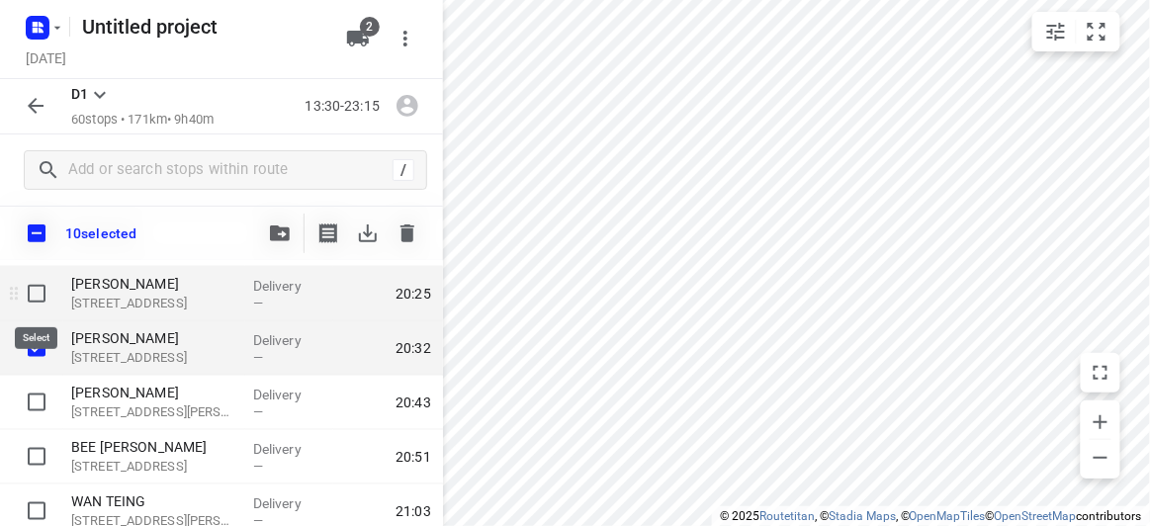
click at [36, 290] on input "checkbox" at bounding box center [37, 294] width 40 height 40
checkbox input "true"
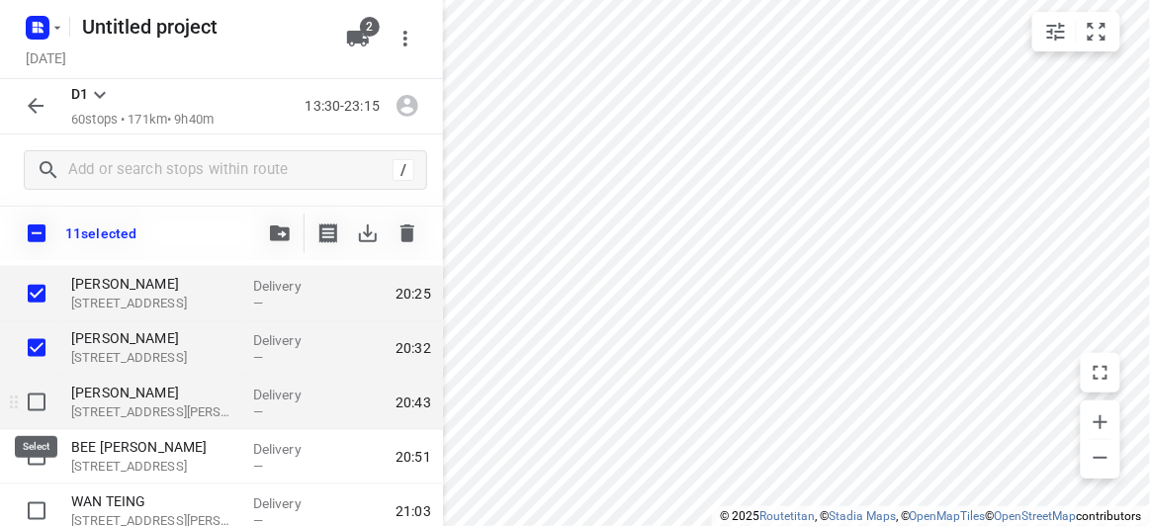
click at [38, 405] on input "checkbox" at bounding box center [37, 403] width 40 height 40
checkbox input "true"
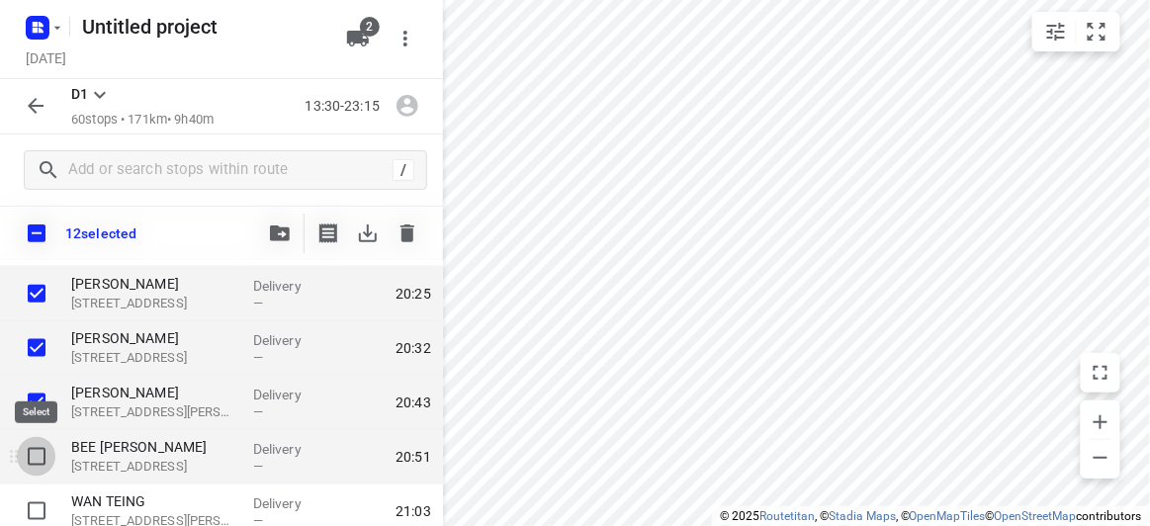
click at [41, 452] on input "checkbox" at bounding box center [37, 457] width 40 height 40
checkbox input "true"
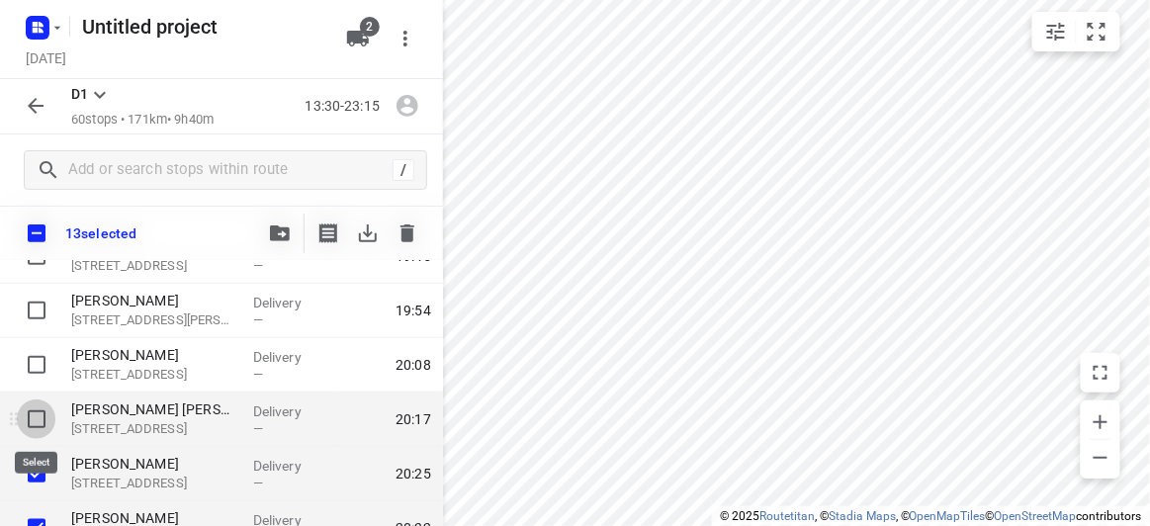
click at [29, 411] on input "checkbox" at bounding box center [37, 420] width 40 height 40
checkbox input "true"
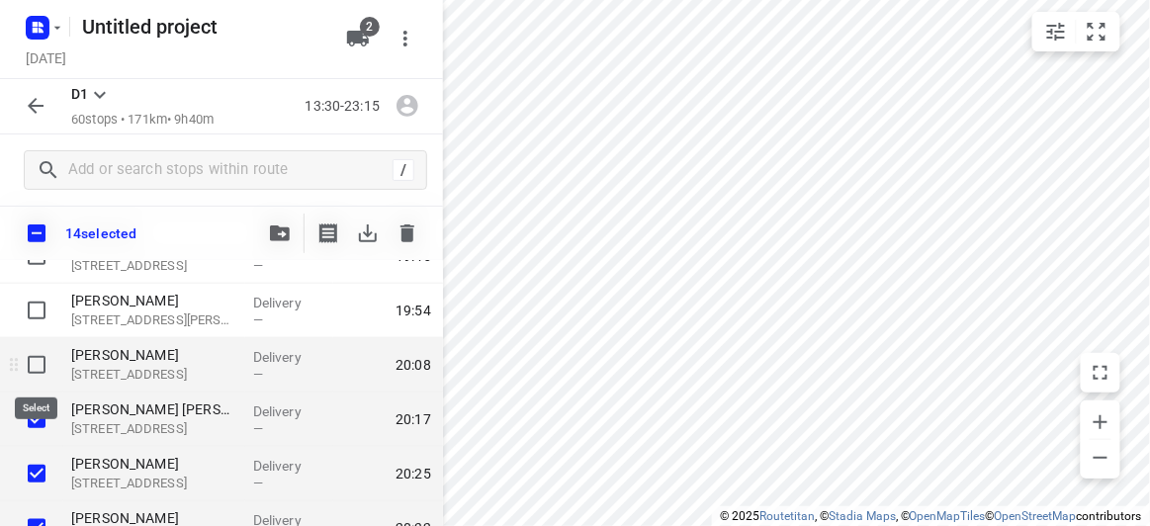
click at [38, 364] on input "checkbox" at bounding box center [37, 365] width 40 height 40
checkbox input "true"
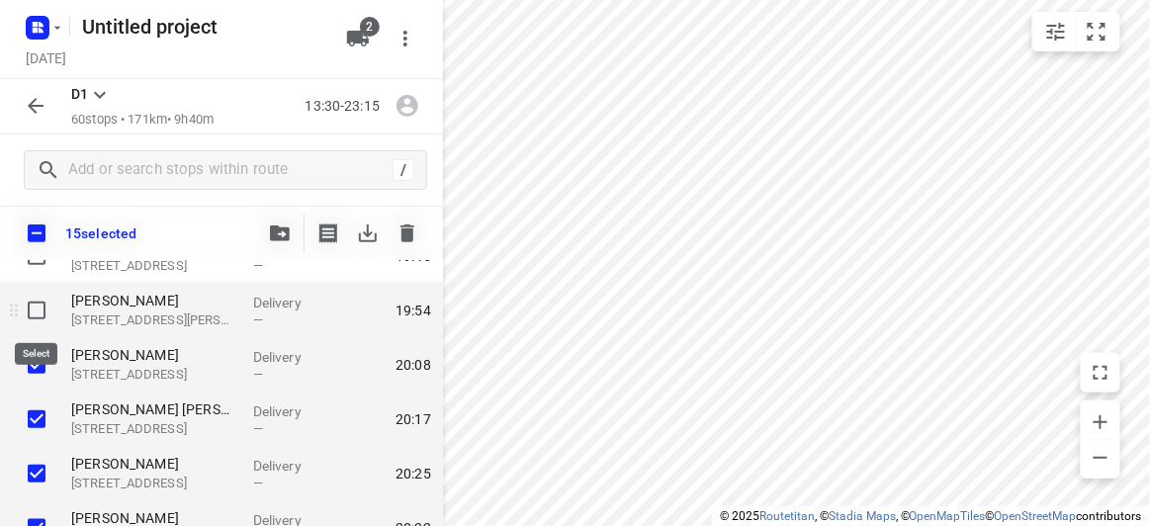
click at [36, 302] on input "checkbox" at bounding box center [37, 311] width 40 height 40
checkbox input "true"
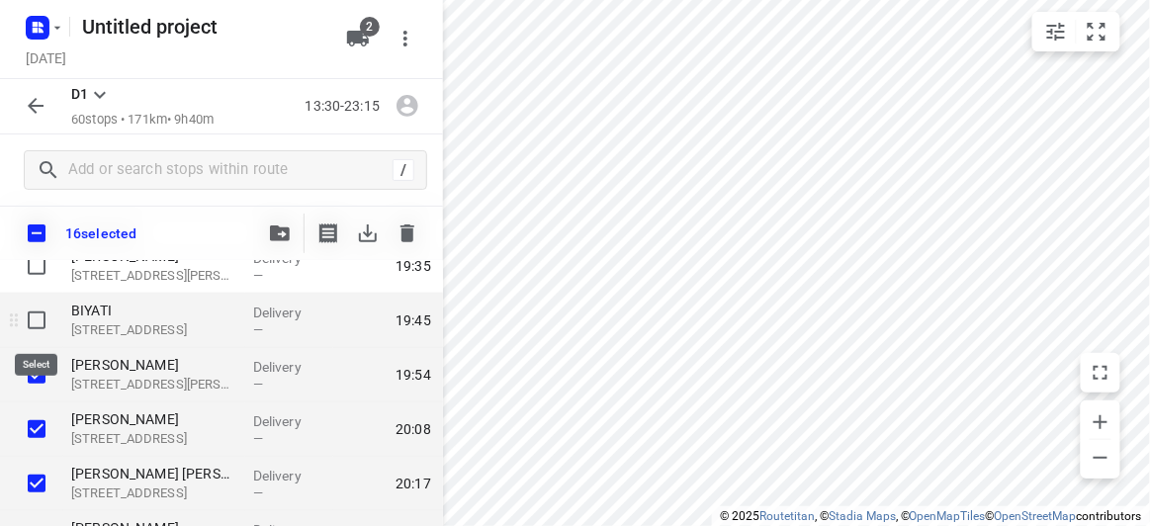
scroll to position [2163, 0]
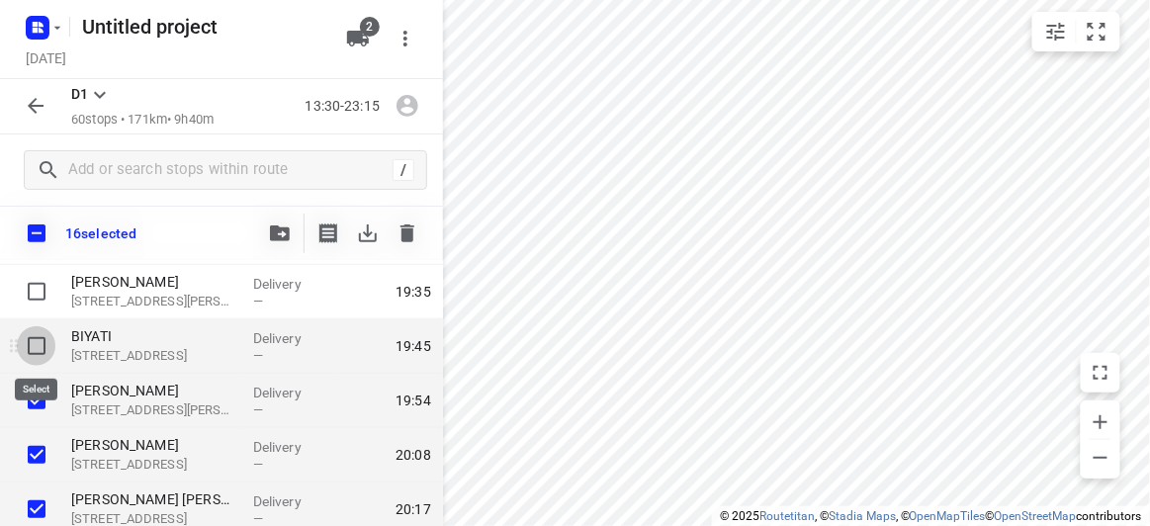
click at [30, 334] on input "checkbox" at bounding box center [37, 346] width 40 height 40
checkbox input "true"
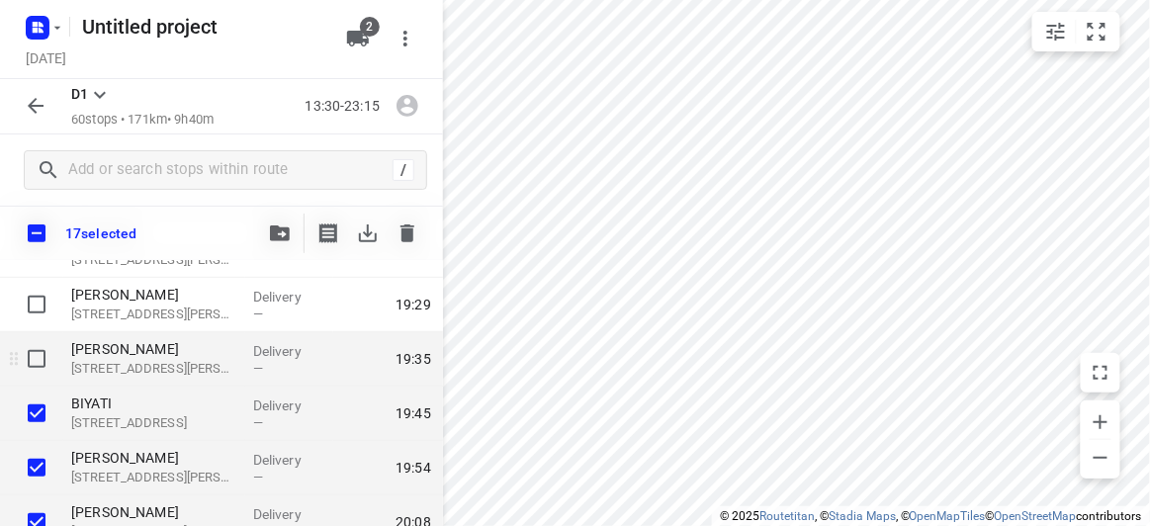
scroll to position [2072, 0]
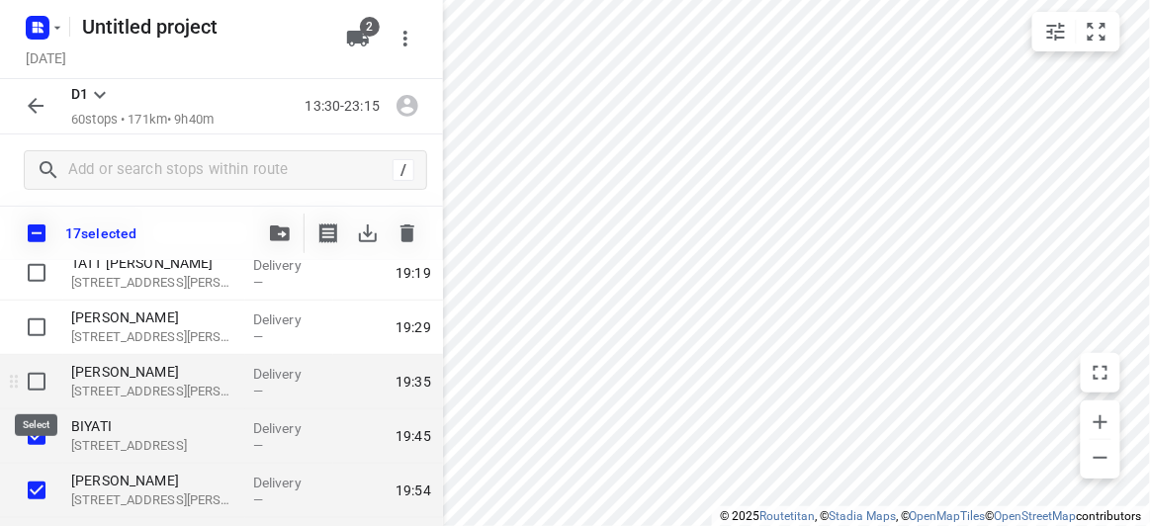
click at [34, 385] on input "checkbox" at bounding box center [37, 382] width 40 height 40
checkbox input "true"
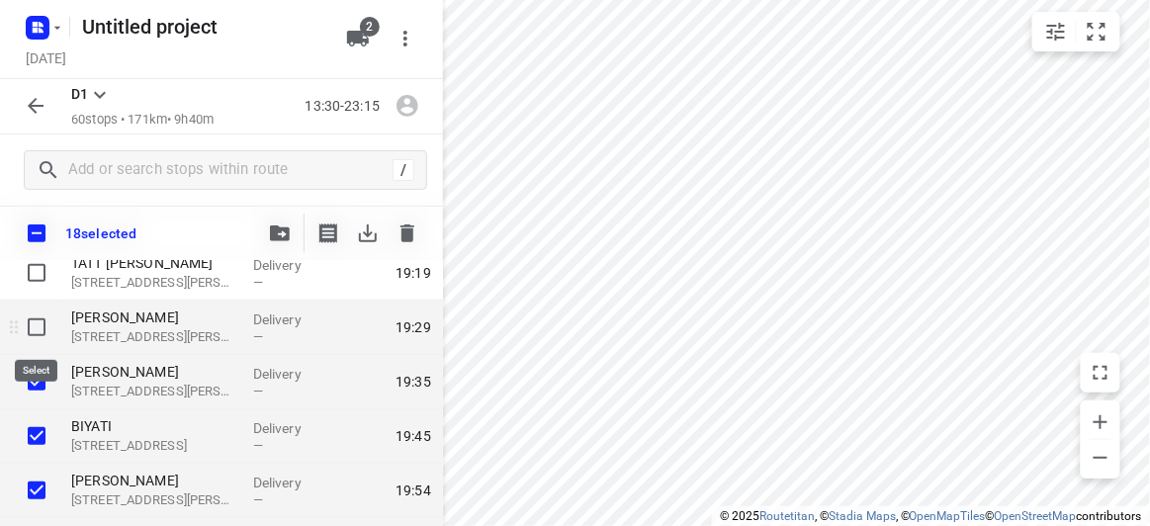
click at [29, 325] on input "checkbox" at bounding box center [37, 328] width 40 height 40
checkbox input "true"
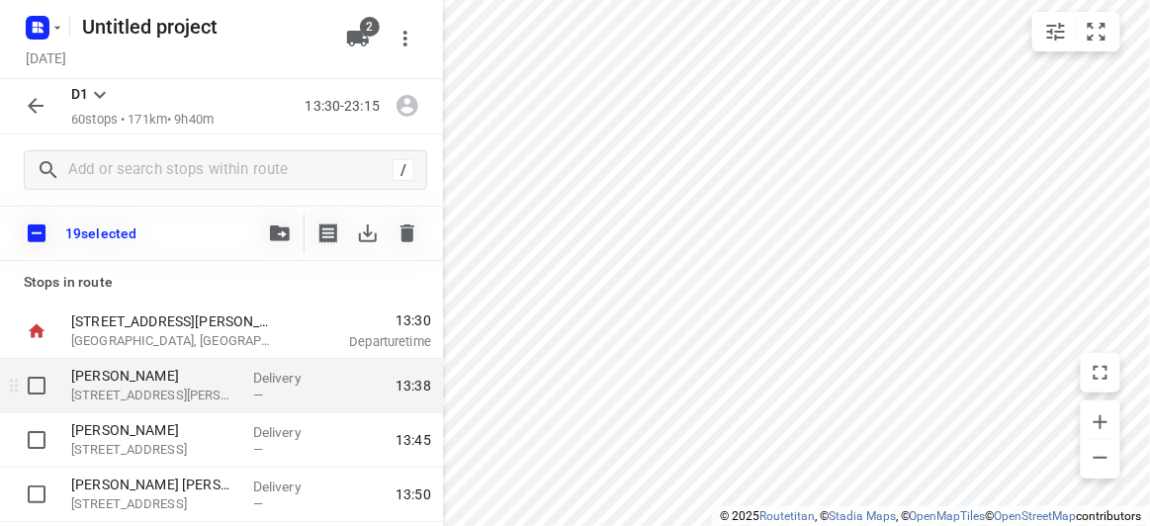
scroll to position [0, 0]
click at [43, 379] on input "checkbox" at bounding box center [37, 387] width 40 height 40
checkbox input "true"
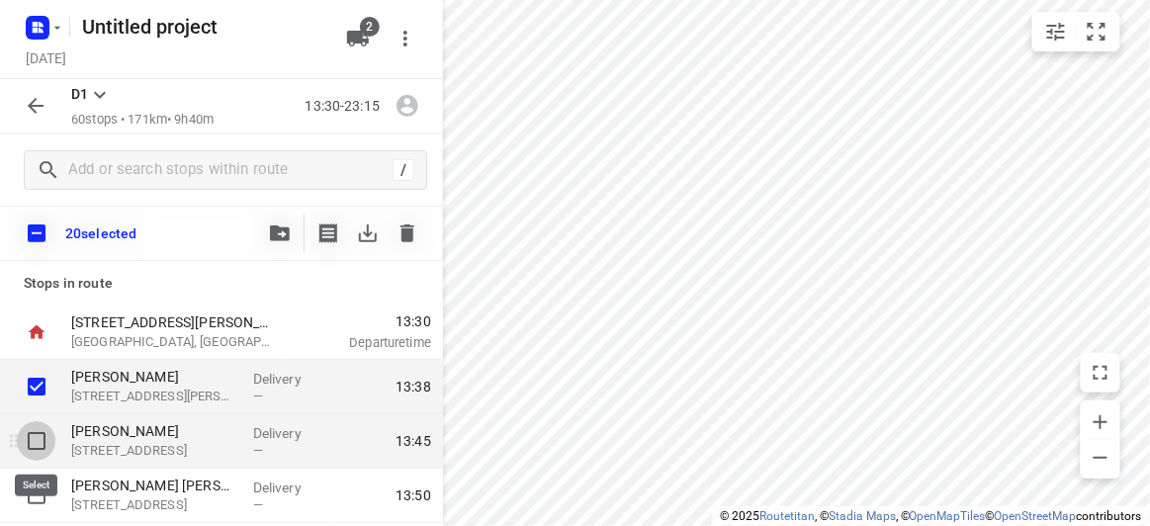
click at [44, 432] on input "checkbox" at bounding box center [37, 441] width 40 height 40
checkbox input "true"
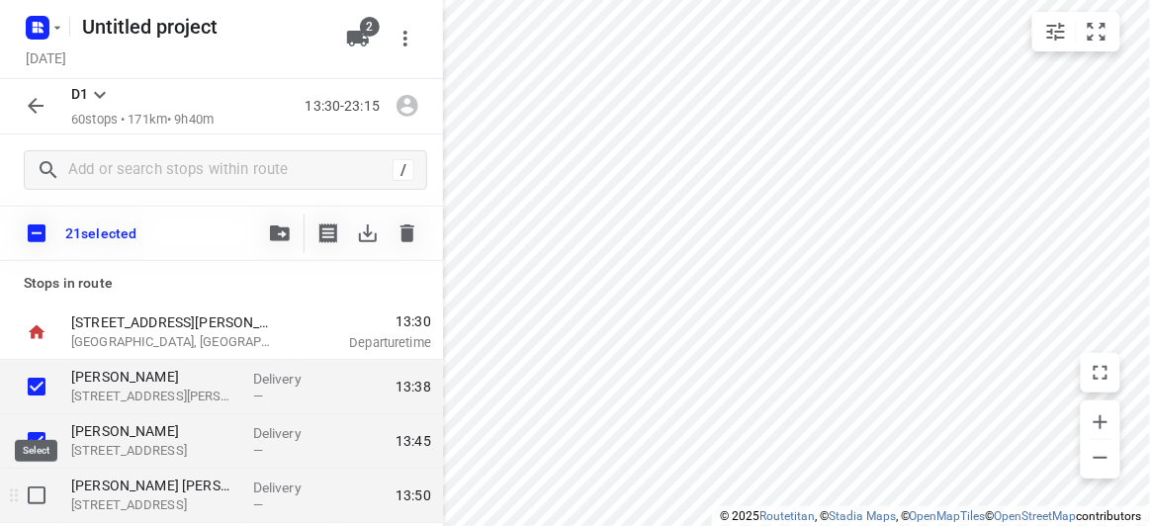
click at [35, 484] on input "checkbox" at bounding box center [37, 496] width 40 height 40
checkbox input "true"
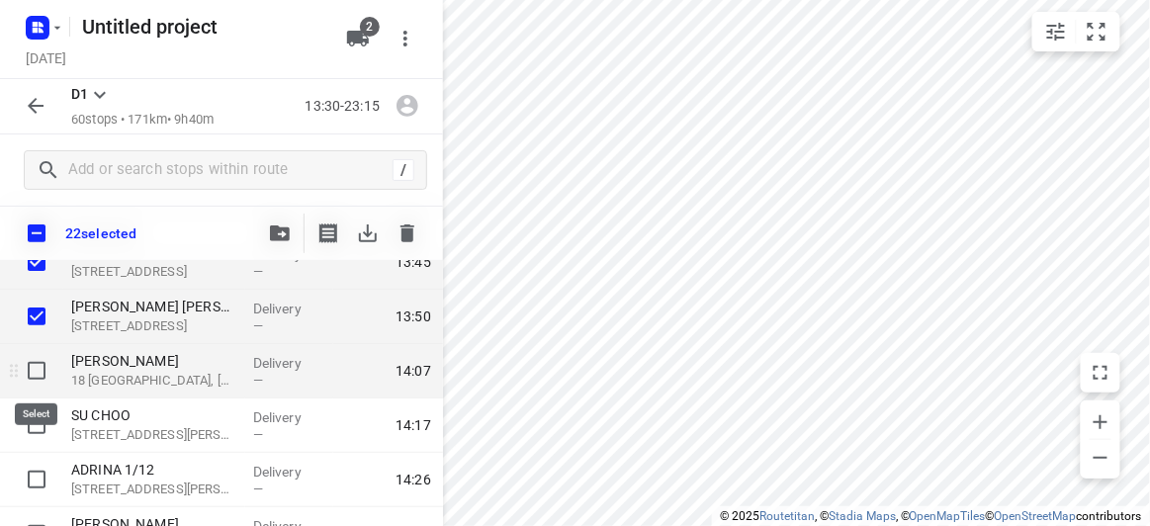
click at [38, 372] on input "checkbox" at bounding box center [37, 371] width 40 height 40
checkbox input "true"
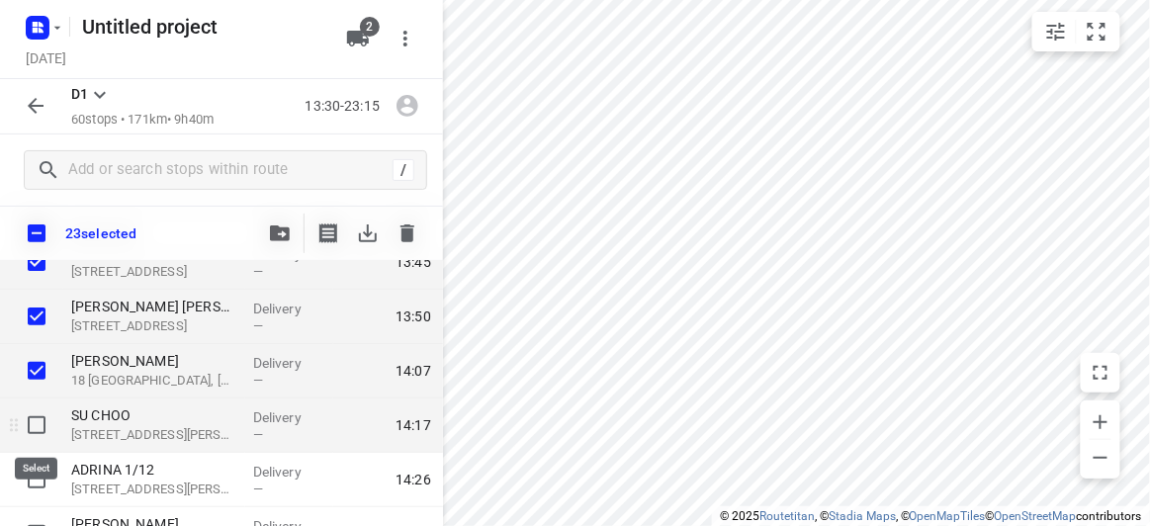
click at [36, 429] on input "checkbox" at bounding box center [37, 426] width 40 height 40
checkbox input "true"
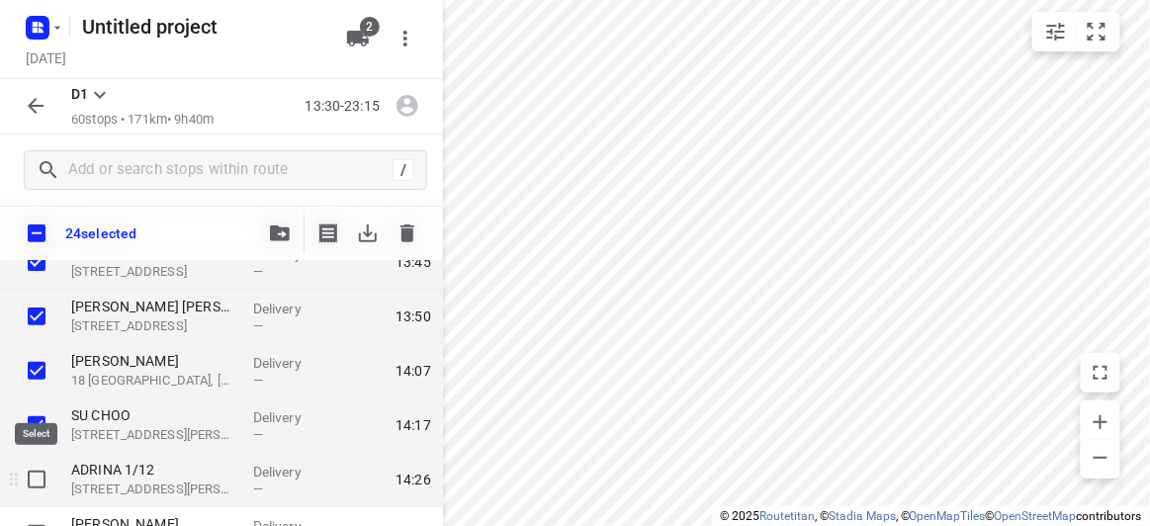
click at [33, 472] on input "checkbox" at bounding box center [37, 480] width 40 height 40
checkbox input "true"
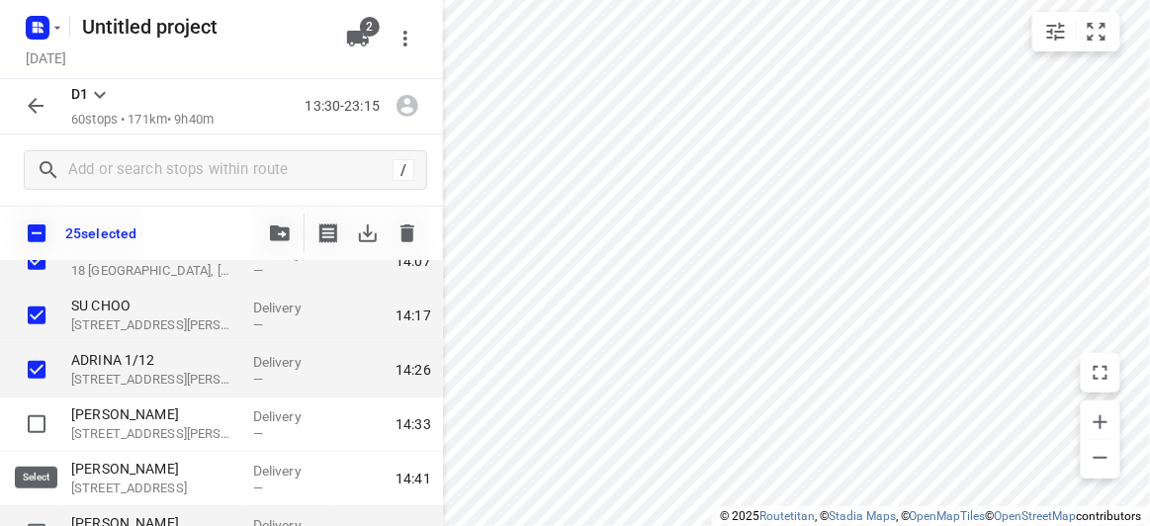
scroll to position [359, 0]
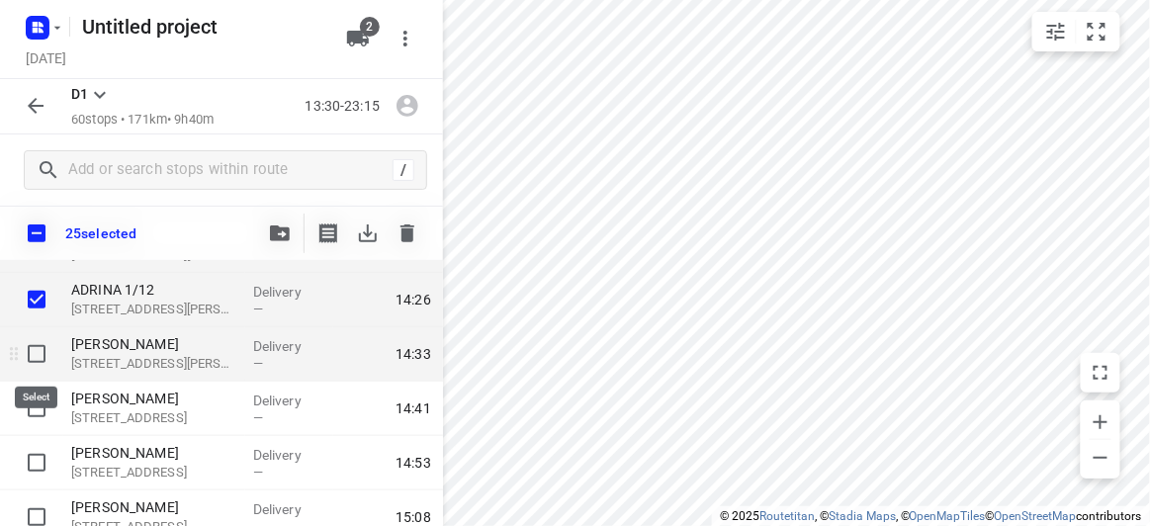
click at [39, 352] on input "checkbox" at bounding box center [37, 354] width 40 height 40
checkbox input "true"
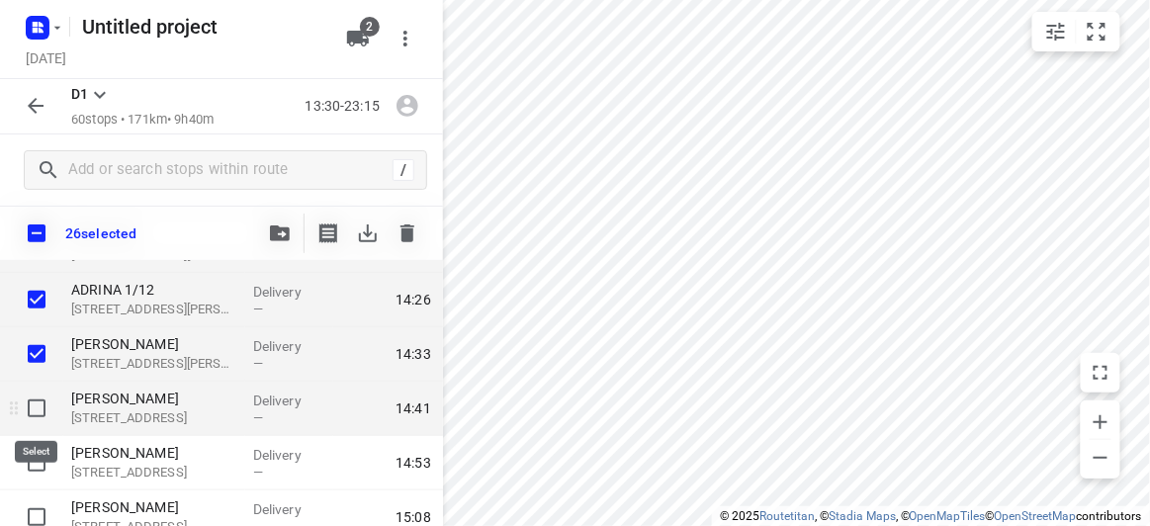
click at [32, 404] on input "checkbox" at bounding box center [37, 409] width 40 height 40
checkbox input "true"
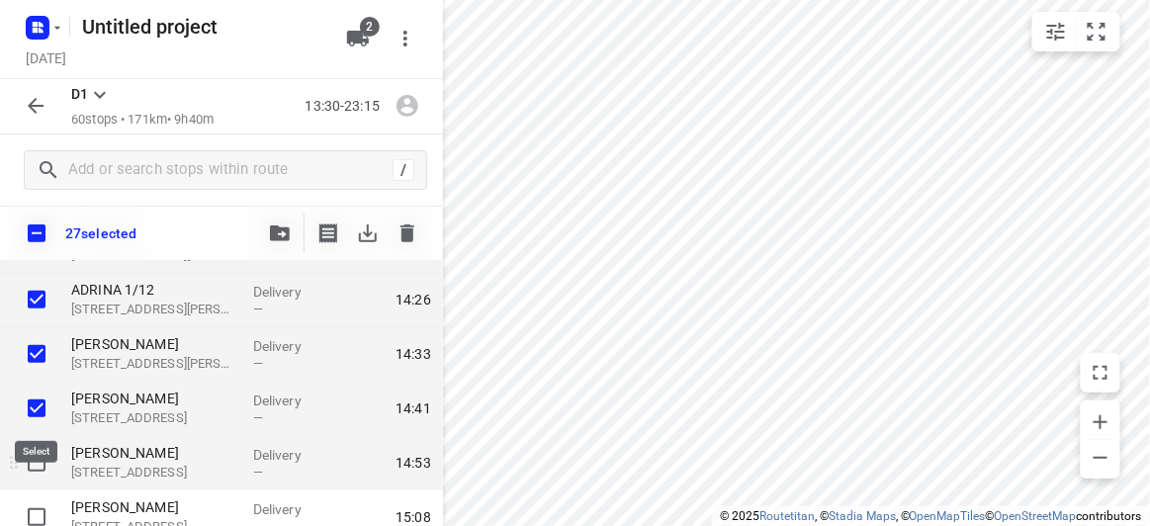
click at [27, 460] on input "checkbox" at bounding box center [37, 463] width 40 height 40
checkbox input "true"
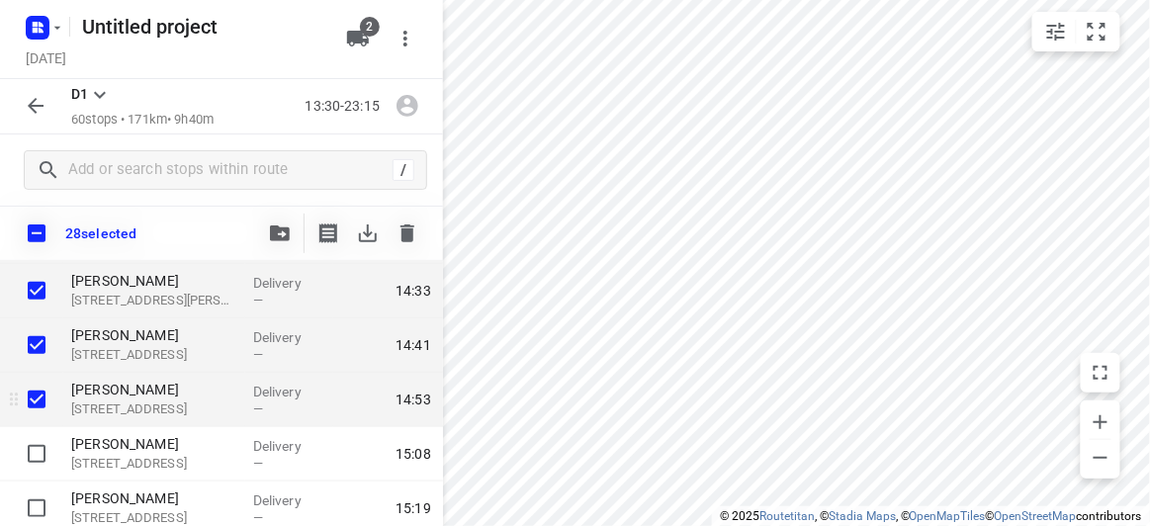
scroll to position [449, 0]
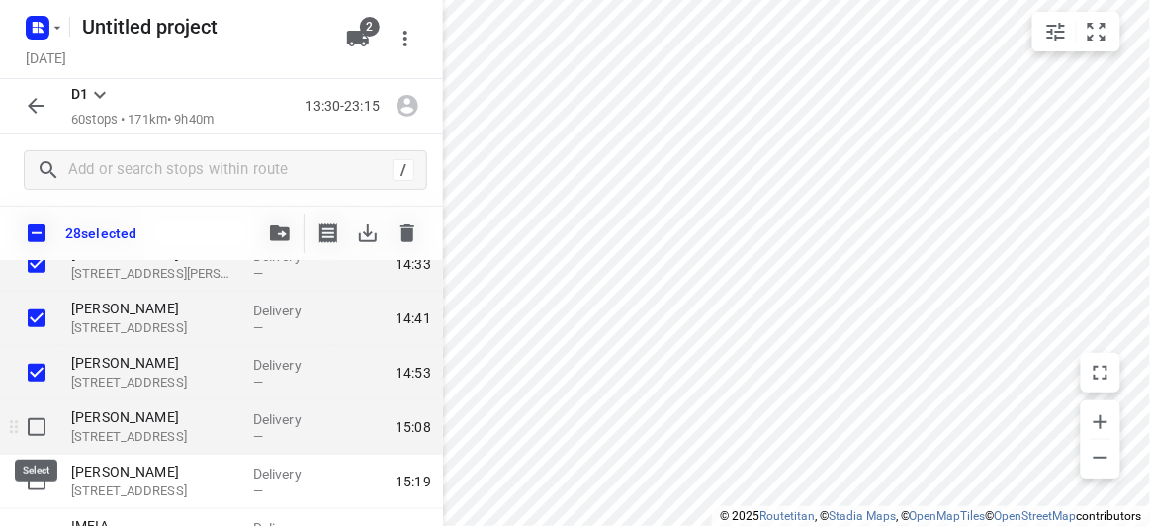
drag, startPoint x: 33, startPoint y: 427, endPoint x: 29, endPoint y: 446, distance: 19.2
click at [33, 426] on input "checkbox" at bounding box center [37, 428] width 40 height 40
checkbox input "true"
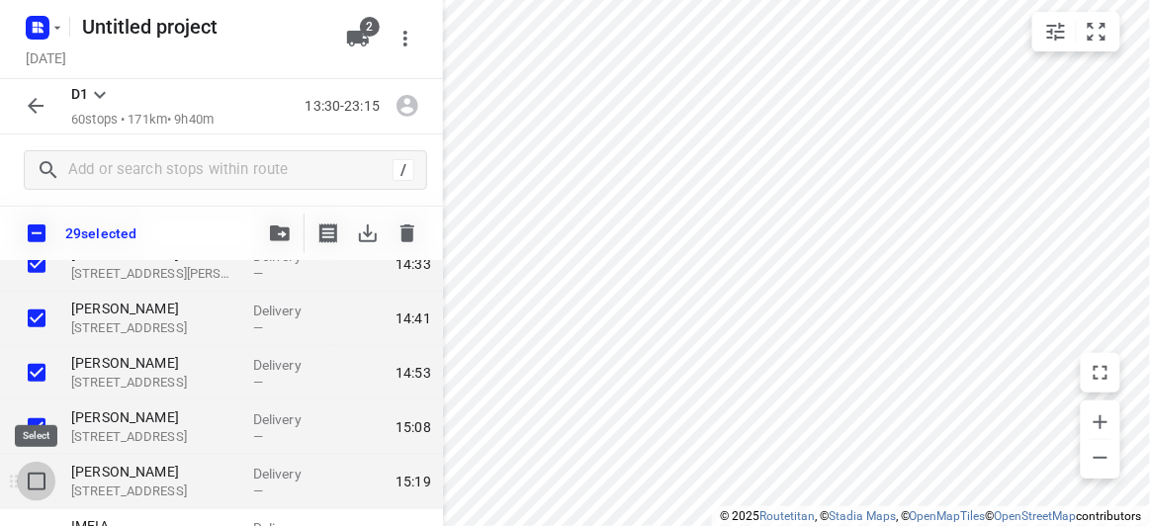
click at [29, 478] on input "checkbox" at bounding box center [37, 482] width 40 height 40
checkbox input "true"
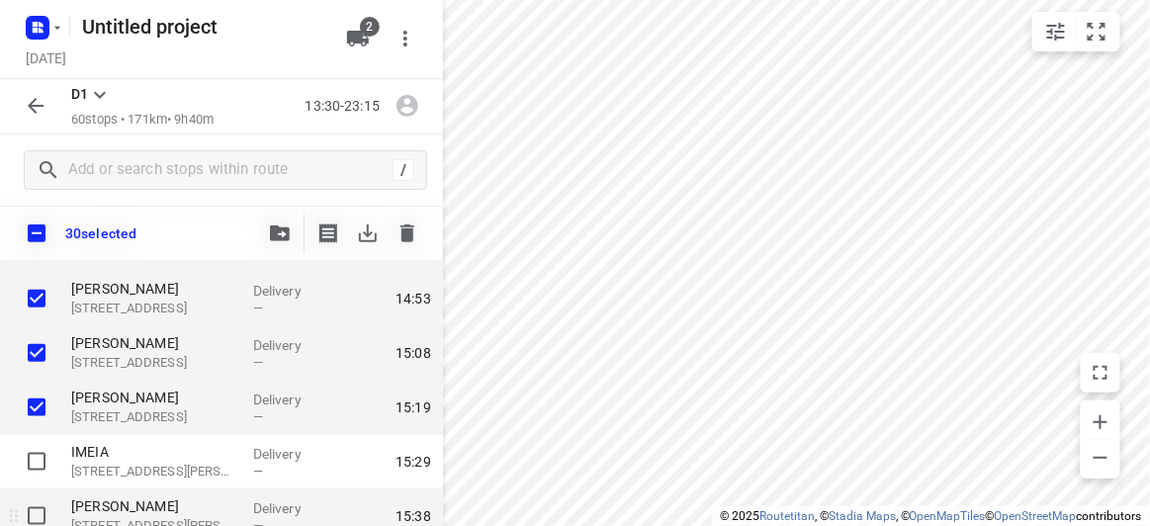
scroll to position [539, 0]
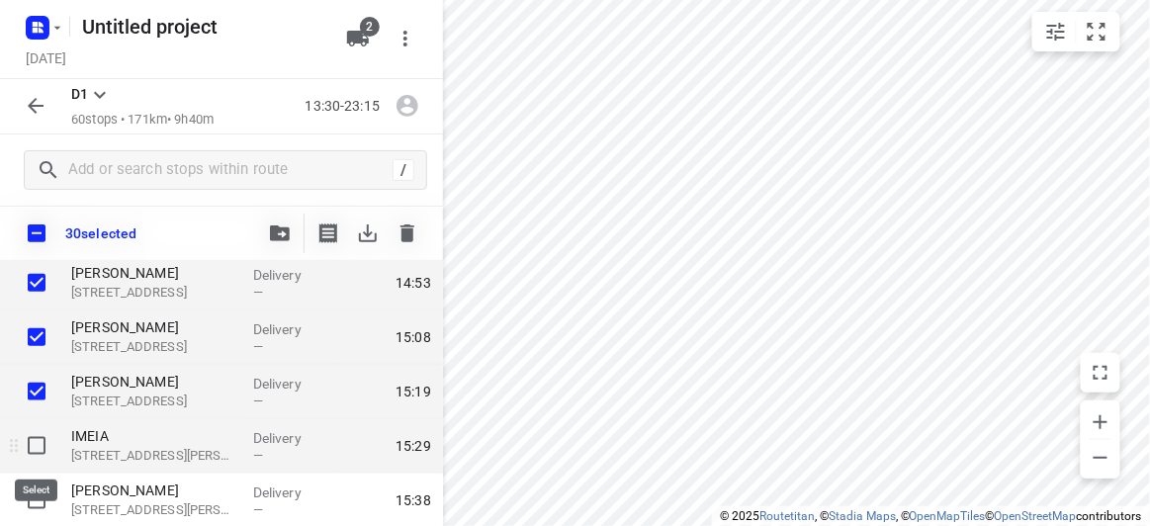
click at [36, 448] on input "checkbox" at bounding box center [37, 446] width 40 height 40
checkbox input "true"
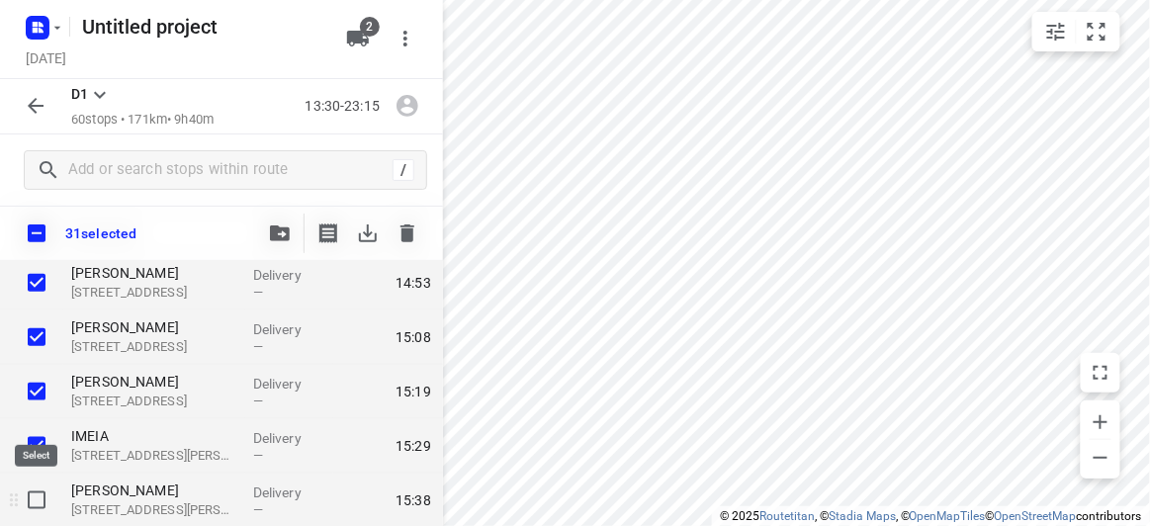
click at [46, 501] on input "checkbox" at bounding box center [37, 501] width 40 height 40
checkbox input "true"
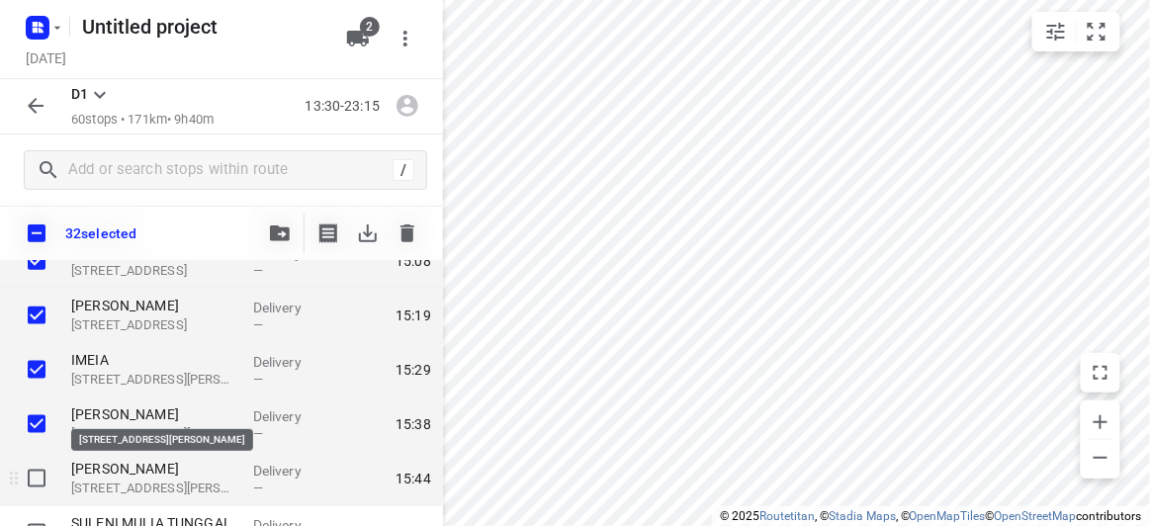
scroll to position [629, 0]
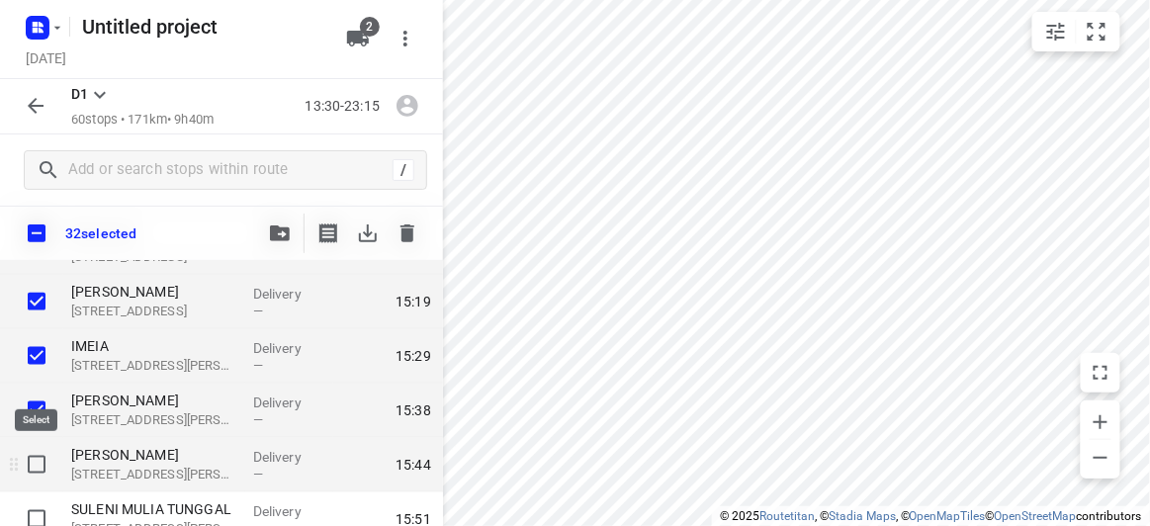
click at [30, 475] on input "checkbox" at bounding box center [37, 465] width 40 height 40
checkbox input "true"
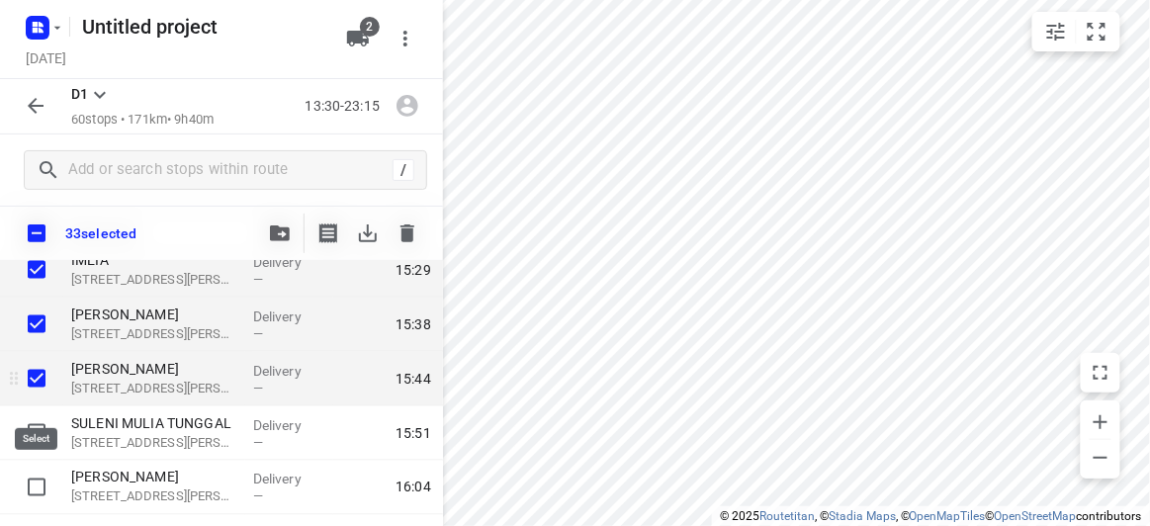
scroll to position [719, 0]
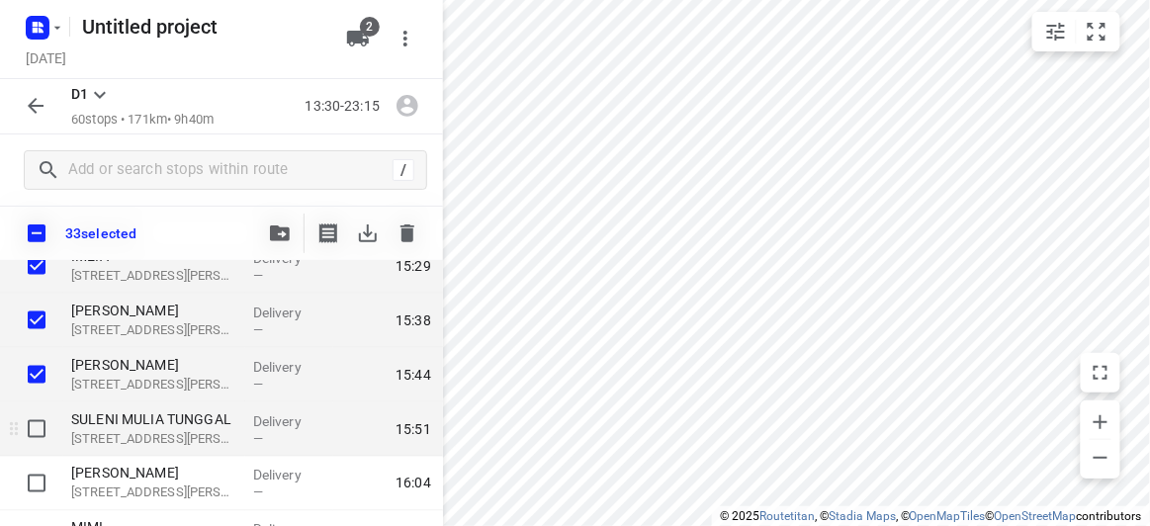
click at [41, 431] on input "checkbox" at bounding box center [37, 430] width 40 height 40
checkbox input "true"
click at [278, 237] on icon "button" at bounding box center [280, 234] width 20 height 16
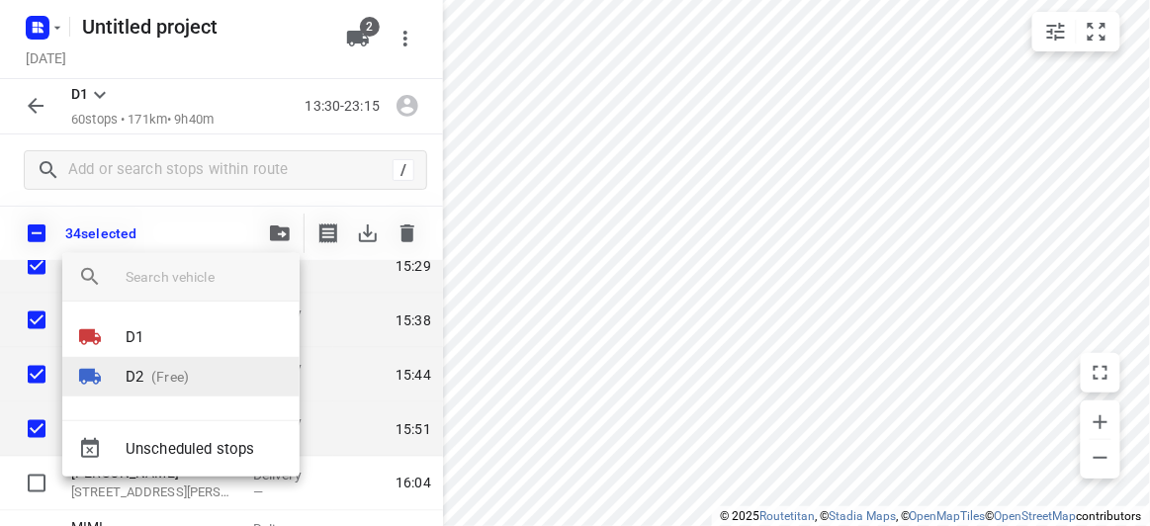
click at [154, 381] on p "(Free)" at bounding box center [166, 377] width 46 height 21
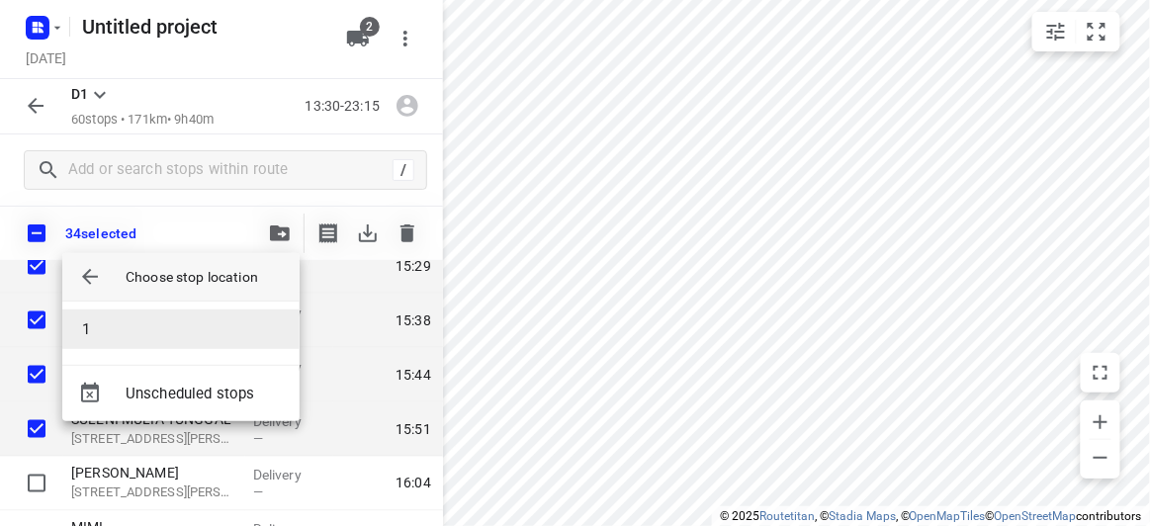
click at [108, 323] on li "1" at bounding box center [180, 330] width 237 height 40
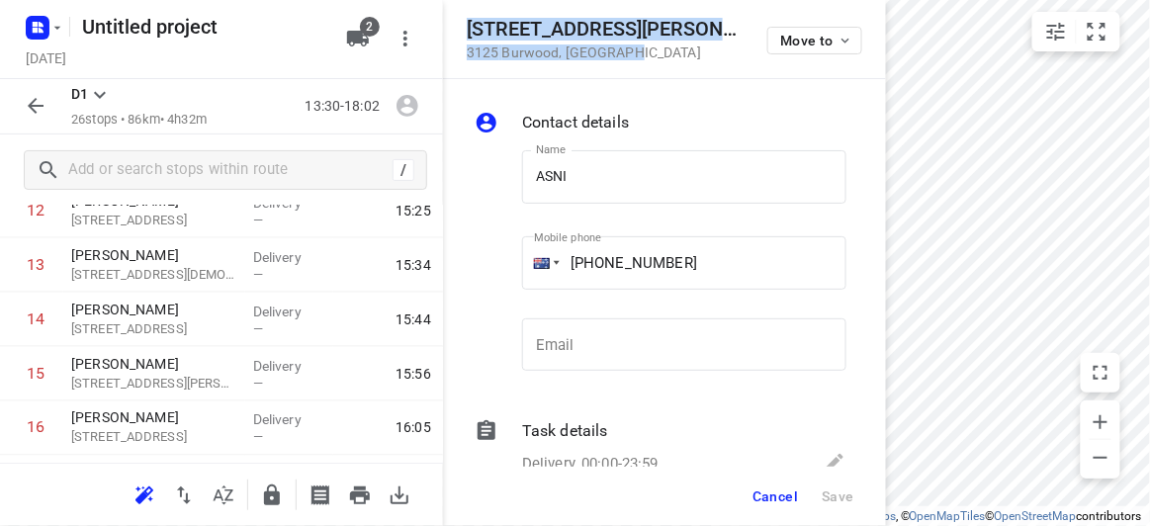
drag, startPoint x: 619, startPoint y: 59, endPoint x: 448, endPoint y: 37, distance: 172.6
click at [448, 37] on div "[STREET_ADDRESS][PERSON_NAME] Move to" at bounding box center [664, 39] width 443 height 79
copy div "[STREET_ADDRESS][PERSON_NAME]"
click at [374, 31] on span "2" at bounding box center [370, 27] width 20 height 20
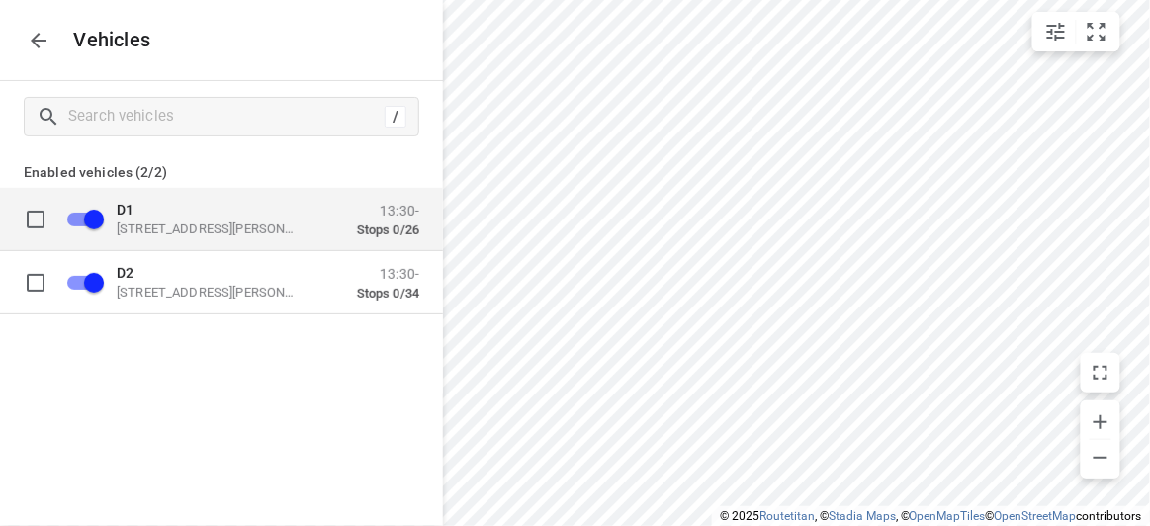
click at [170, 238] on div "D1 [STREET_ADDRESS][PERSON_NAME] 13:30- Stops 0/26" at bounding box center [237, 219] width 364 height 62
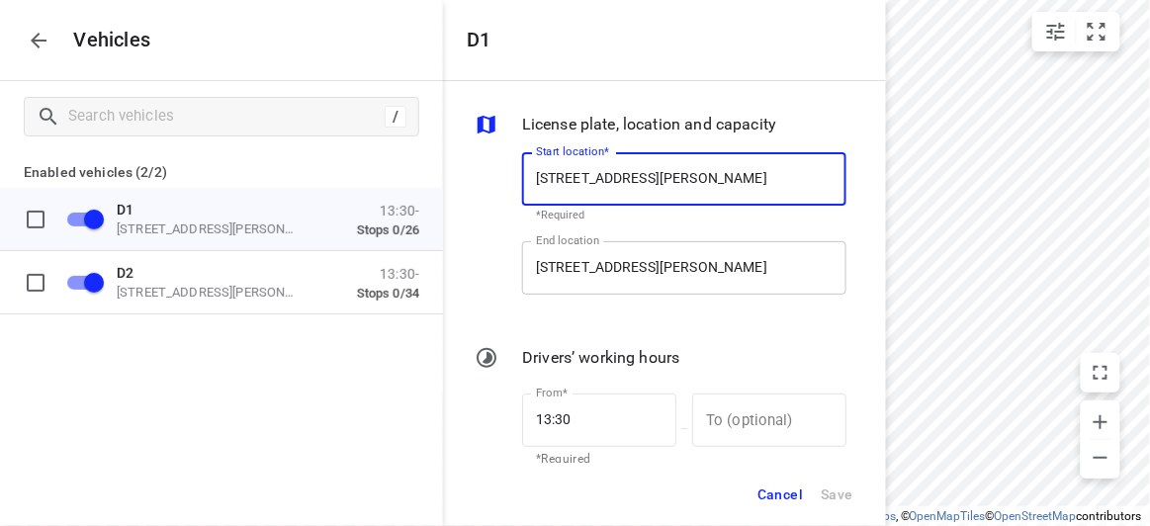
click at [543, 256] on input "[STREET_ADDRESS][PERSON_NAME]" at bounding box center [684, 267] width 324 height 53
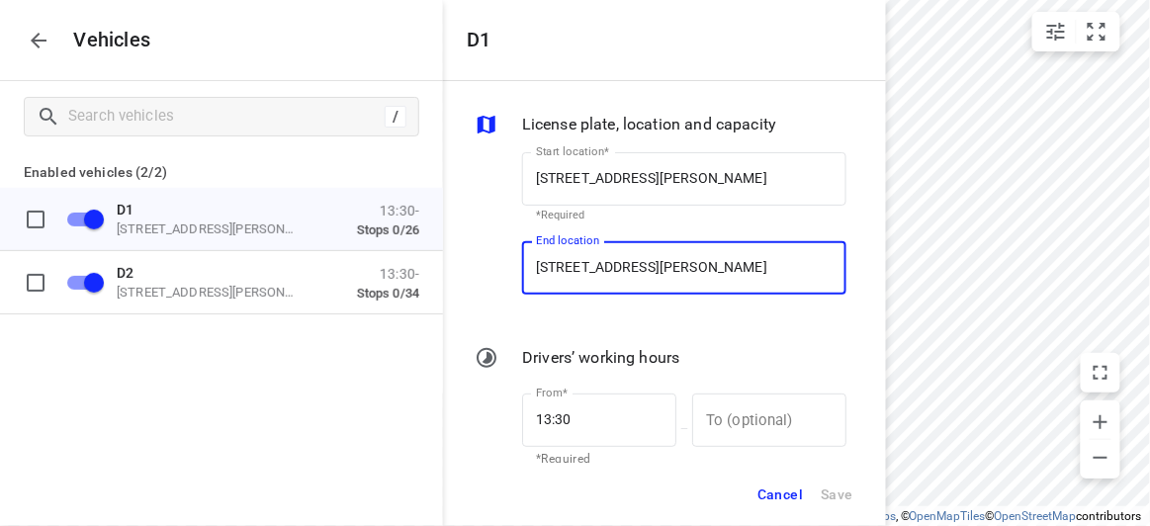
paste input "[STREET_ADDRESS][PERSON_NAME]"
type input "[STREET_ADDRESS][PERSON_NAME]"
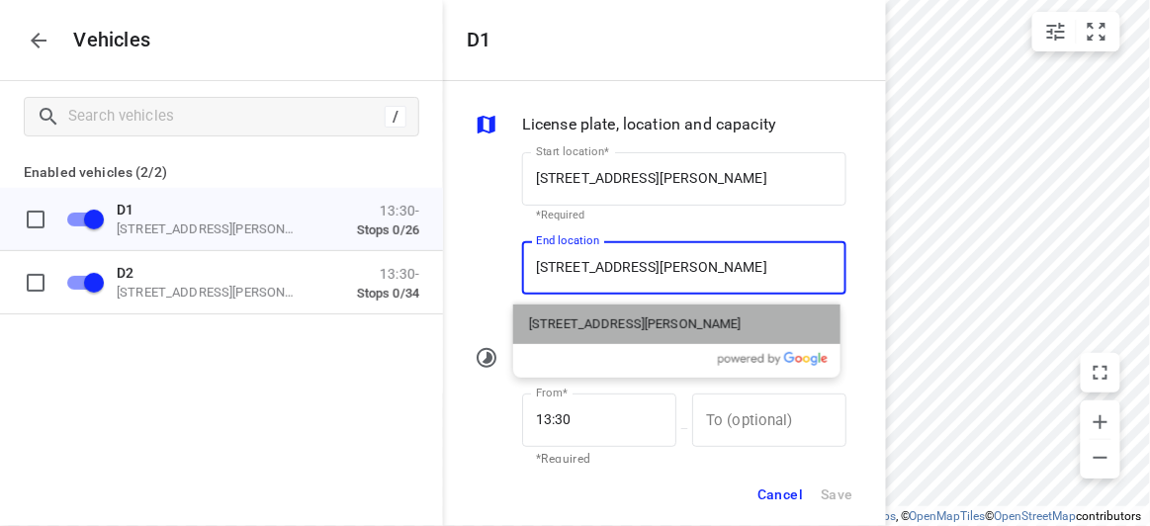
click at [607, 325] on p "[STREET_ADDRESS][PERSON_NAME]" at bounding box center [635, 325] width 213 height 20
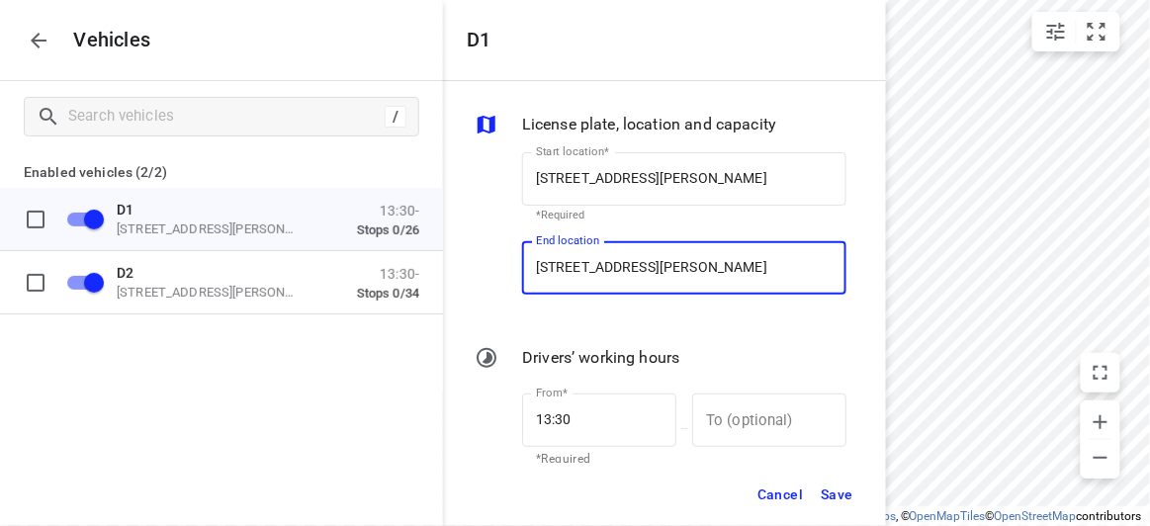
type input "[STREET_ADDRESS][PERSON_NAME]"
click at [829, 496] on span "Save" at bounding box center [837, 495] width 33 height 25
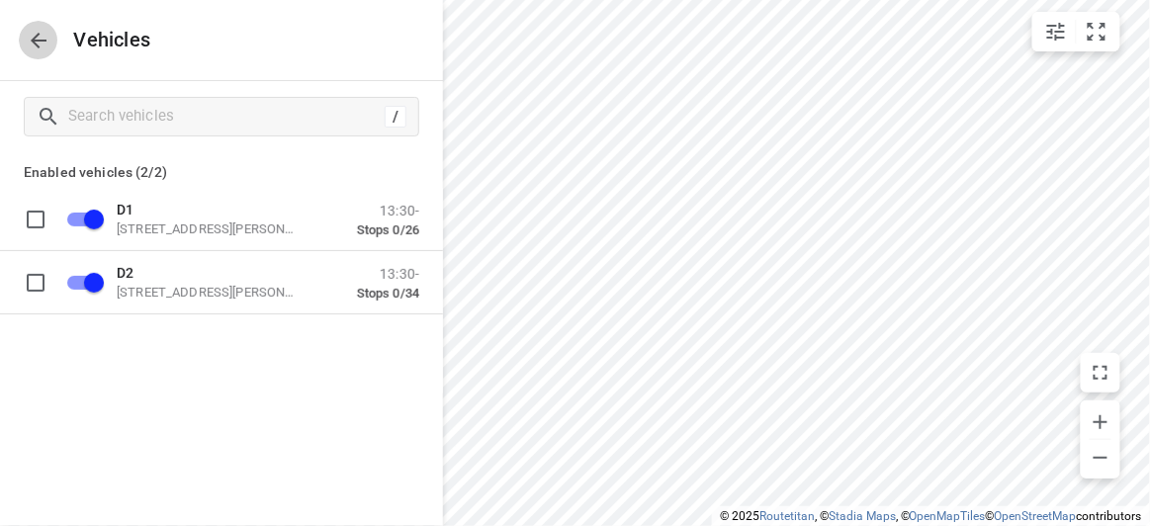
click at [37, 40] on icon "button" at bounding box center [39, 41] width 16 height 16
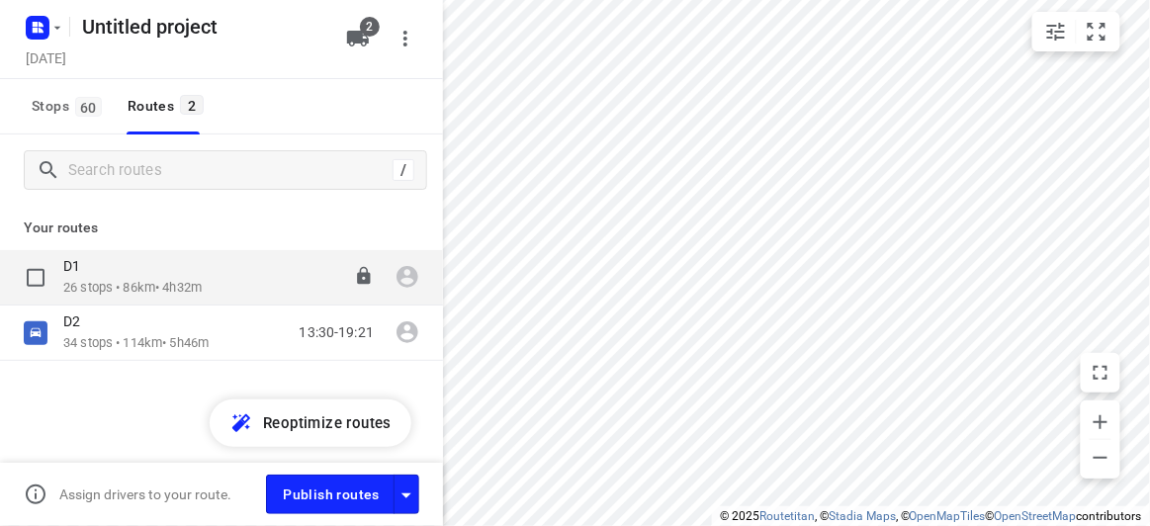
click at [127, 274] on div "D1" at bounding box center [132, 268] width 138 height 22
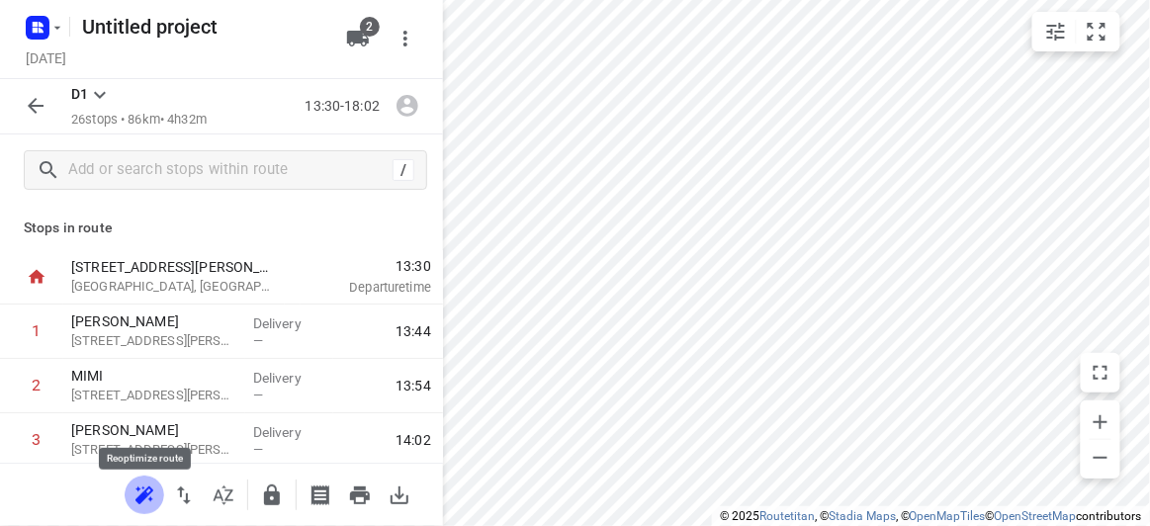
click at [141, 497] on icon "button" at bounding box center [142, 498] width 13 height 13
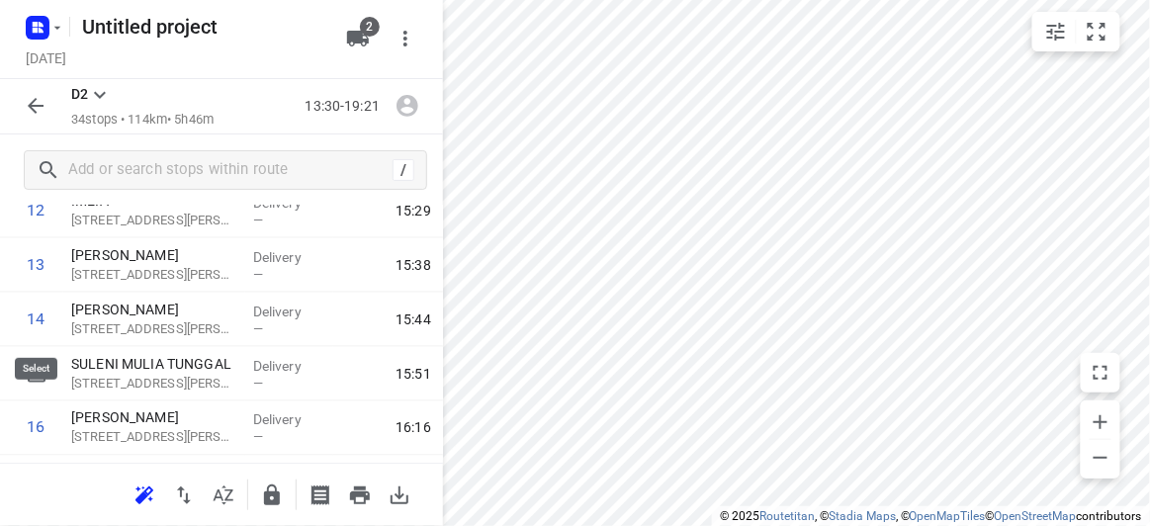
scroll to position [809, 0]
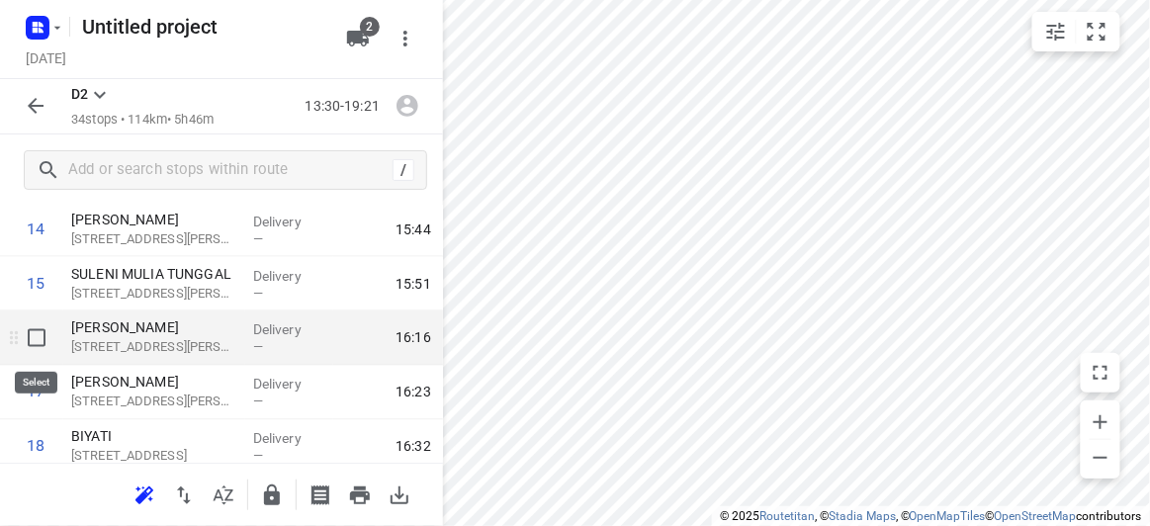
click at [33, 346] on input "checkbox" at bounding box center [37, 339] width 40 height 40
checkbox input "true"
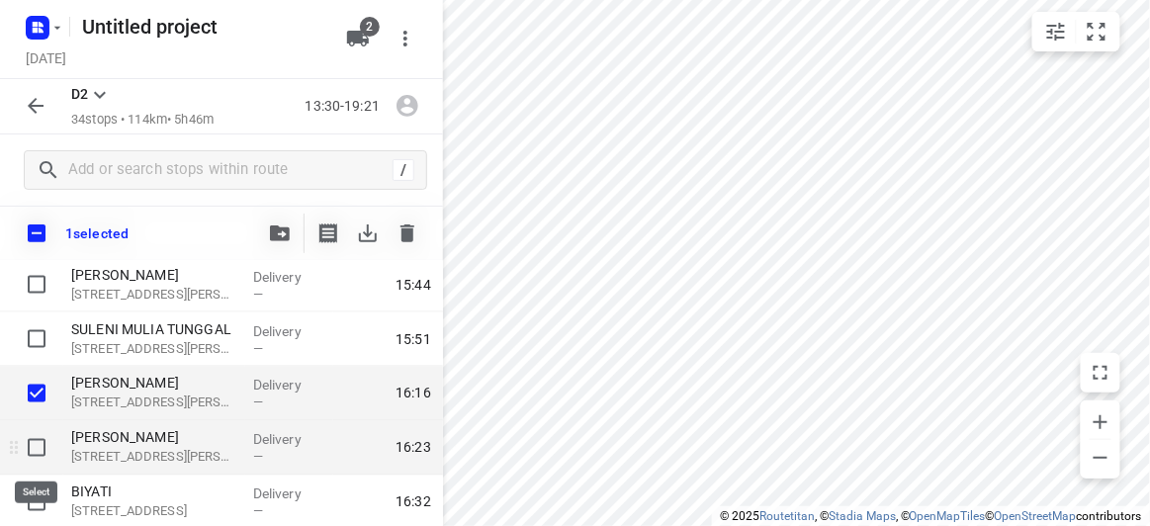
click at [30, 442] on input "checkbox" at bounding box center [37, 448] width 40 height 40
checkbox input "true"
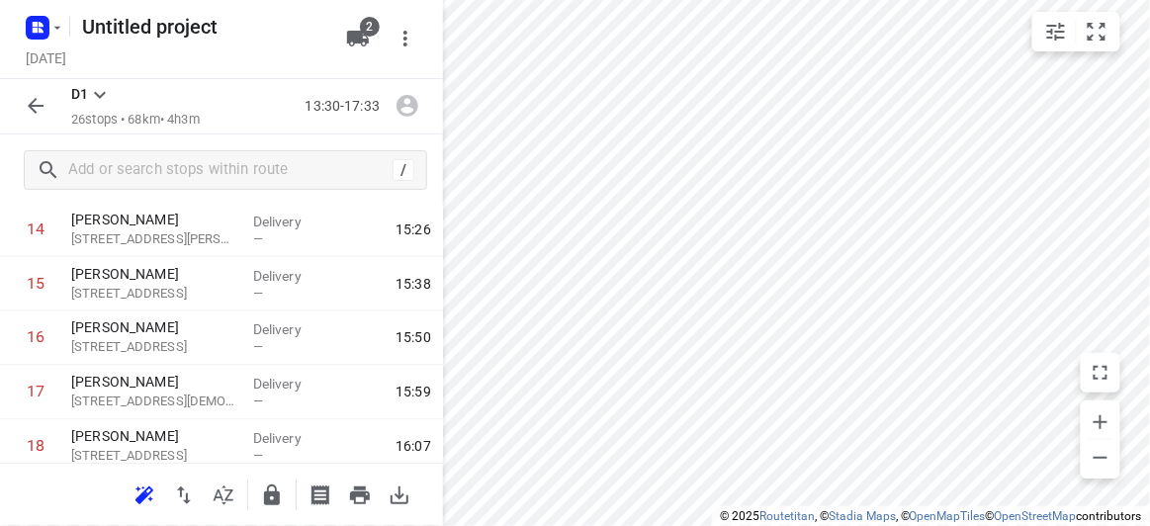
click at [46, 110] on icon "button" at bounding box center [36, 106] width 24 height 24
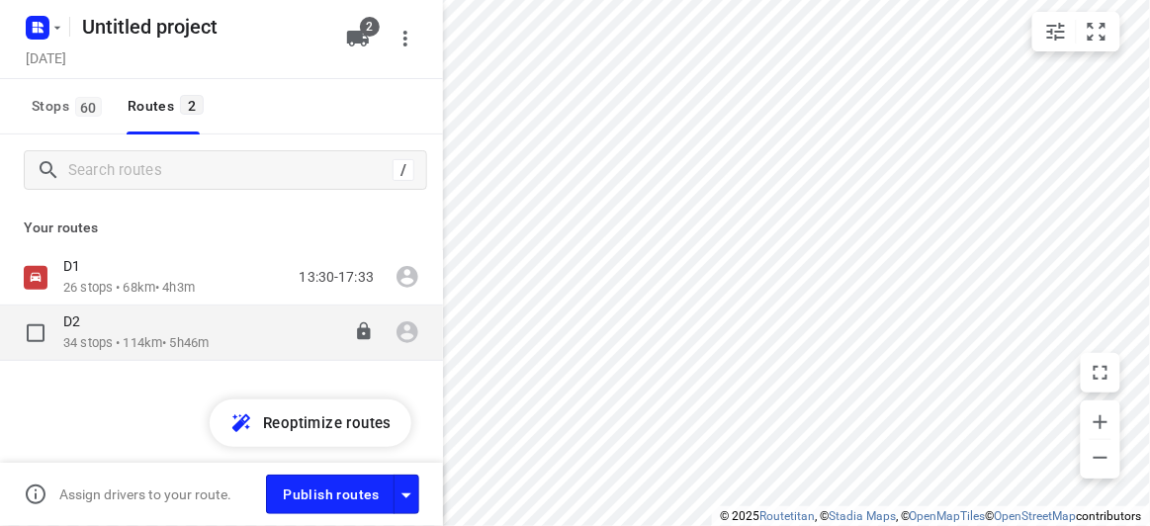
click at [106, 331] on div "D2" at bounding box center [135, 324] width 145 height 22
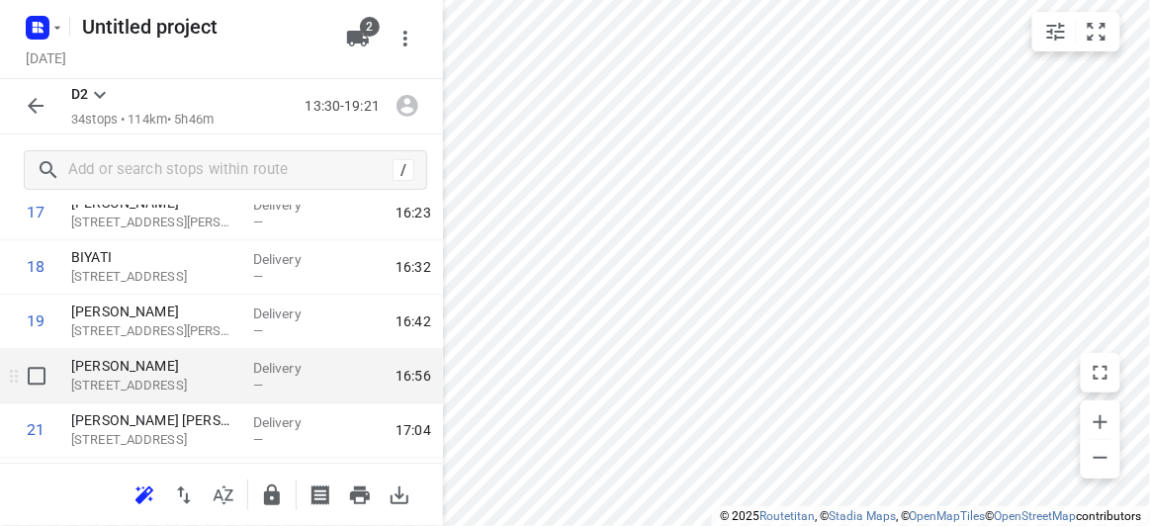
scroll to position [899, 0]
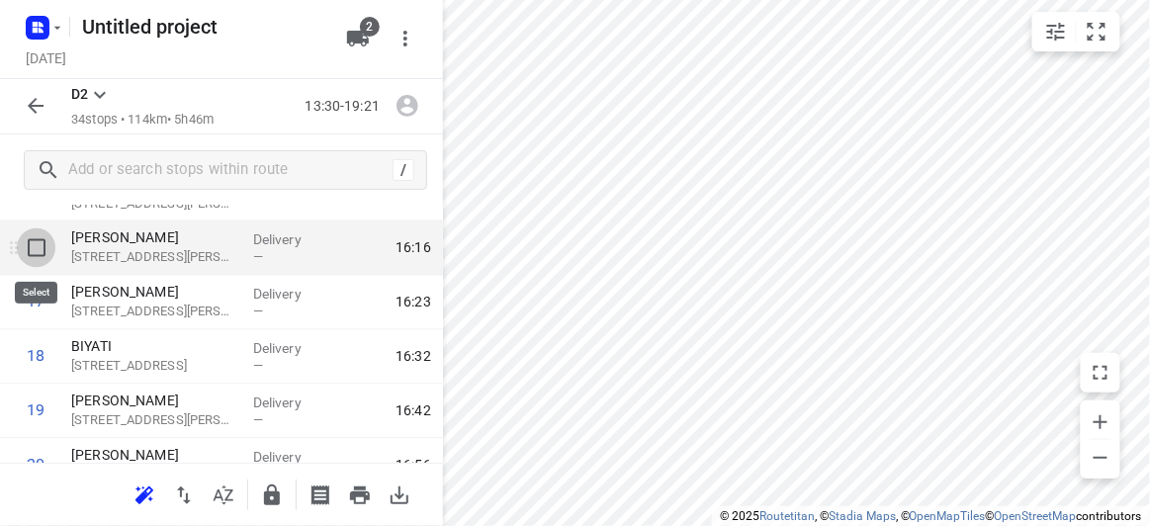
click at [21, 243] on input "checkbox" at bounding box center [37, 249] width 40 height 40
checkbox input "true"
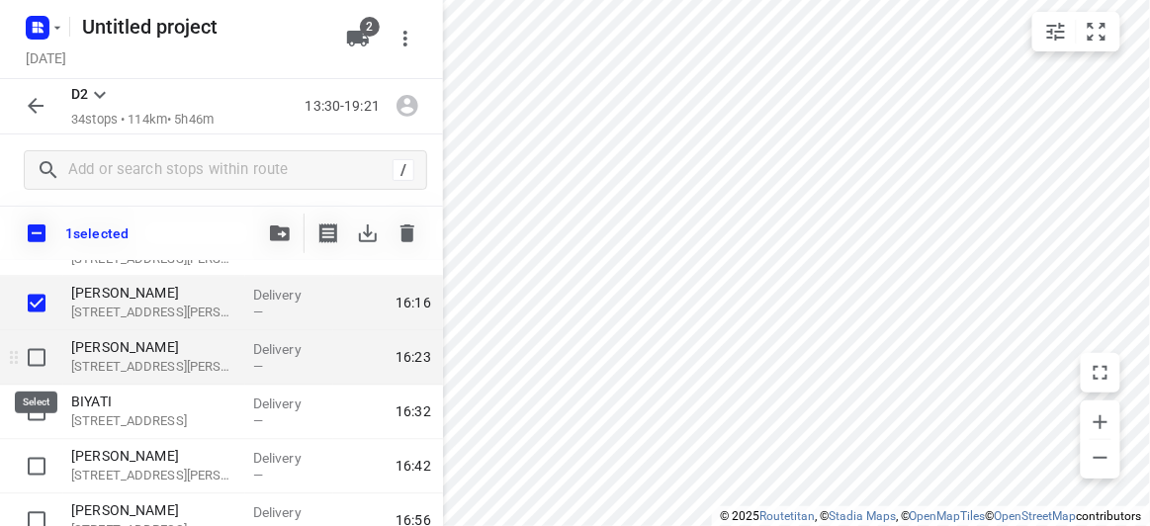
click at [35, 361] on input "checkbox" at bounding box center [37, 358] width 40 height 40
checkbox input "true"
click at [275, 233] on icon "button" at bounding box center [280, 234] width 20 height 16
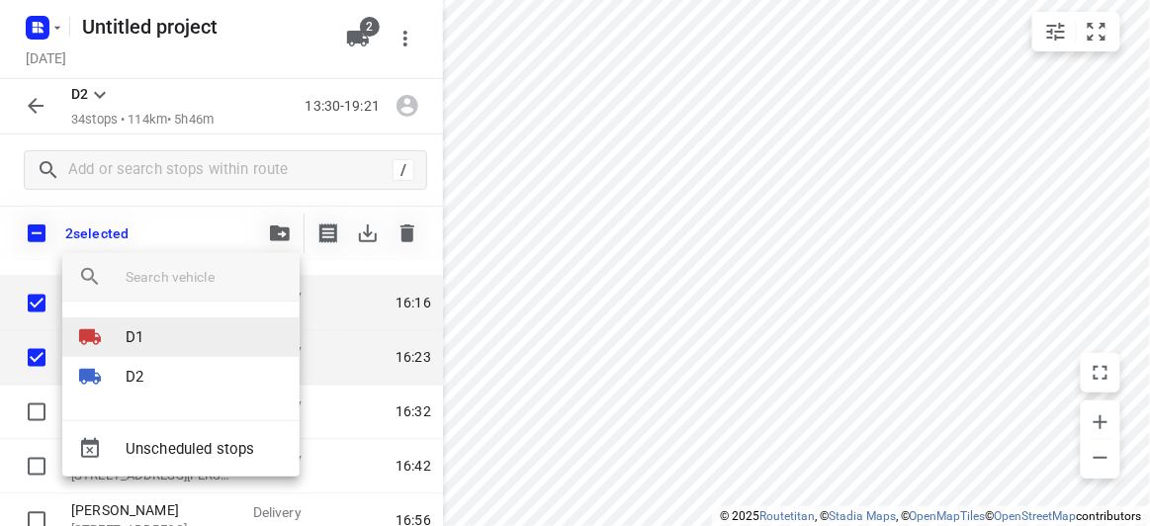
click at [142, 326] on p "D1" at bounding box center [135, 337] width 18 height 23
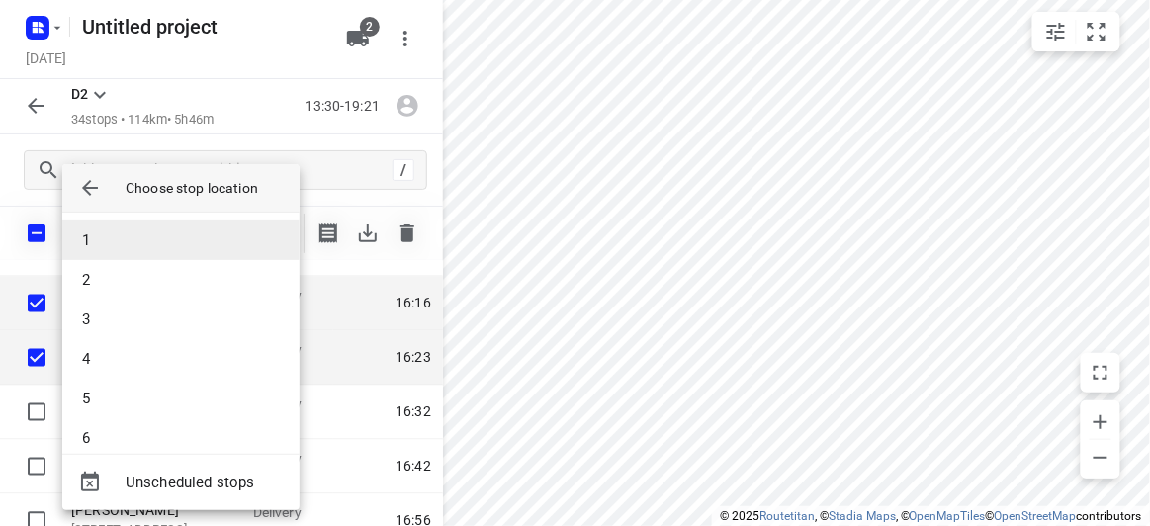
click at [122, 252] on li "1" at bounding box center [180, 241] width 237 height 40
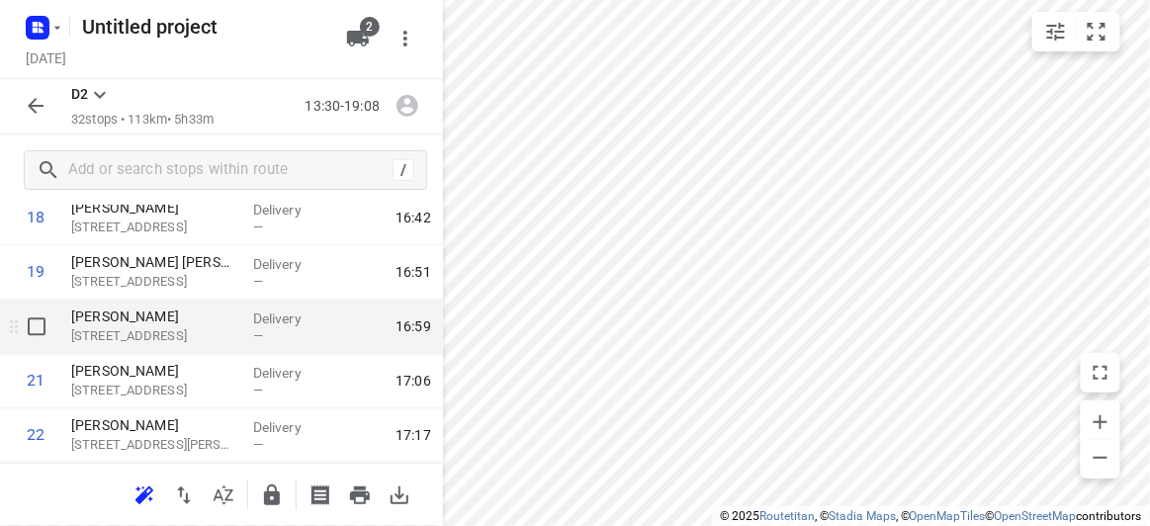
scroll to position [1078, 0]
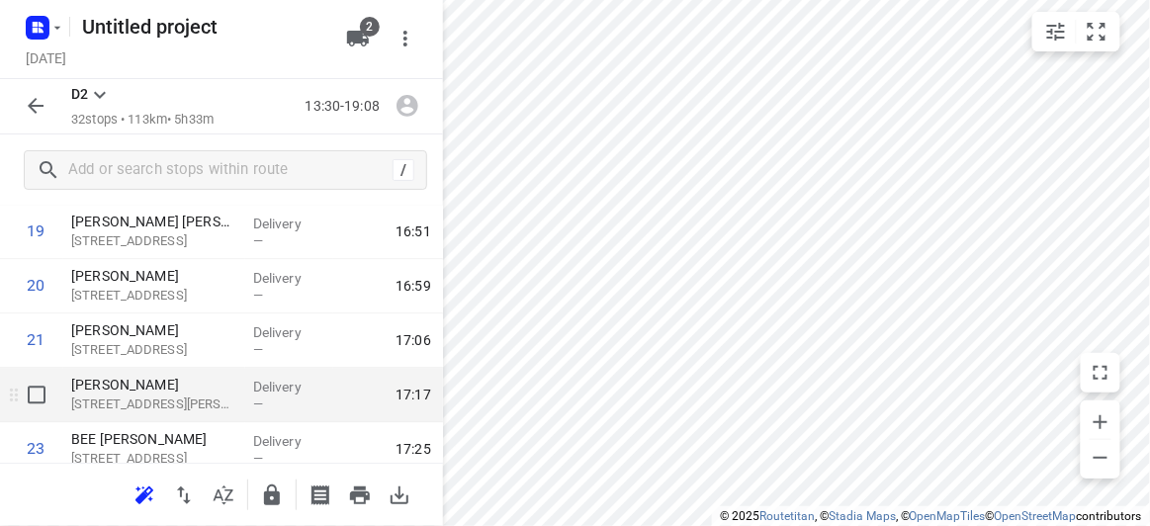
click at [51, 400] on input "checkbox" at bounding box center [37, 396] width 40 height 40
checkbox input "true"
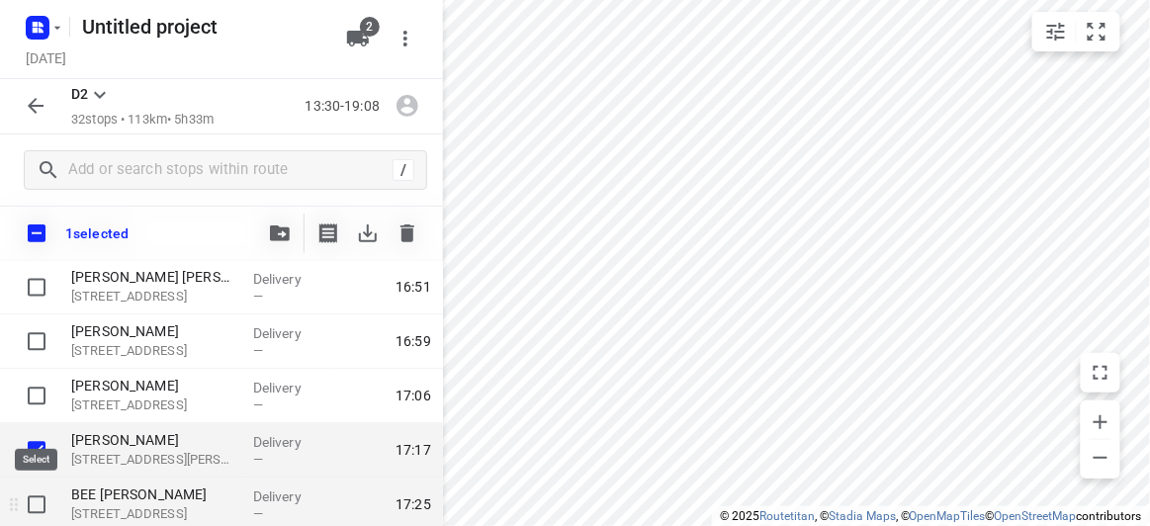
click at [44, 501] on input "checkbox" at bounding box center [37, 506] width 40 height 40
checkbox input "true"
click at [270, 223] on button "button" at bounding box center [280, 234] width 40 height 40
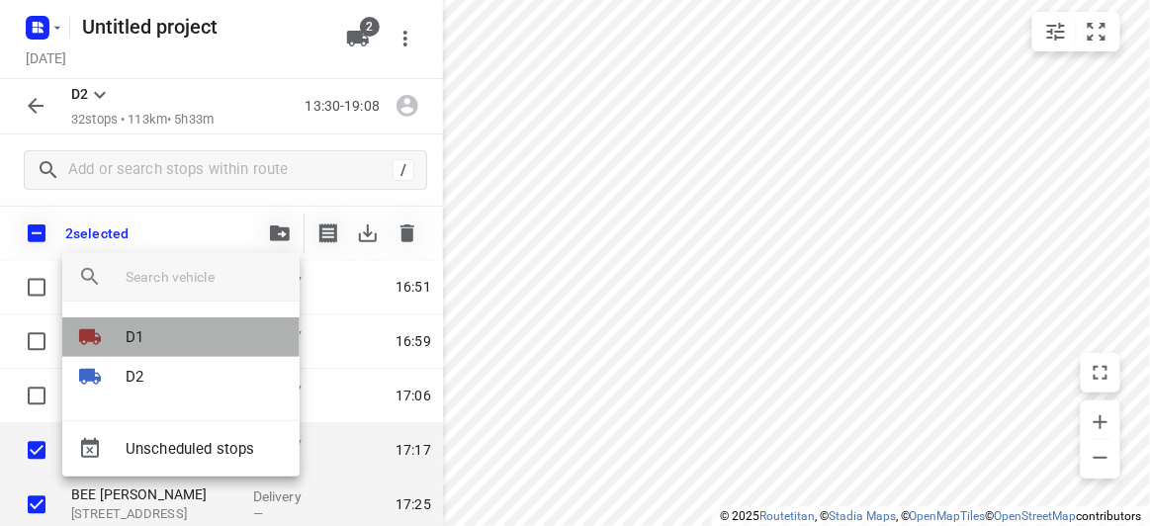
click at [130, 335] on p "D1" at bounding box center [135, 337] width 18 height 23
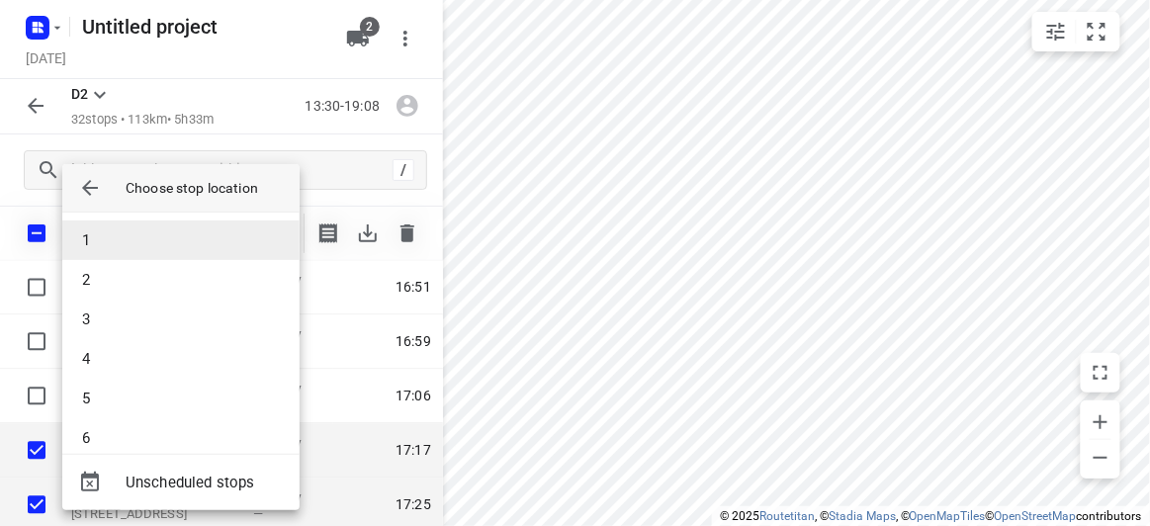
click at [111, 242] on li "1" at bounding box center [180, 241] width 237 height 40
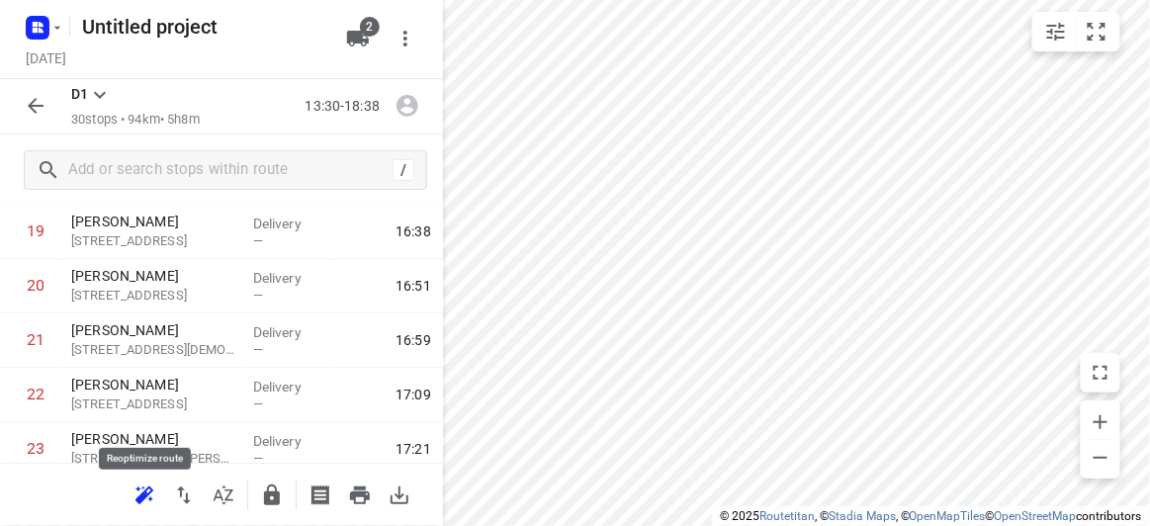
click at [146, 495] on icon "button" at bounding box center [142, 498] width 13 height 13
click at [40, 112] on icon "button" at bounding box center [36, 106] width 24 height 24
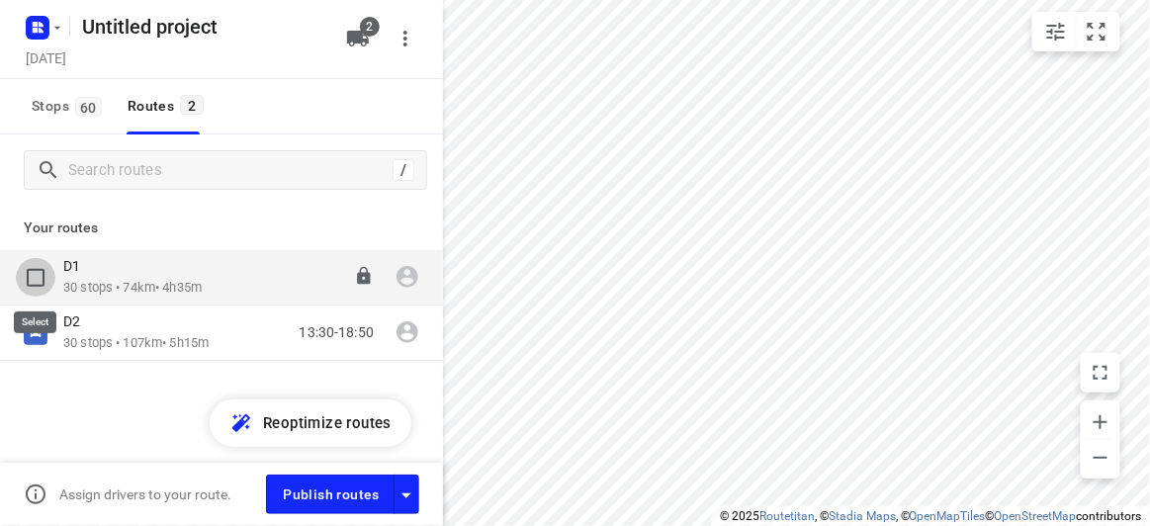
click at [51, 274] on input "checkbox" at bounding box center [36, 278] width 40 height 40
checkbox input "true"
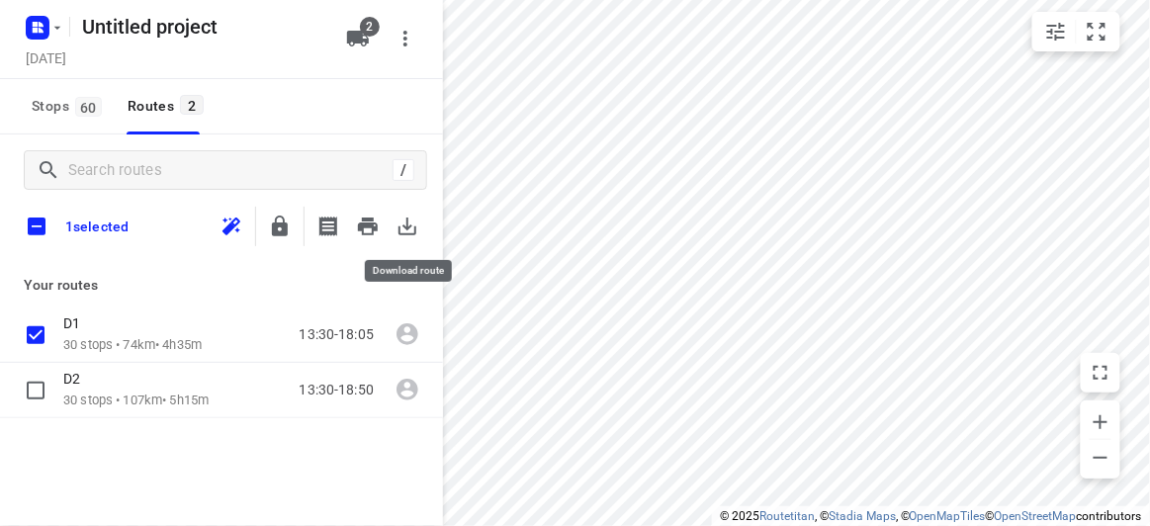
click at [409, 223] on icon "button" at bounding box center [408, 227] width 24 height 24
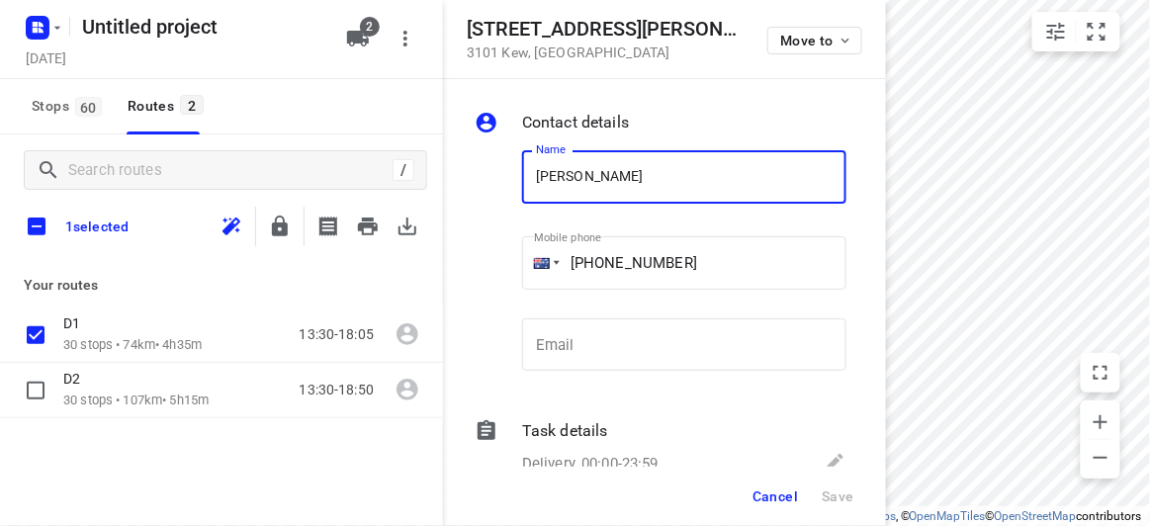
click at [781, 489] on span "Cancel" at bounding box center [776, 497] width 46 height 16
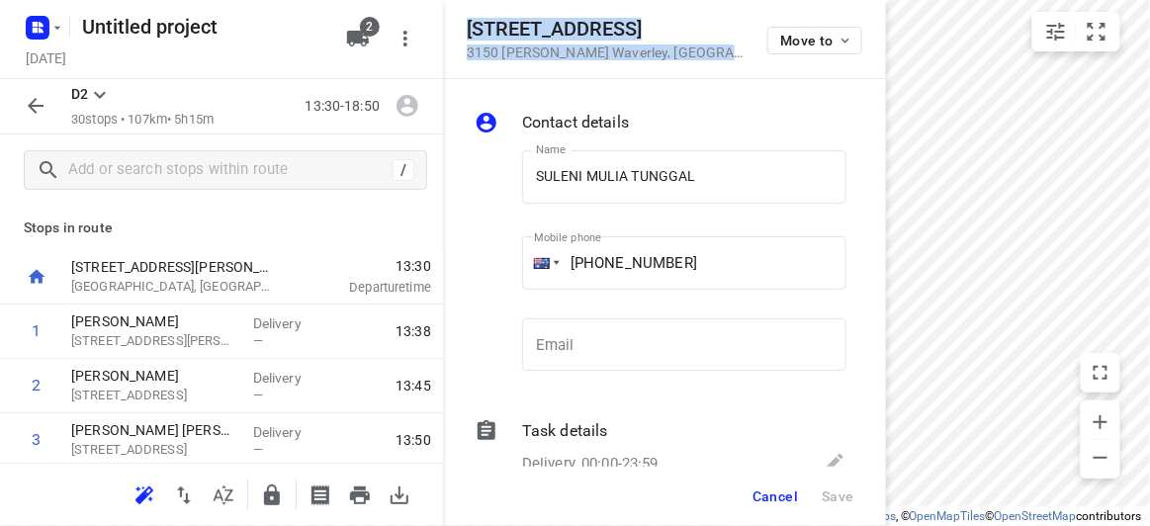
drag, startPoint x: 572, startPoint y: 45, endPoint x: 467, endPoint y: 19, distance: 108.0
click at [467, 19] on div "[STREET_ADDRESS][PERSON_NAME] Move to" at bounding box center [664, 39] width 443 height 79
copy div "[STREET_ADDRESS][PERSON_NAME]"
click at [354, 36] on icon "button" at bounding box center [358, 39] width 22 height 16
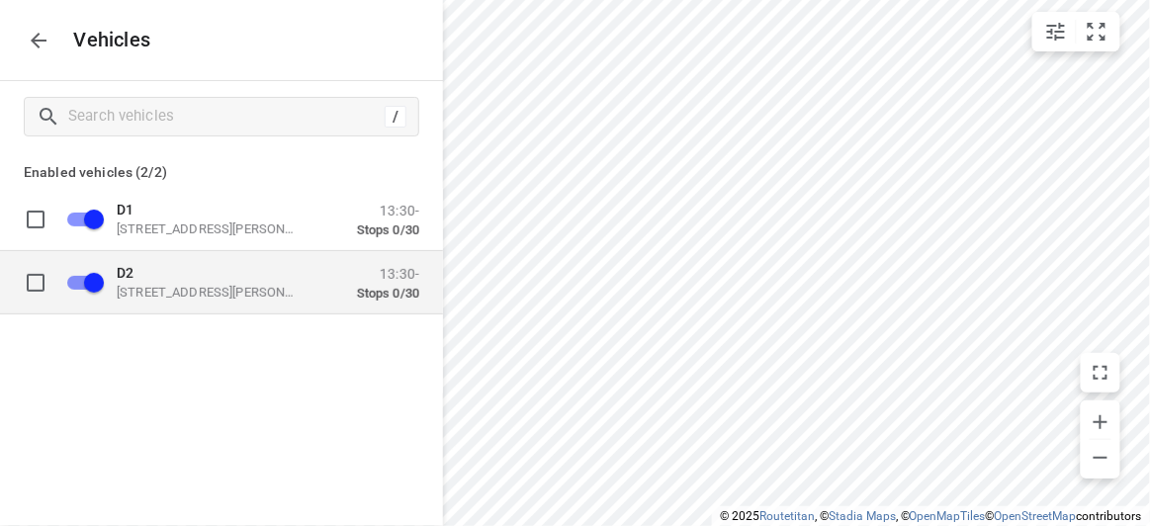
click at [208, 281] on div "D2 [STREET_ADDRESS][PERSON_NAME]" at bounding box center [216, 282] width 198 height 36
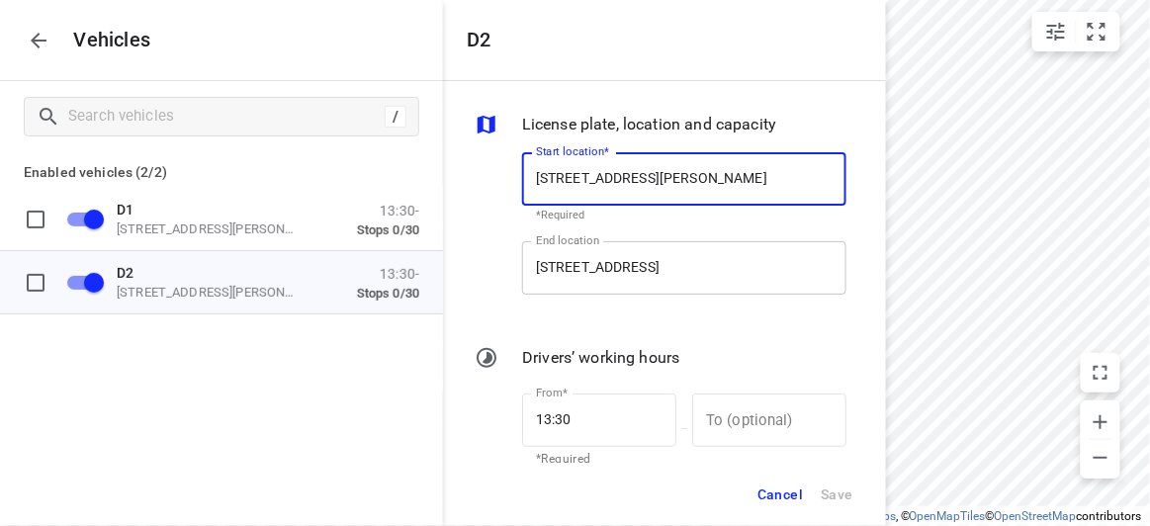
click at [567, 259] on input "[STREET_ADDRESS]" at bounding box center [684, 267] width 324 height 53
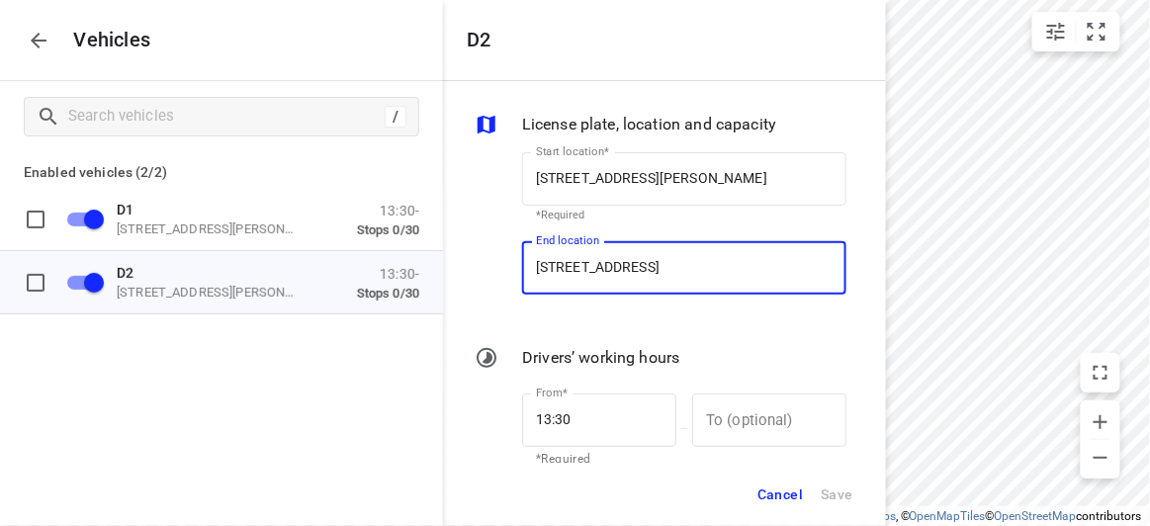
paste input "[STREET_ADDRESS][PERSON_NAME]"
type input "[STREET_ADDRESS][PERSON_NAME]"
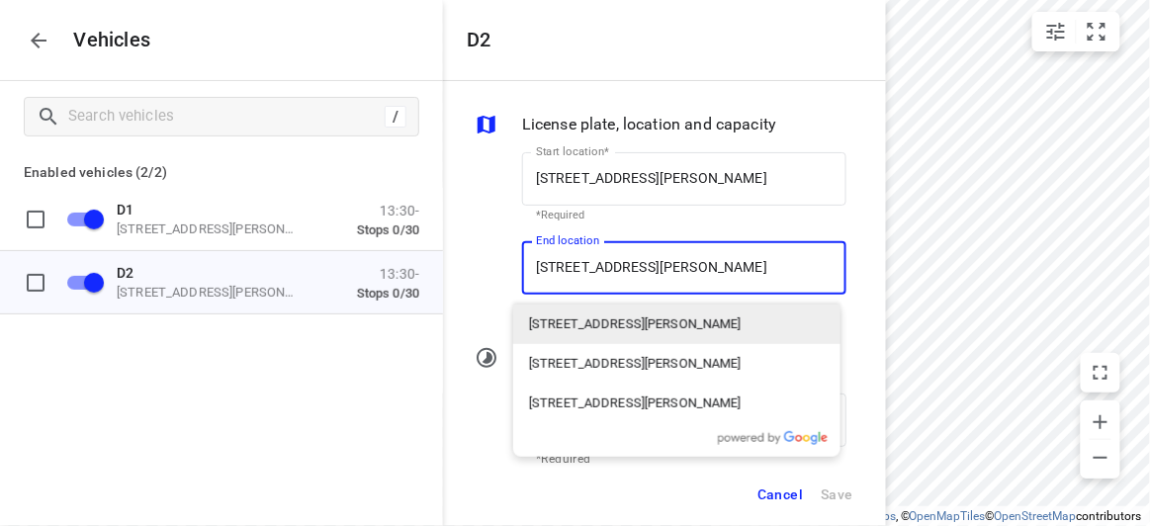
click at [569, 330] on p "[STREET_ADDRESS][PERSON_NAME]" at bounding box center [635, 325] width 213 height 20
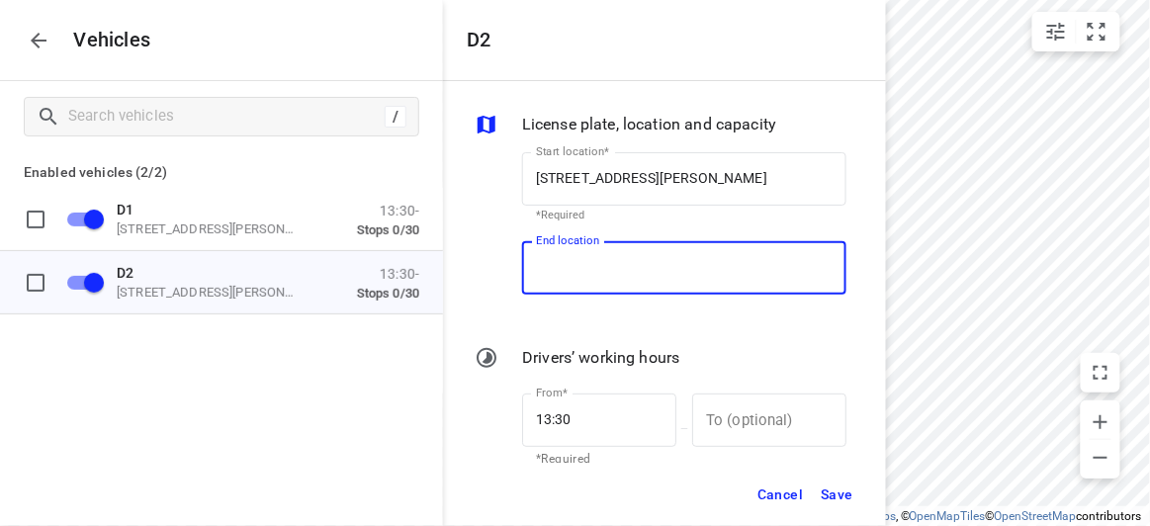
scroll to position [0, 0]
type input "[GEOGRAPHIC_DATA][PERSON_NAME], [STREET_ADDRESS][PERSON_NAME]"
click at [837, 492] on span "Save" at bounding box center [837, 495] width 33 height 25
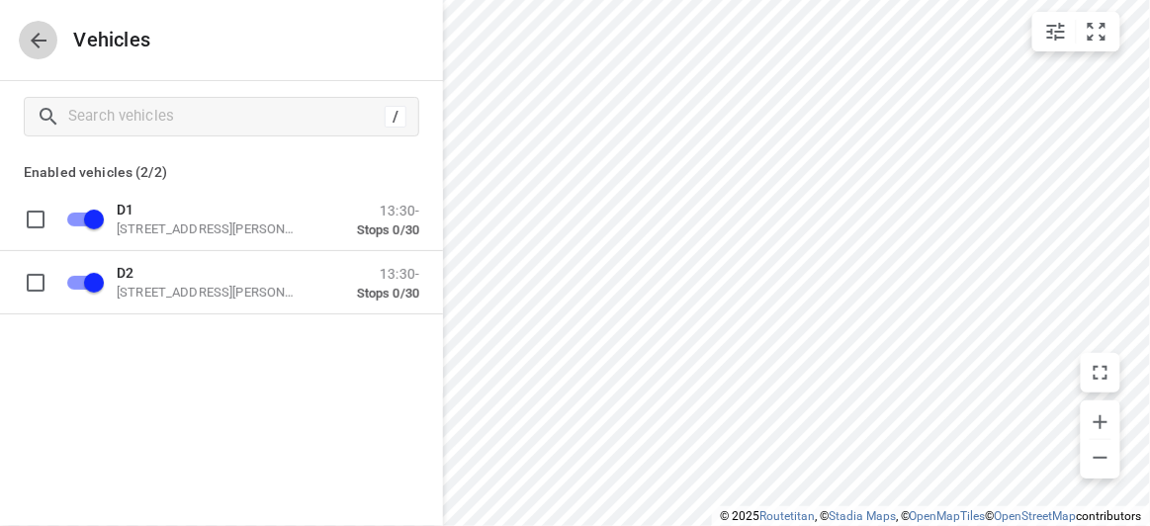
click at [39, 43] on icon "button" at bounding box center [39, 41] width 24 height 24
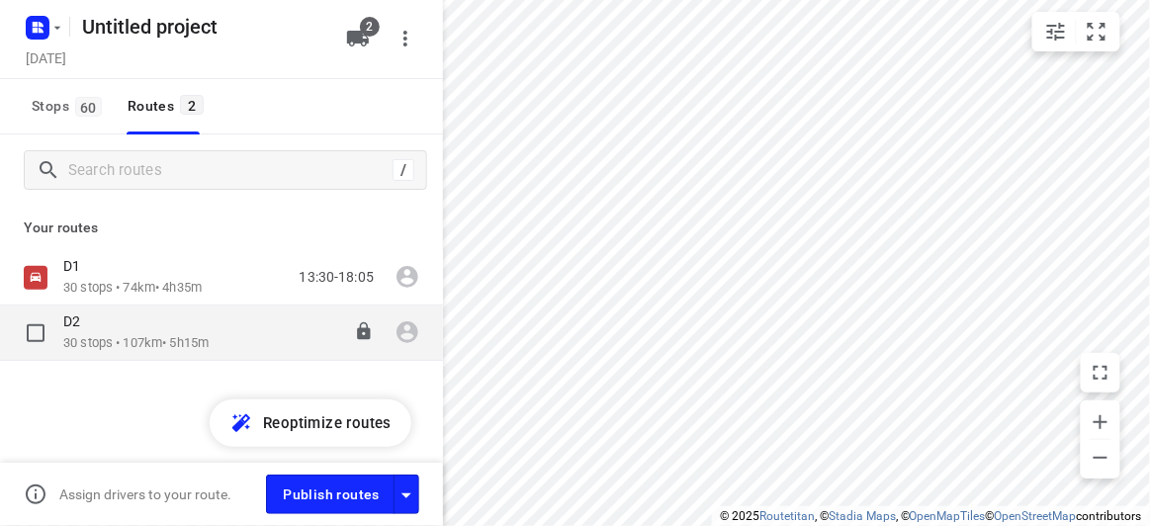
click at [128, 353] on div "D2 30 stops • 107km • 5h15m 13:30-18:50" at bounding box center [221, 333] width 443 height 55
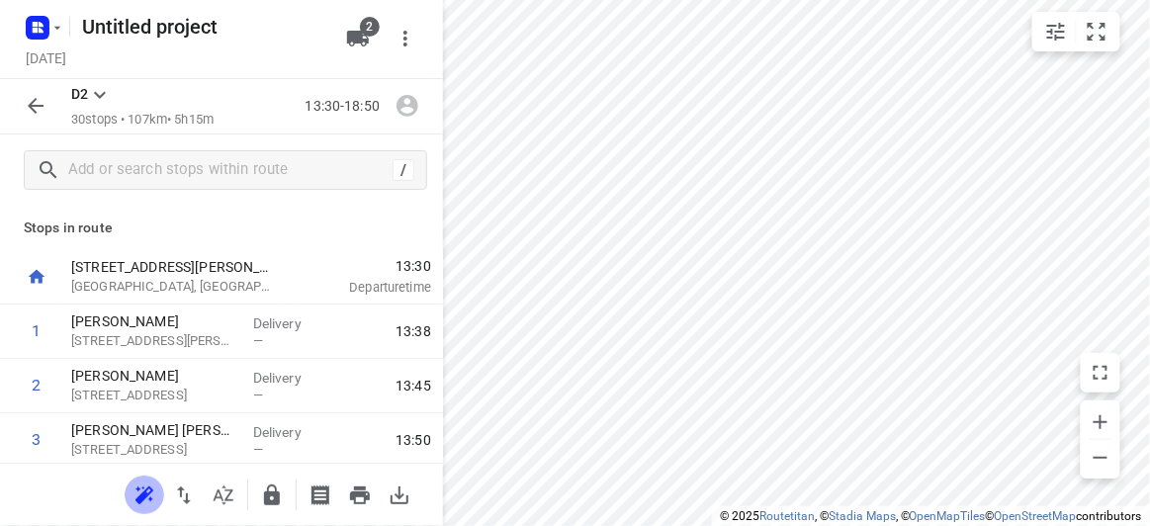
click at [141, 496] on icon "button" at bounding box center [142, 498] width 13 height 13
click at [37, 106] on icon "button" at bounding box center [36, 106] width 16 height 16
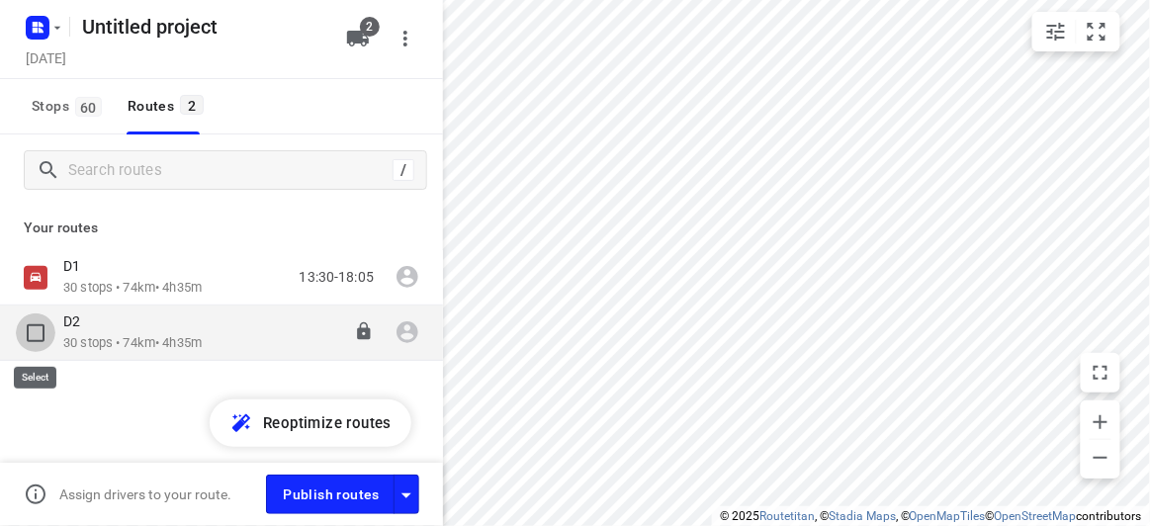
click at [34, 341] on input "checkbox" at bounding box center [36, 334] width 40 height 40
checkbox input "true"
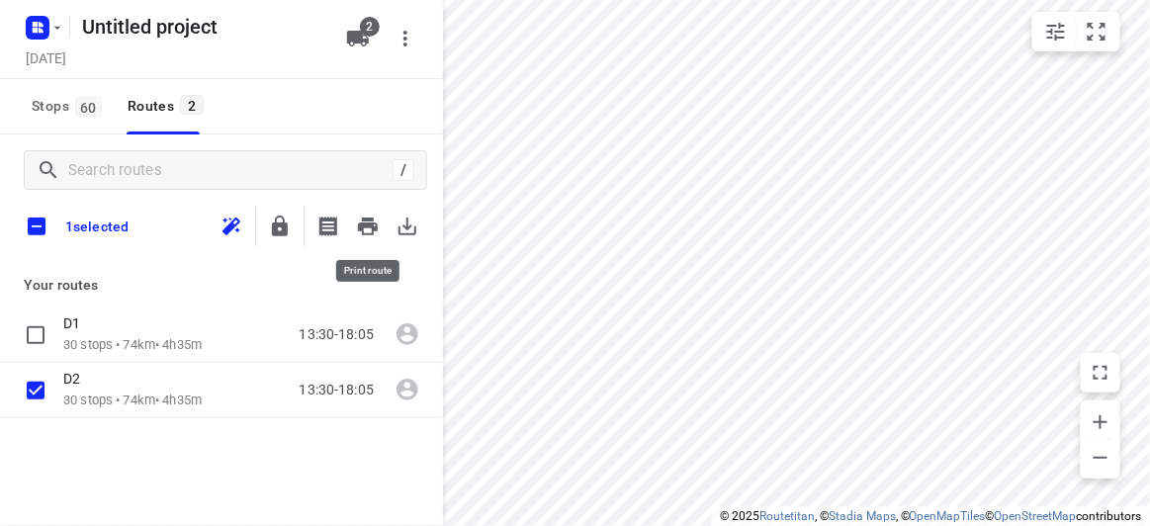
click at [420, 220] on button "button" at bounding box center [408, 227] width 40 height 40
click at [126, 468] on div "/ 1 selected Your routes D1 30 stops • 74km • 4h35m 13:30-18:05 D2 30 stops • 7…" at bounding box center [221, 358] width 443 height 447
click at [40, 212] on input "checkbox" at bounding box center [37, 227] width 42 height 42
checkbox input "true"
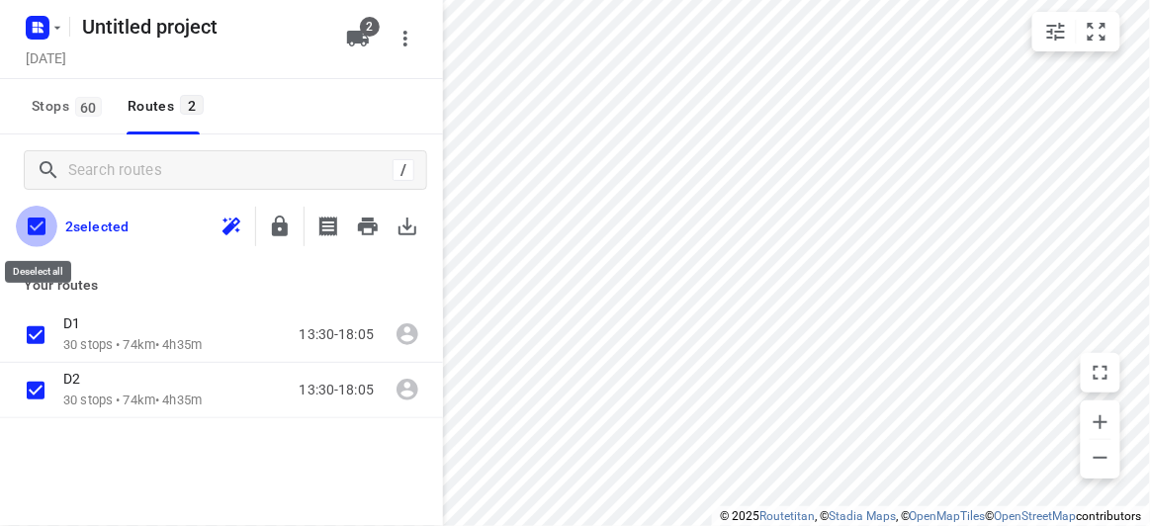
click at [43, 226] on input "checkbox" at bounding box center [37, 227] width 42 height 42
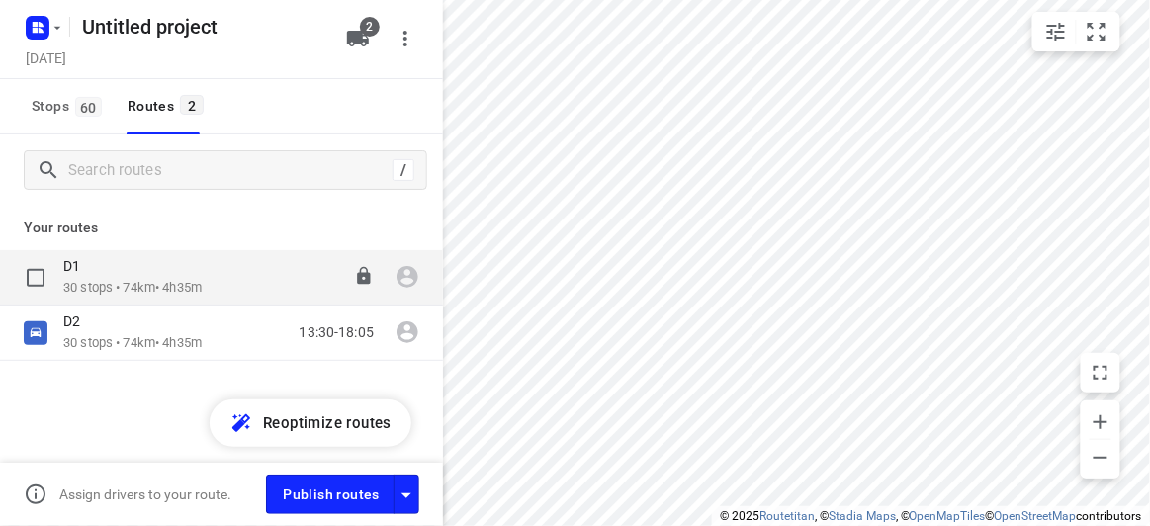
click at [145, 290] on p "30 stops • 74km • 4h35m" at bounding box center [132, 288] width 138 height 19
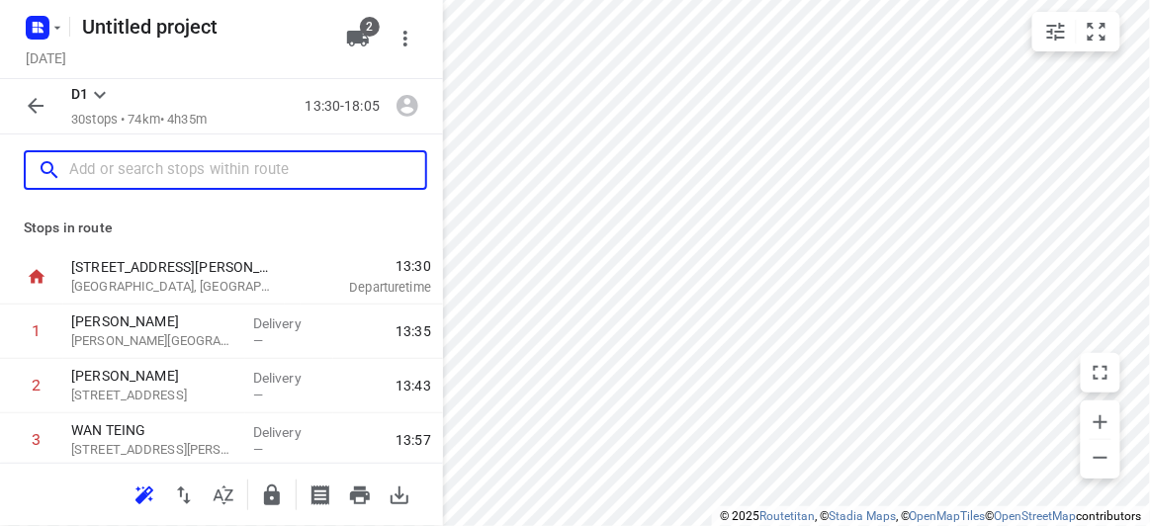
click at [139, 178] on input "text" at bounding box center [247, 170] width 356 height 31
paste input "[STREET_ADDRESS]"
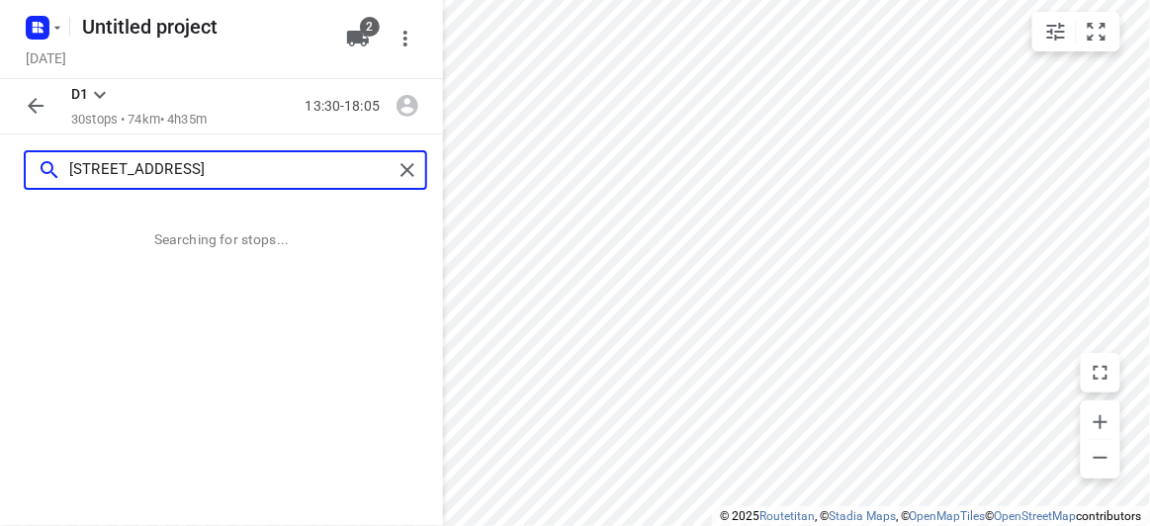
scroll to position [0, 8]
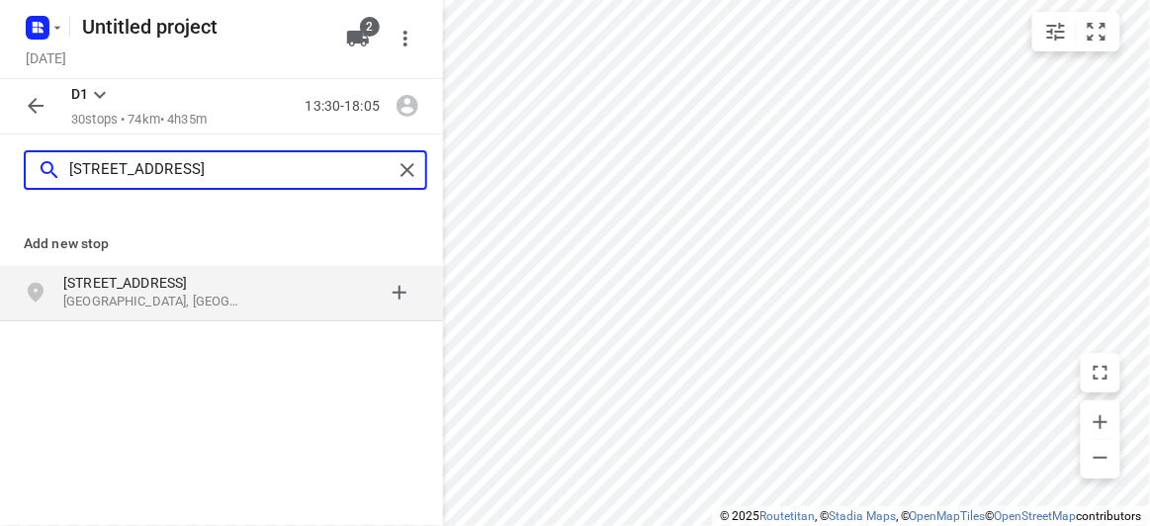
type input "[STREET_ADDRESS]"
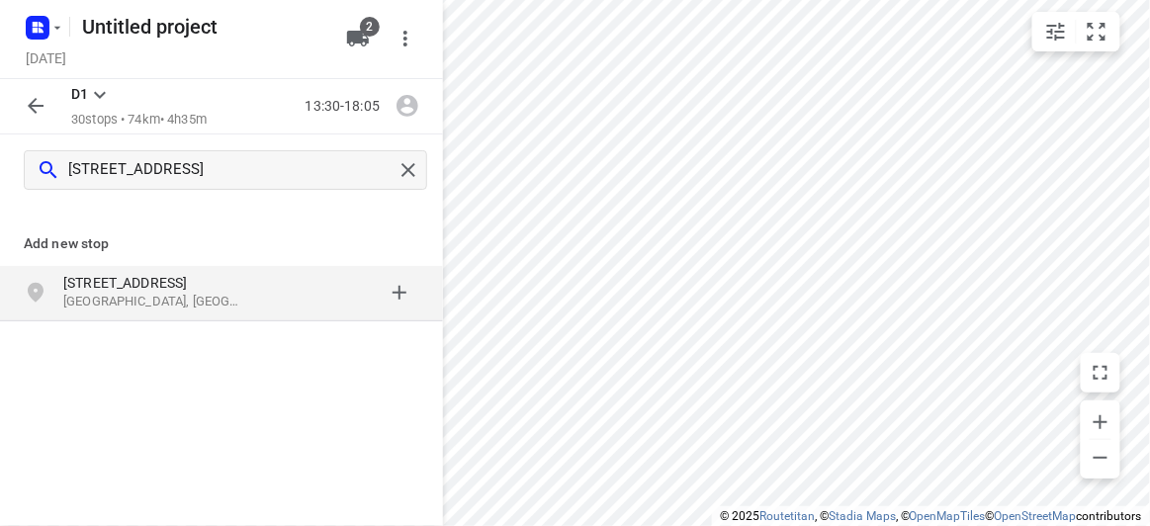
click at [88, 293] on p "[GEOGRAPHIC_DATA], [GEOGRAPHIC_DATA]" at bounding box center [154, 302] width 182 height 19
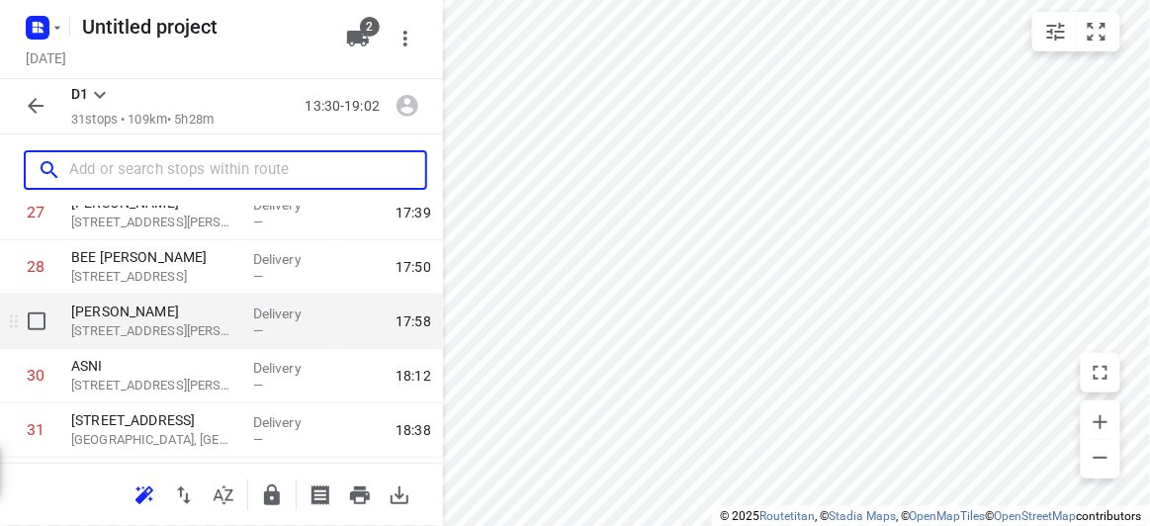
scroll to position [1582, 0]
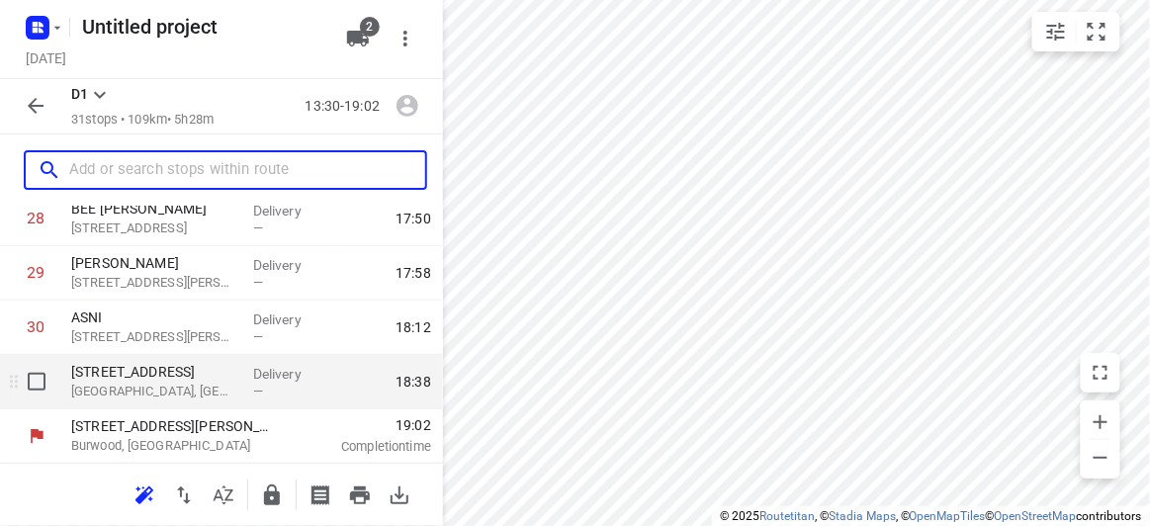
click at [121, 389] on p "[GEOGRAPHIC_DATA], [GEOGRAPHIC_DATA]" at bounding box center [154, 392] width 166 height 20
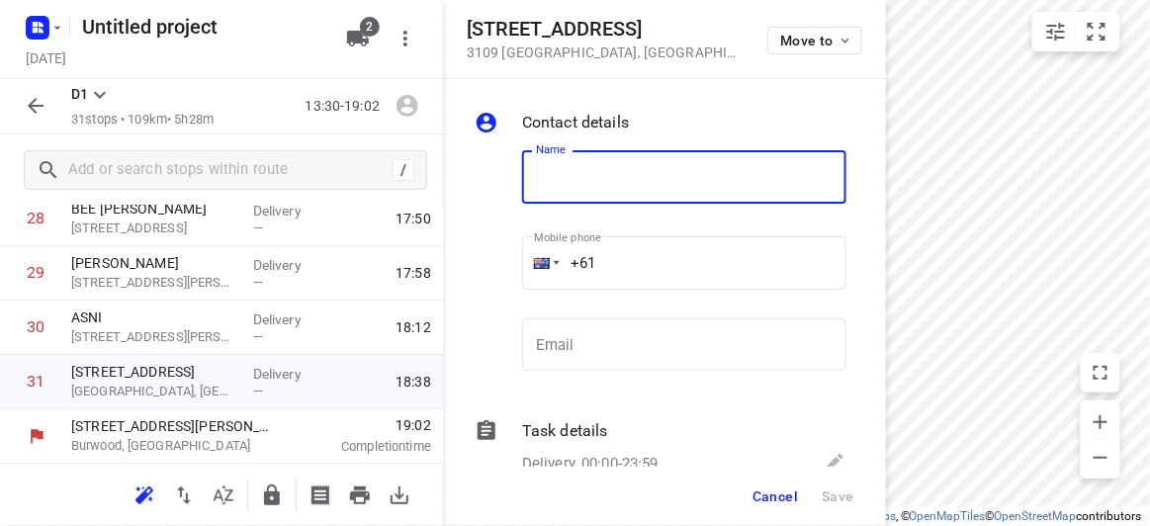
click at [633, 274] on input "+61" at bounding box center [684, 262] width 324 height 53
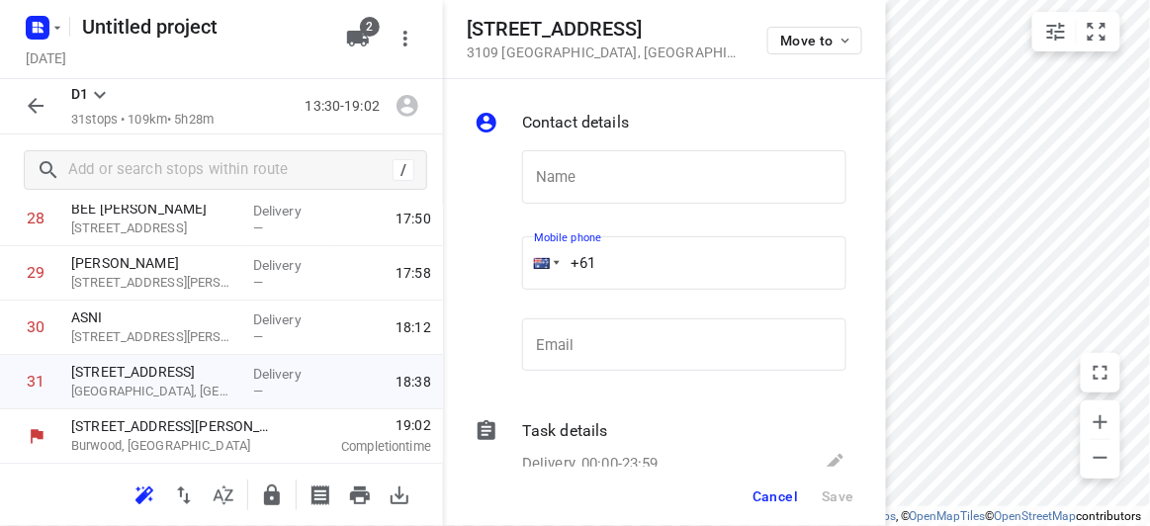
drag, startPoint x: 633, startPoint y: 274, endPoint x: 459, endPoint y: 274, distance: 174.1
click at [459, 274] on div "Contact details Name Name Mobile phone +61 ​ Email Email Task details Delivery,…" at bounding box center [664, 273] width 443 height 388
click at [603, 266] on input "+61" at bounding box center [684, 262] width 324 height 53
paste input "433799992"
type input "[PHONE_NUMBER]"
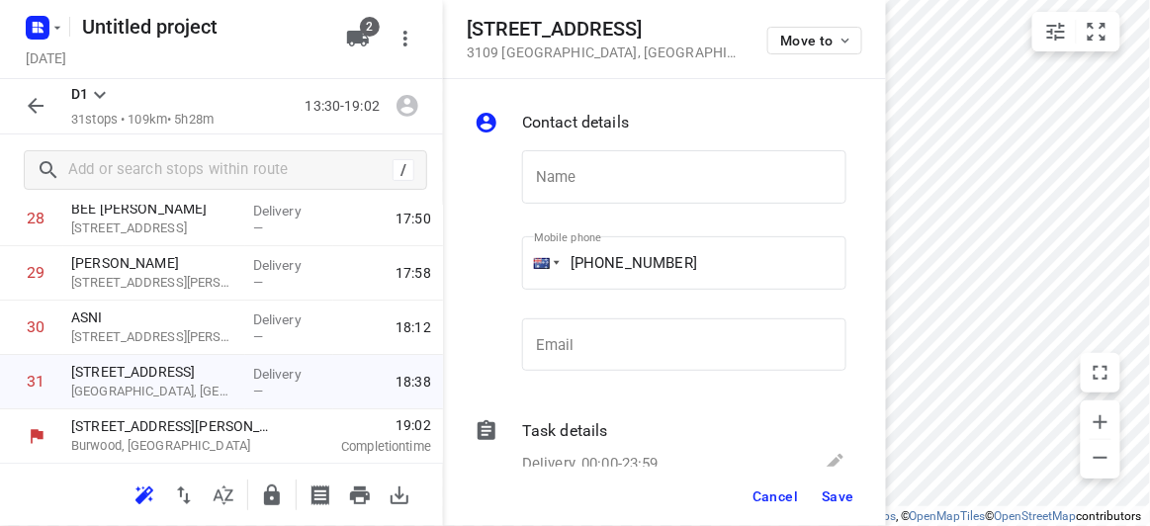
click at [586, 213] on div "Name Name" at bounding box center [684, 184] width 324 height 69
click at [584, 191] on input "text" at bounding box center [684, 176] width 324 height 53
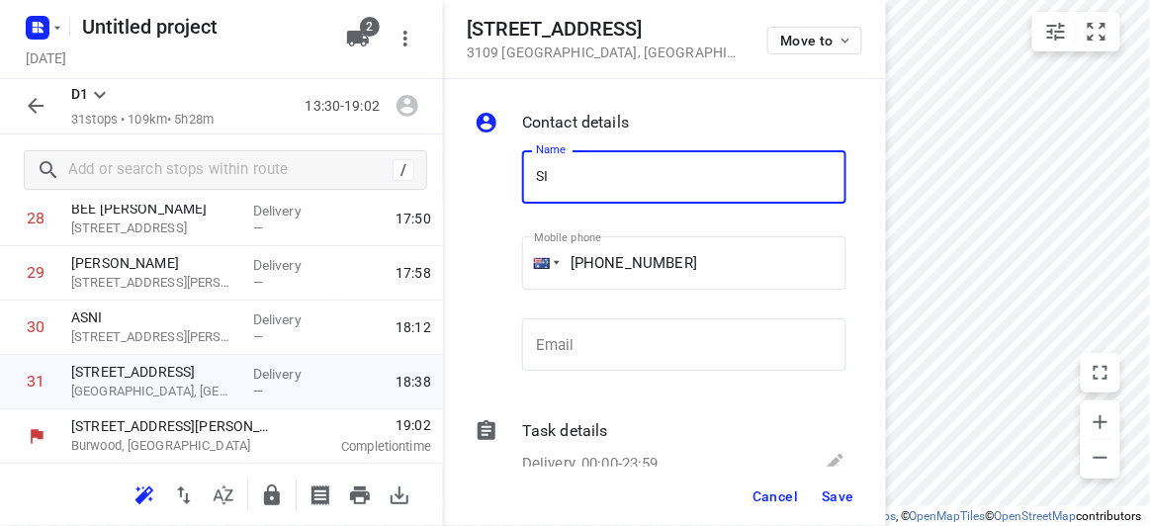
type input "[PERSON_NAME] 3/152"
click at [852, 499] on span "Save" at bounding box center [838, 497] width 33 height 16
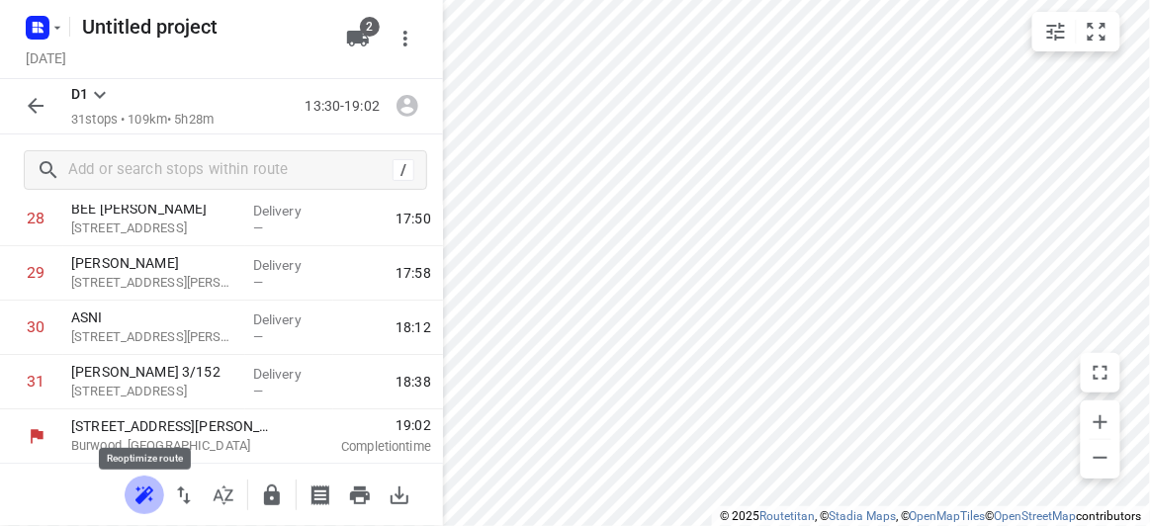
click at [144, 484] on icon "button" at bounding box center [145, 496] width 24 height 24
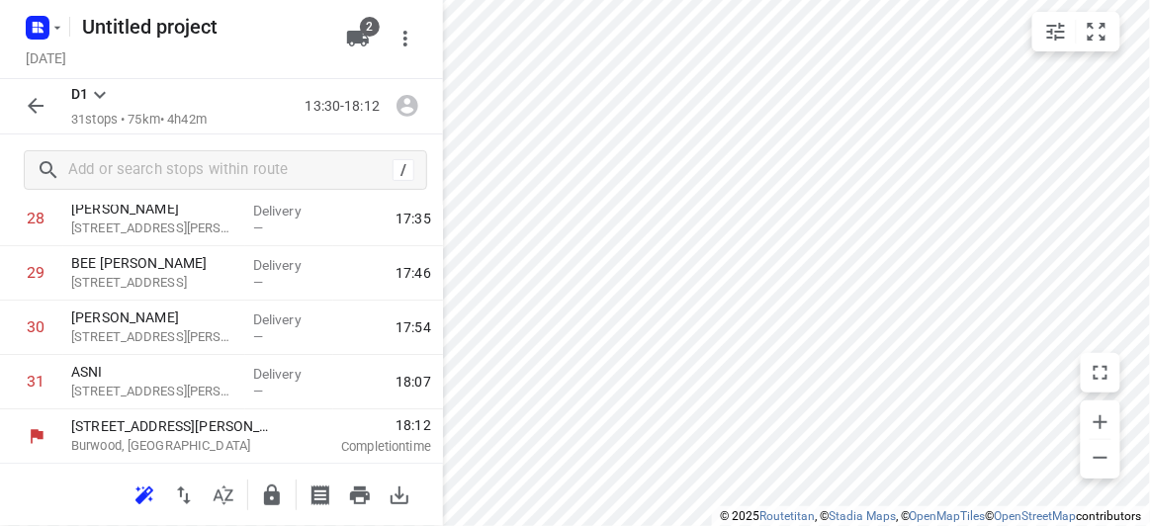
click at [44, 115] on icon "button" at bounding box center [36, 106] width 24 height 24
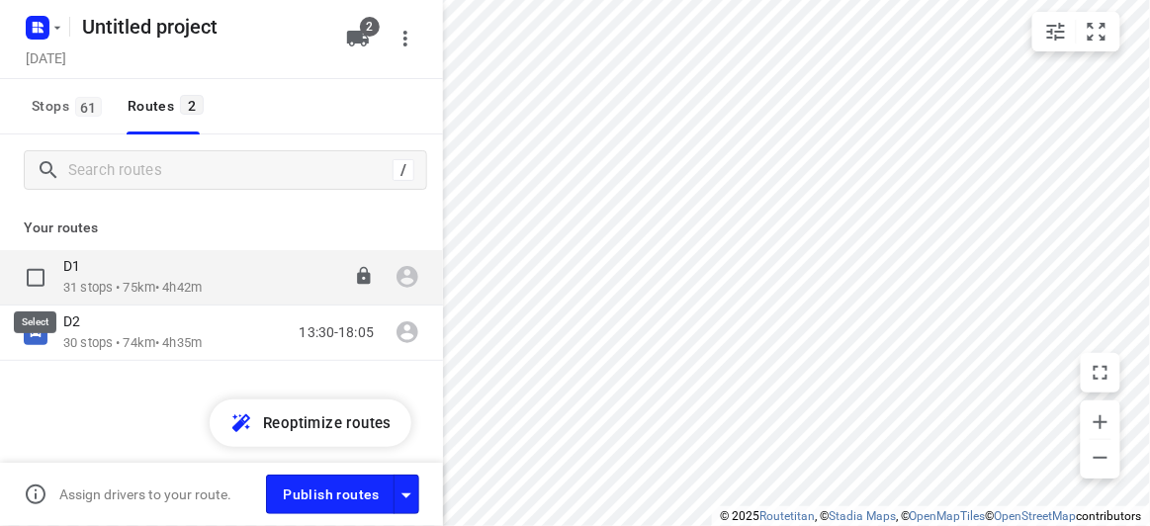
click at [35, 262] on input "checkbox" at bounding box center [36, 278] width 40 height 40
checkbox input "true"
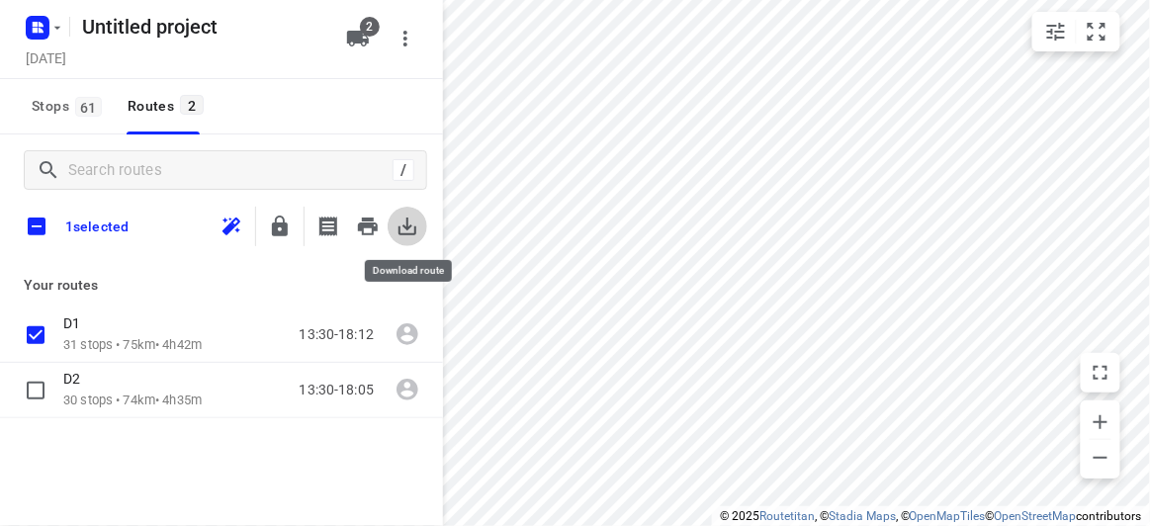
click at [411, 221] on icon "button" at bounding box center [408, 227] width 24 height 24
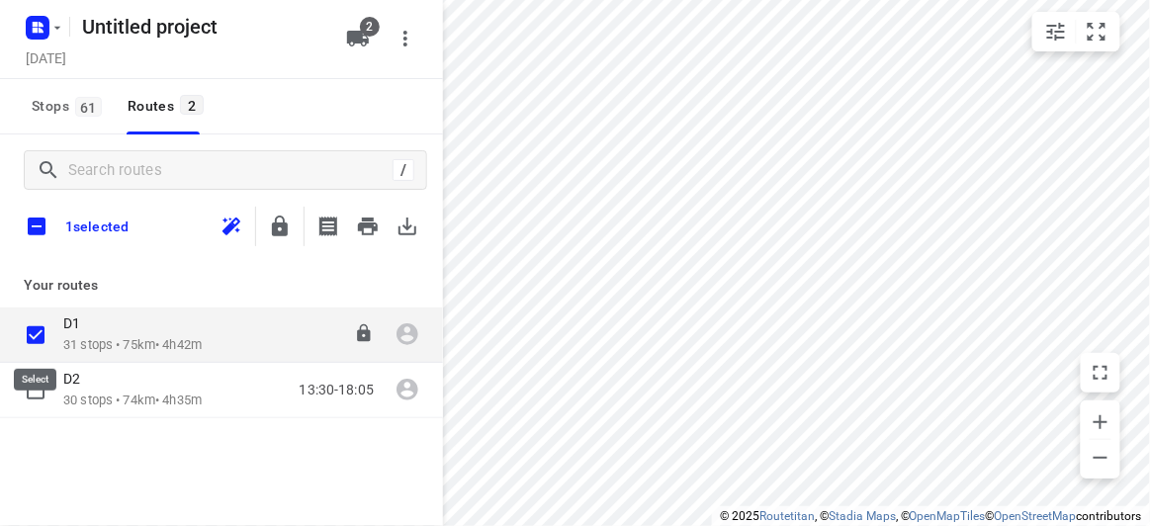
click at [33, 334] on input "checkbox" at bounding box center [36, 336] width 40 height 40
